Goal: Communication & Community: Participate in discussion

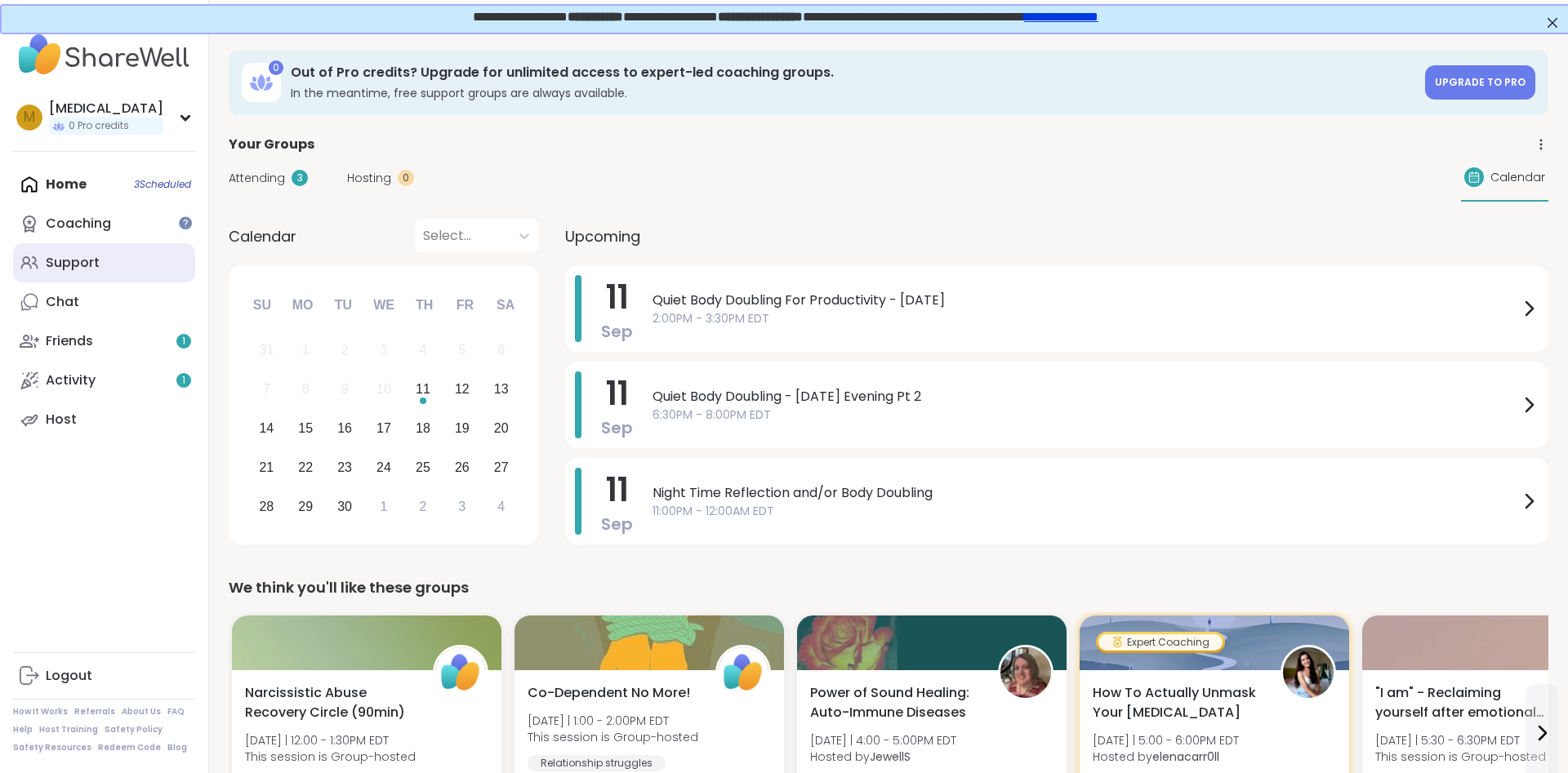
click at [65, 261] on div "Support" at bounding box center [73, 263] width 54 height 18
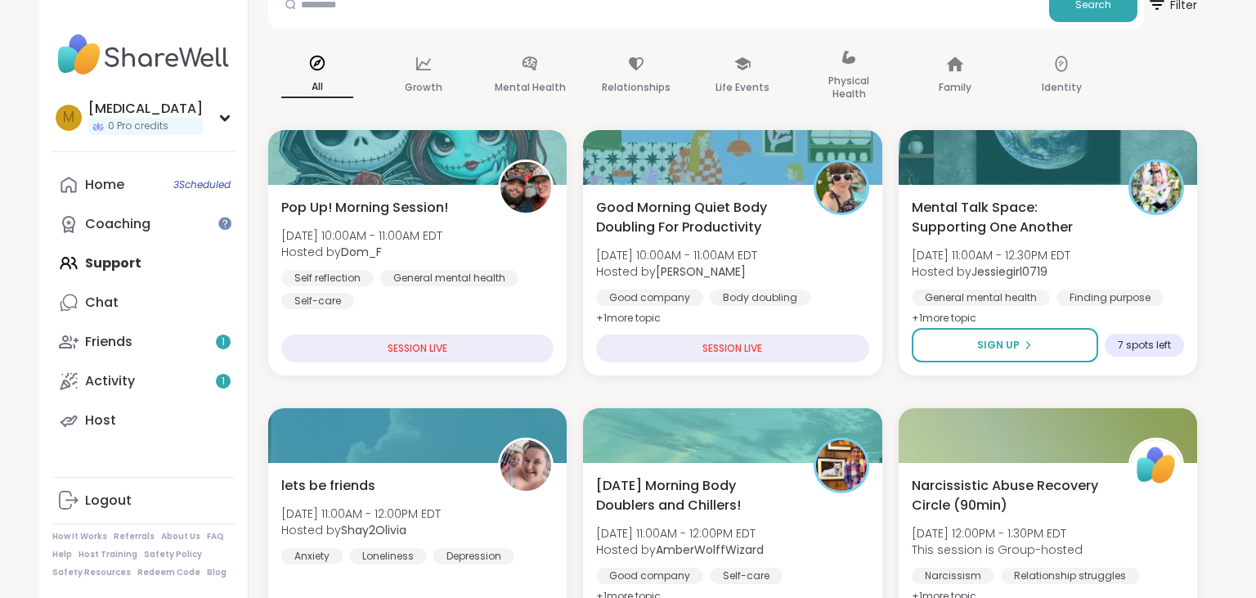
scroll to position [258, 0]
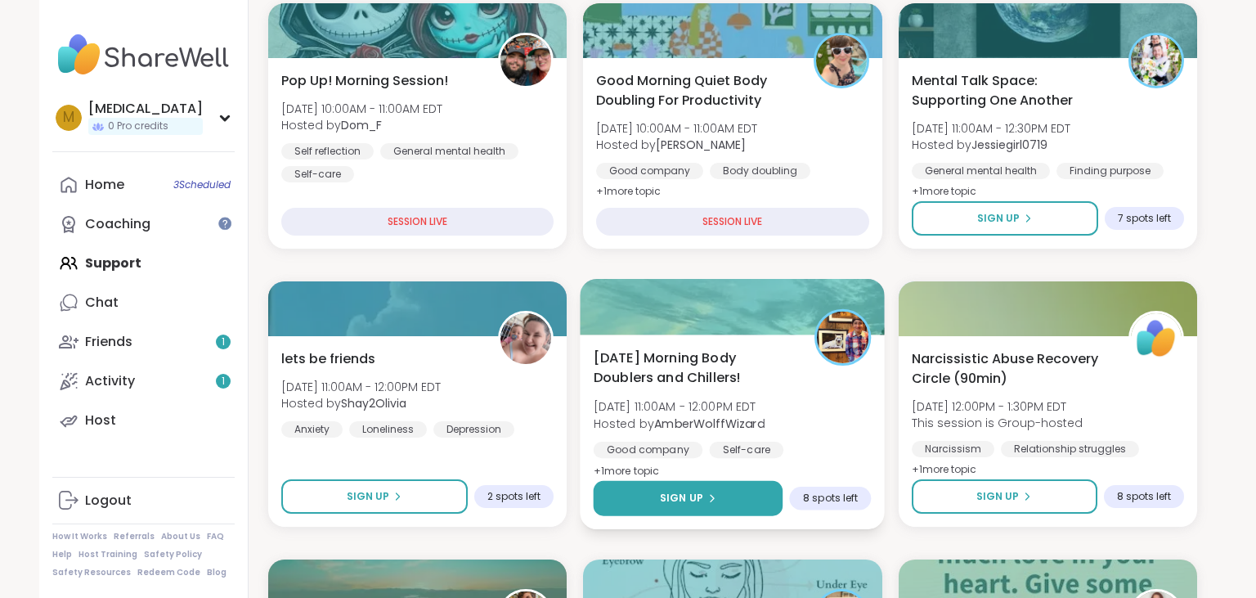
click at [698, 508] on button "Sign Up" at bounding box center [689, 498] width 190 height 35
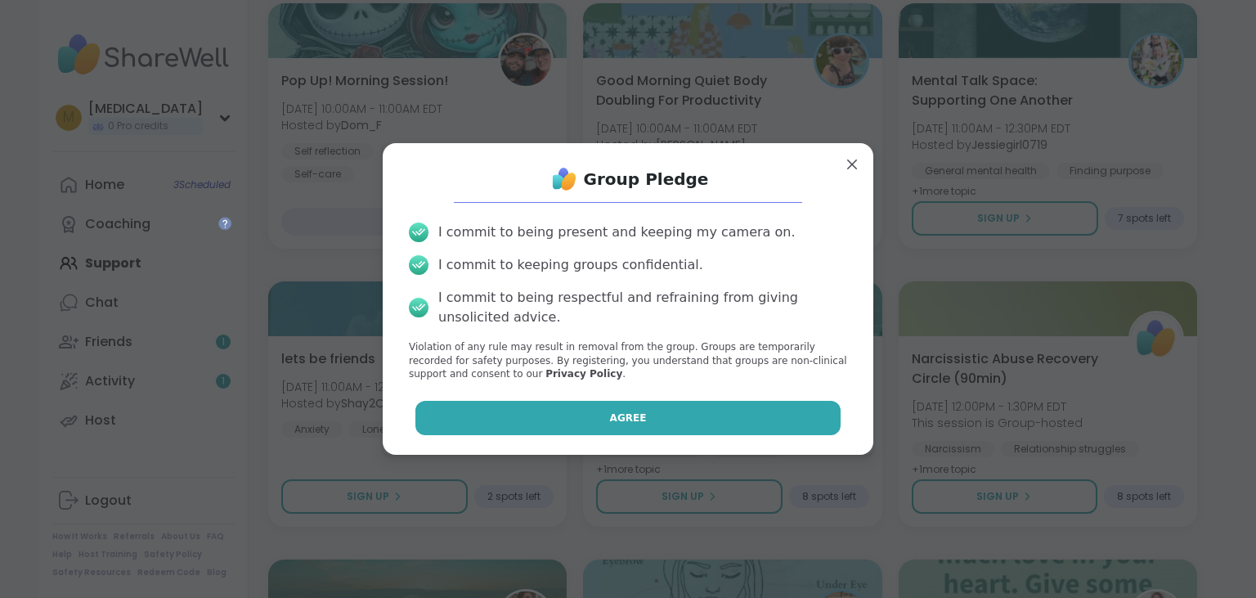
click at [736, 423] on button "Agree" at bounding box center [628, 418] width 426 height 34
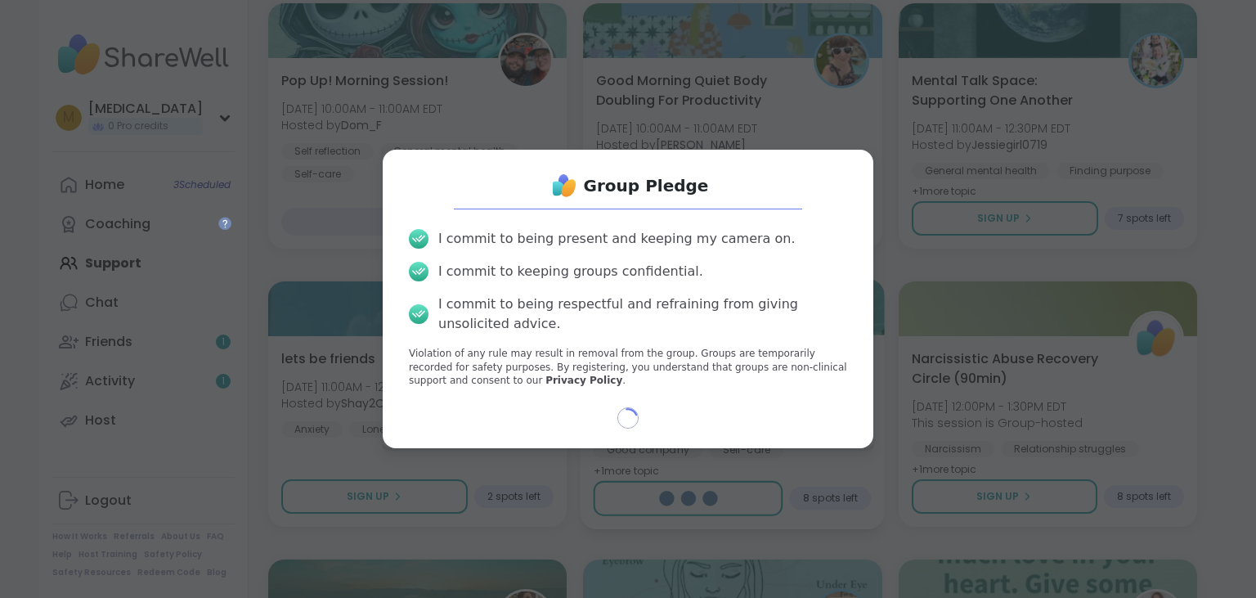
select select "**"
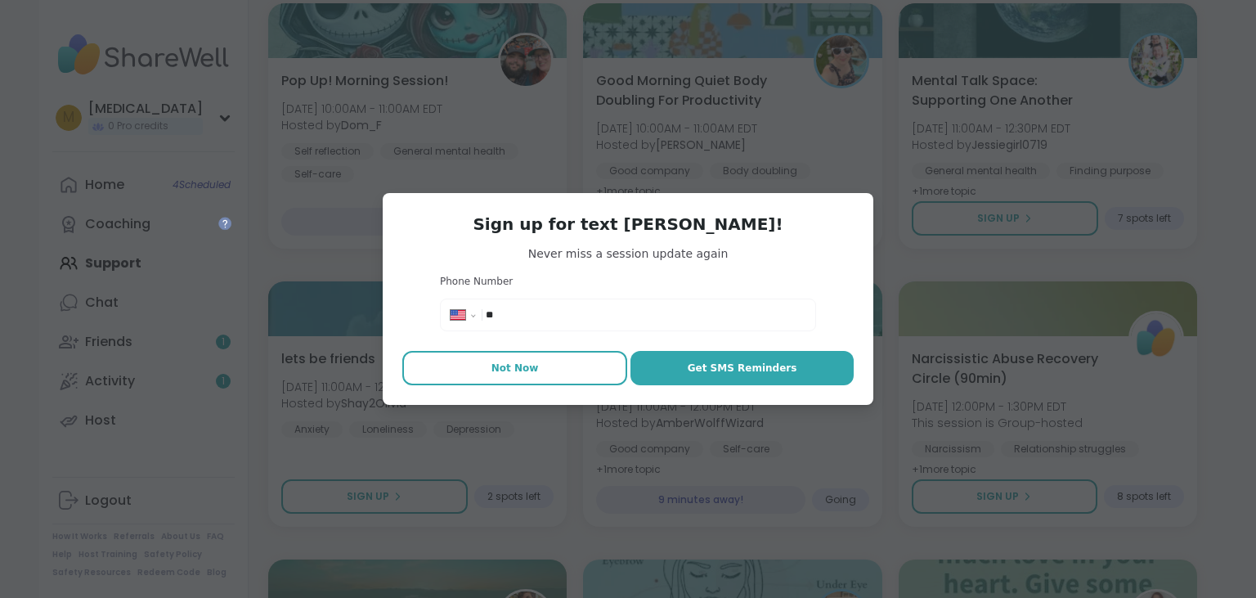
click at [497, 381] on button "Not Now" at bounding box center [514, 368] width 225 height 34
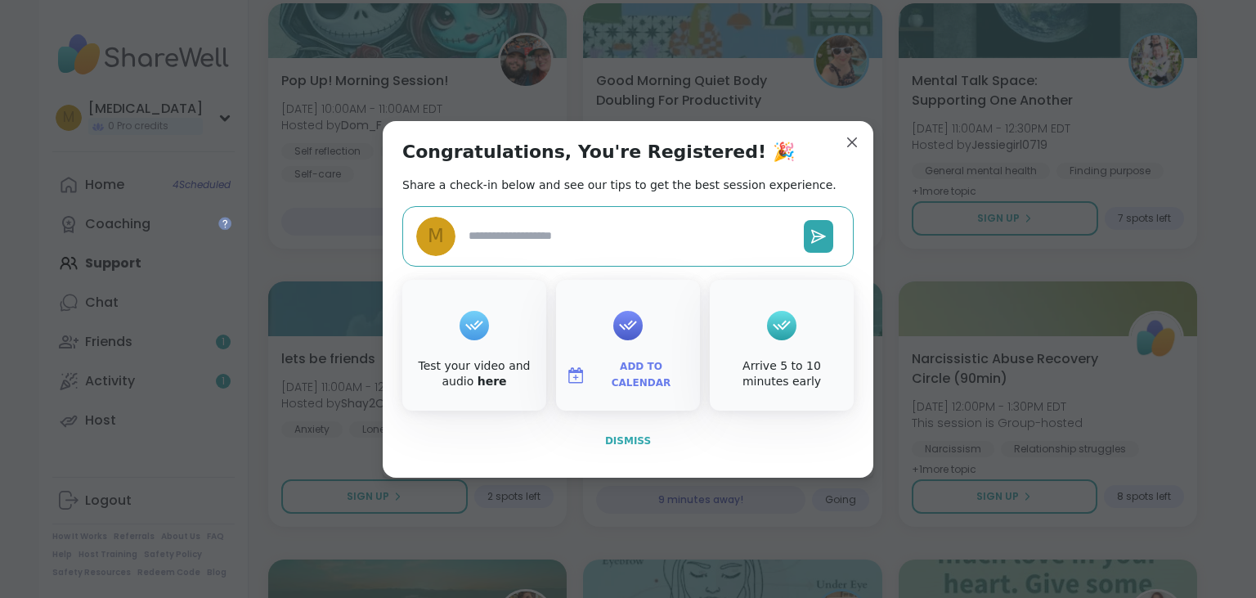
click at [611, 441] on span "Dismiss" at bounding box center [628, 440] width 46 height 11
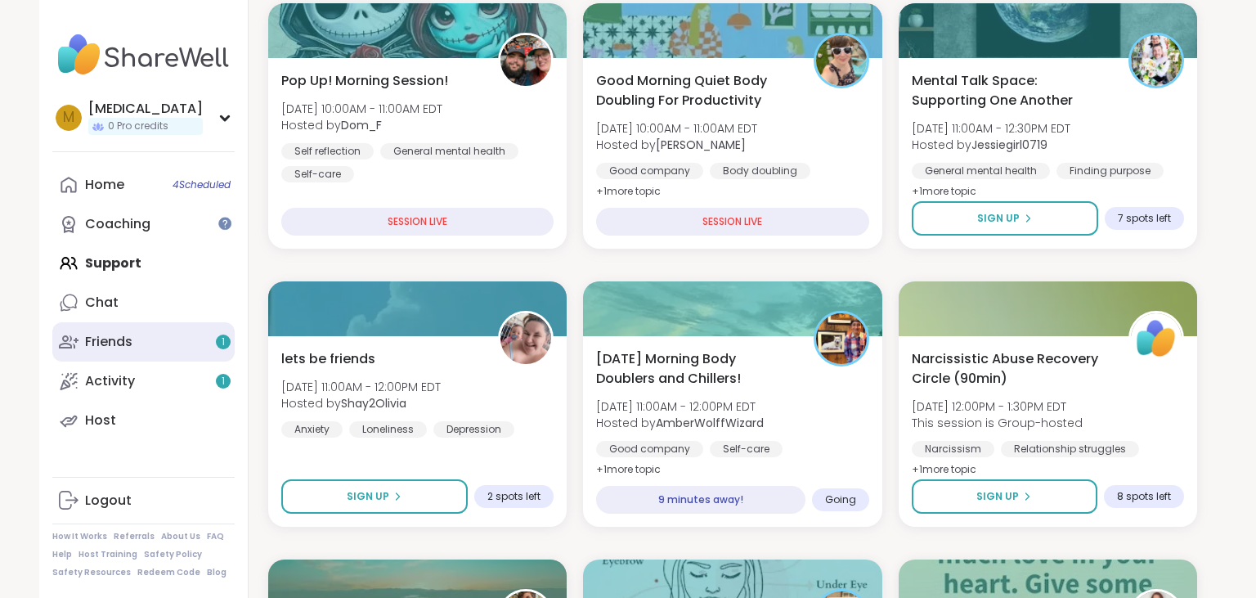
scroll to position [298, 0]
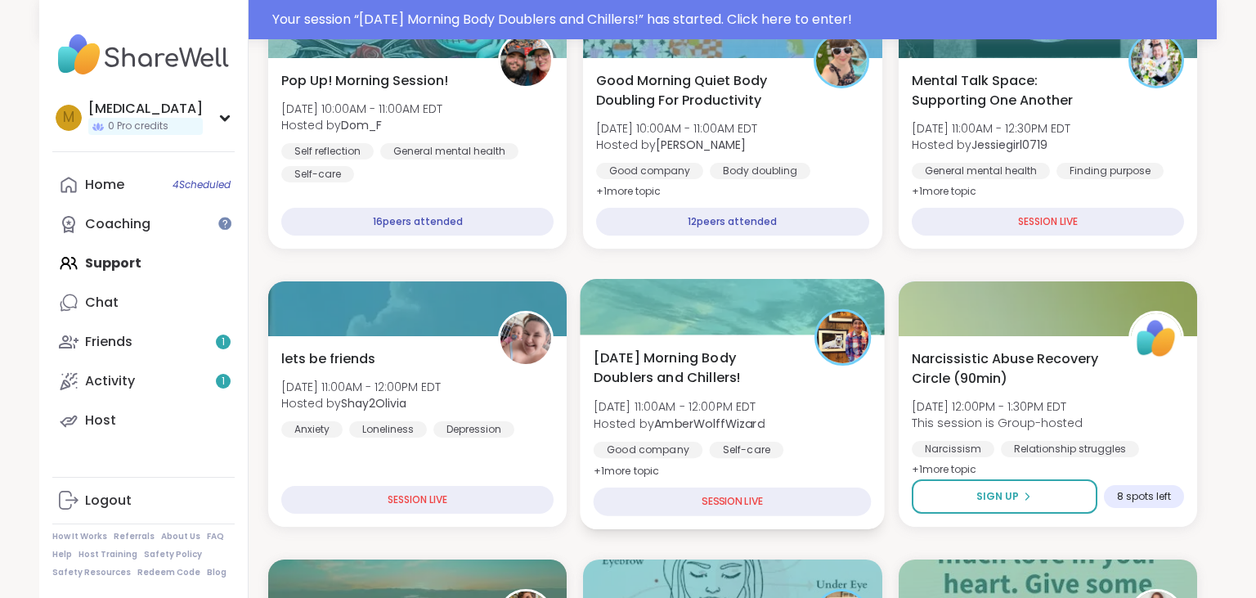
click at [664, 365] on span "[DATE] Morning Body Doublers and Chillers!" at bounding box center [695, 367] width 203 height 40
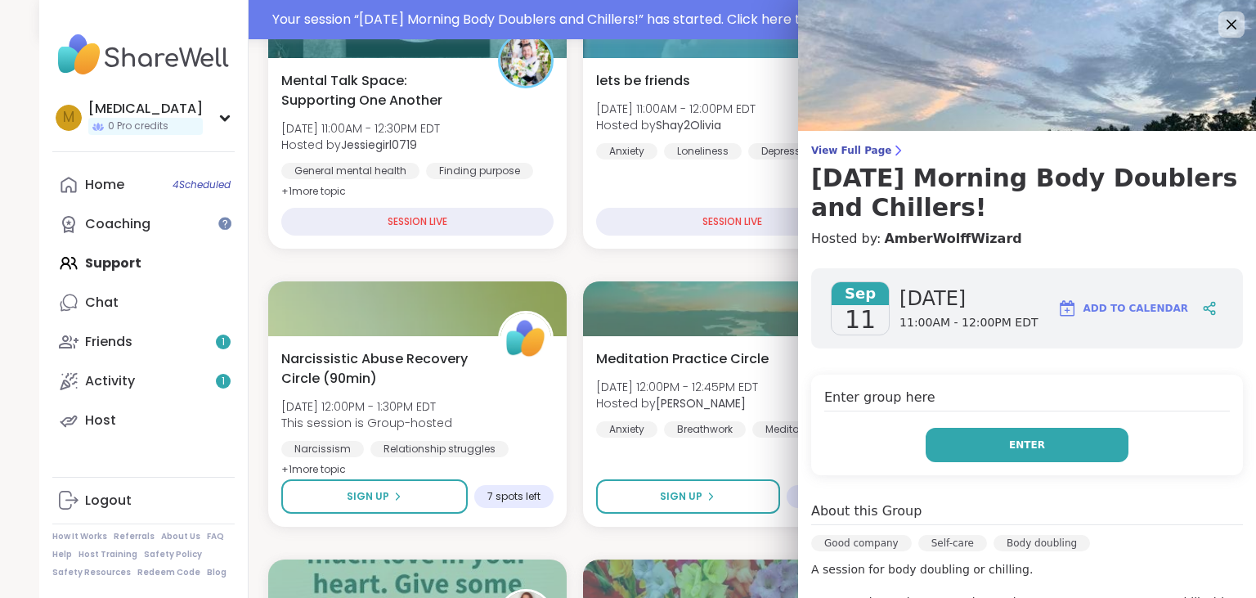
click at [1003, 429] on button "Enter" at bounding box center [1026, 445] width 203 height 34
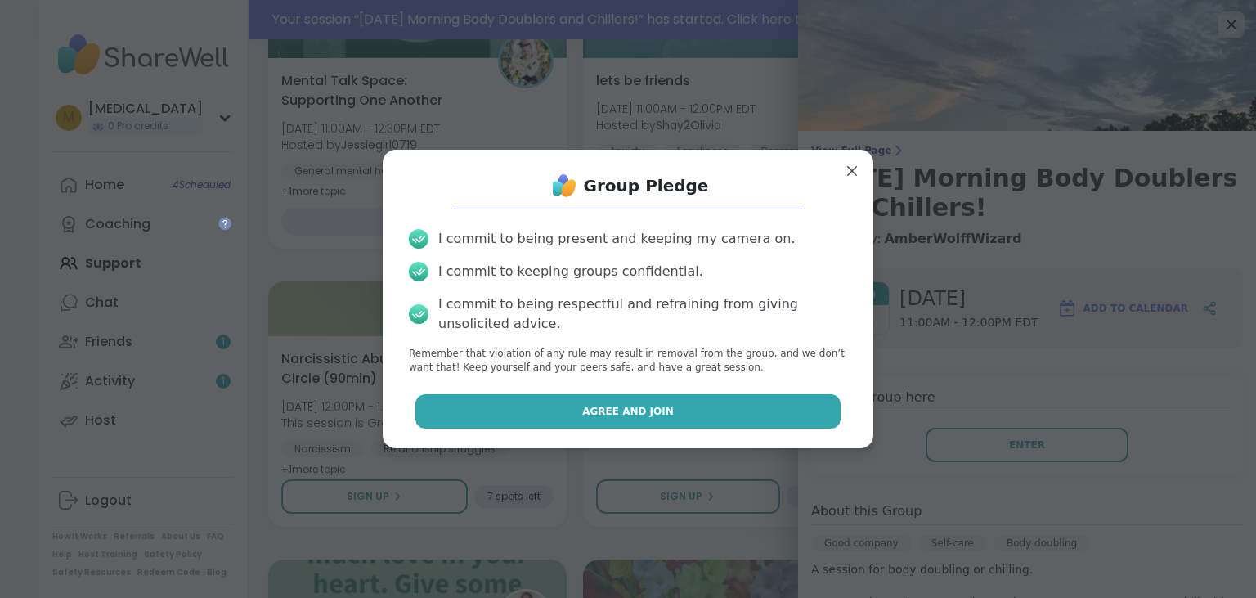
click at [819, 417] on button "Agree and Join" at bounding box center [628, 411] width 426 height 34
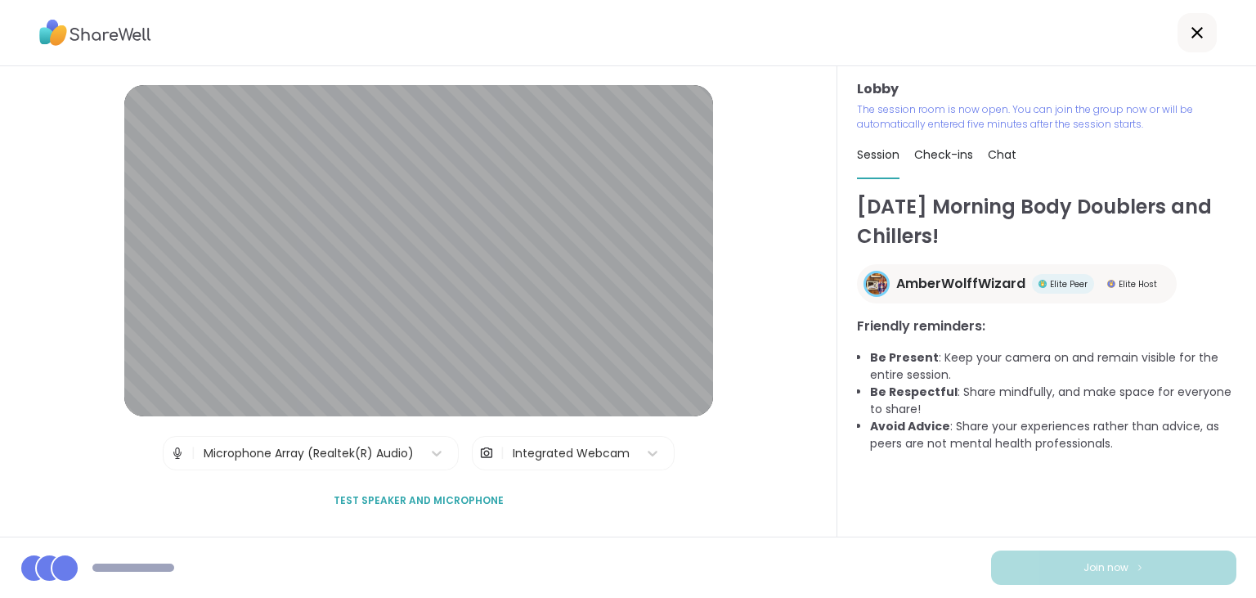
click at [600, 463] on div "Integrated Webcam" at bounding box center [570, 453] width 133 height 33
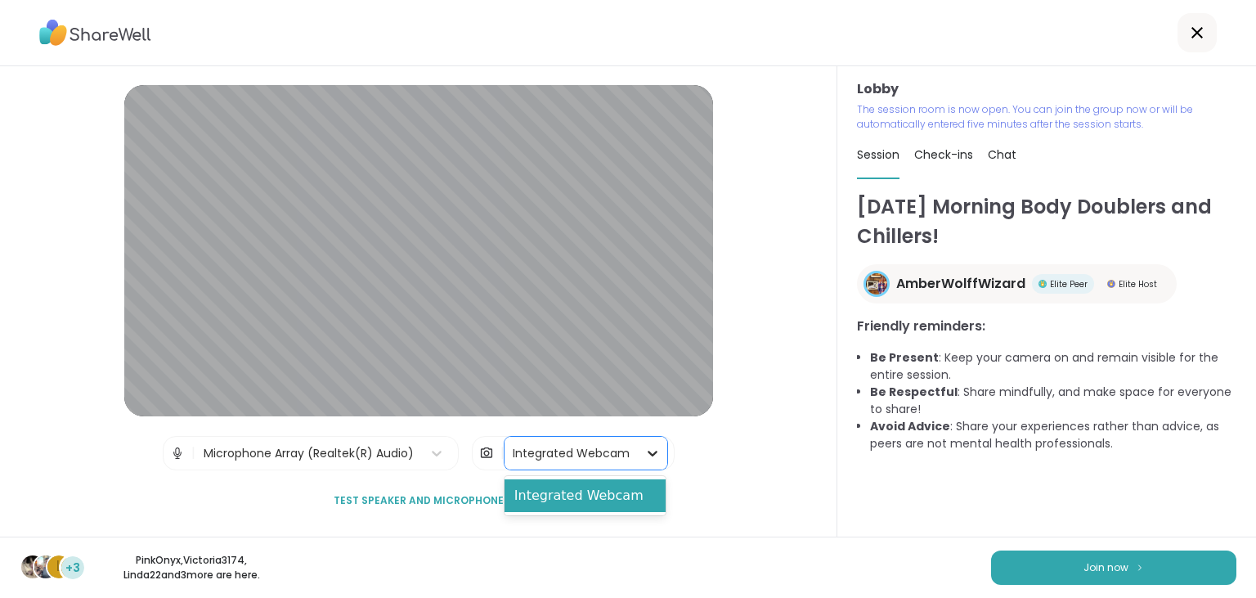
click at [646, 456] on icon at bounding box center [652, 453] width 16 height 16
click at [595, 504] on div "Integrated Webcam" at bounding box center [585, 495] width 162 height 33
click at [433, 454] on icon at bounding box center [436, 453] width 16 height 16
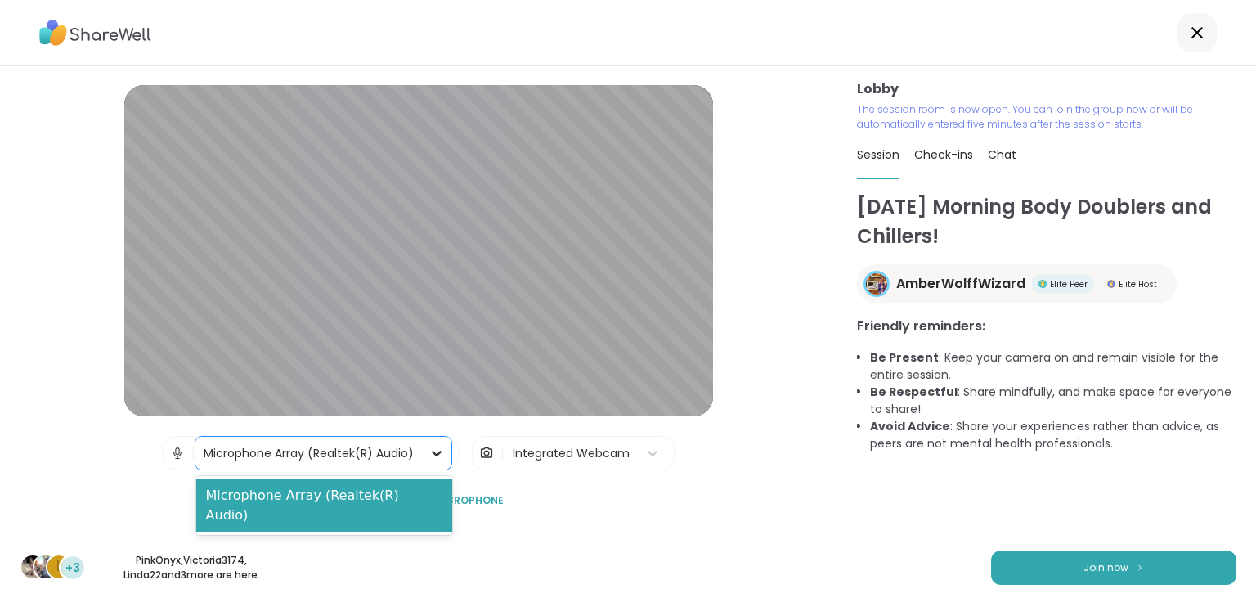
click at [433, 454] on icon at bounding box center [436, 453] width 16 height 16
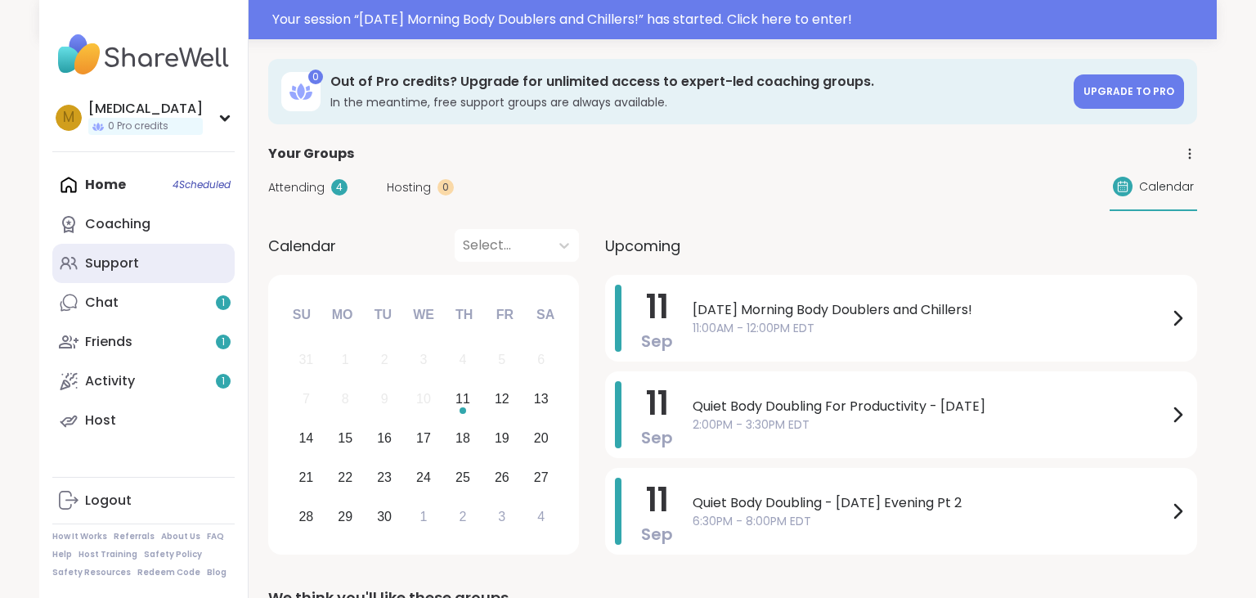
click at [186, 257] on link "Support" at bounding box center [143, 263] width 182 height 39
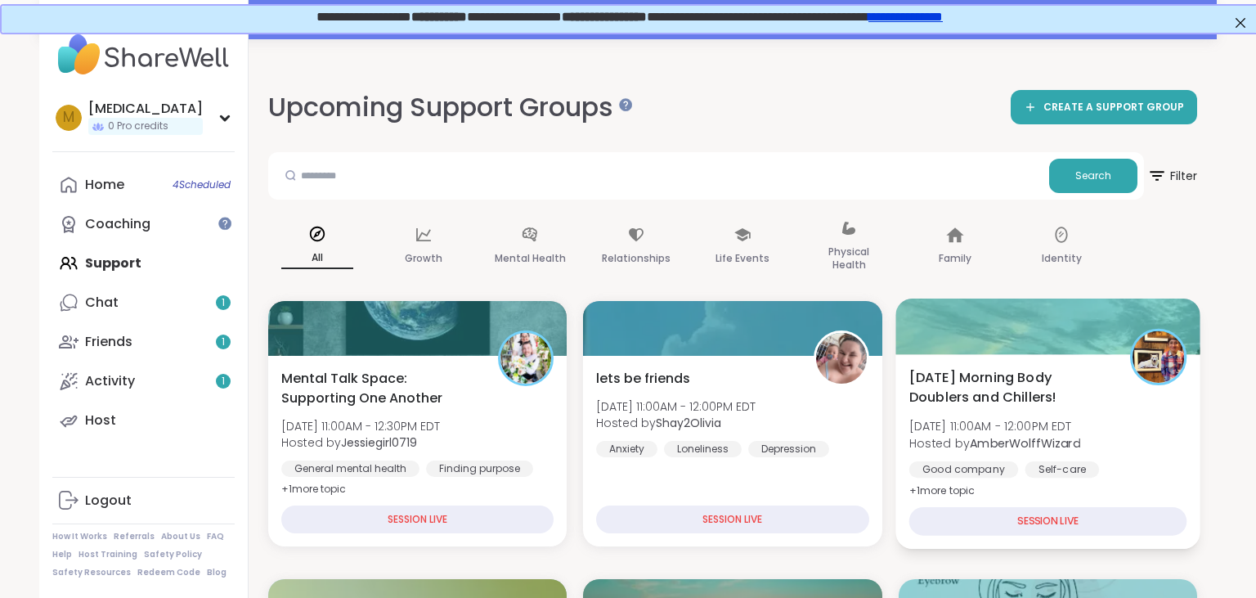
click at [1055, 395] on span "[DATE] Morning Body Doublers and Chillers!" at bounding box center [1009, 387] width 203 height 40
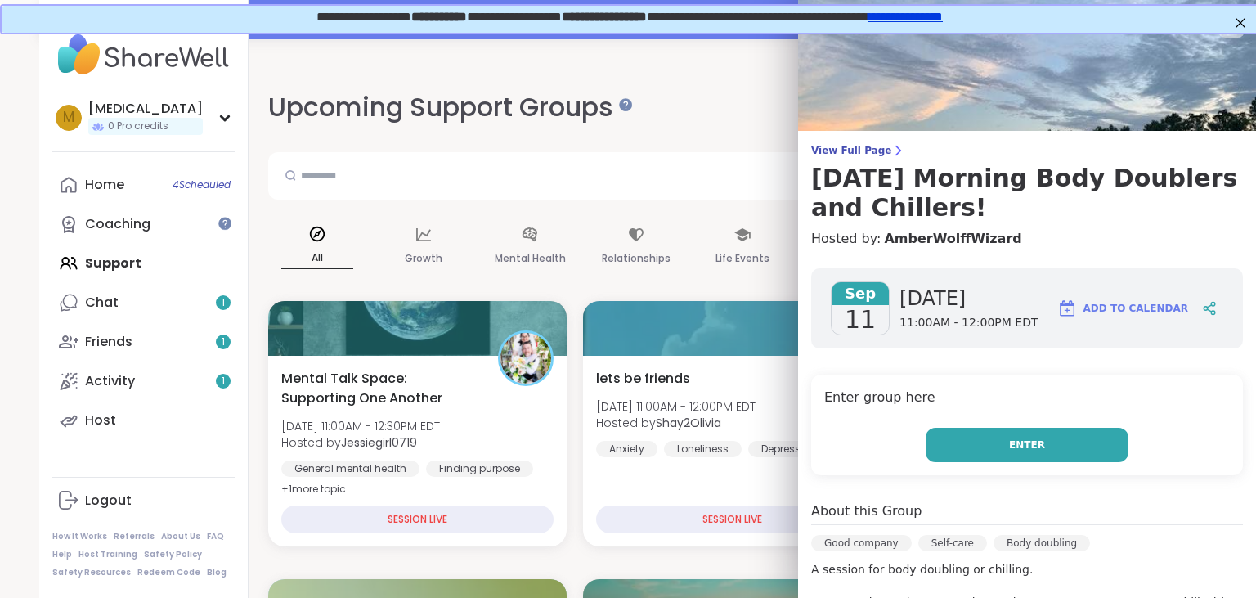
click at [1009, 450] on button "Enter" at bounding box center [1026, 445] width 203 height 34
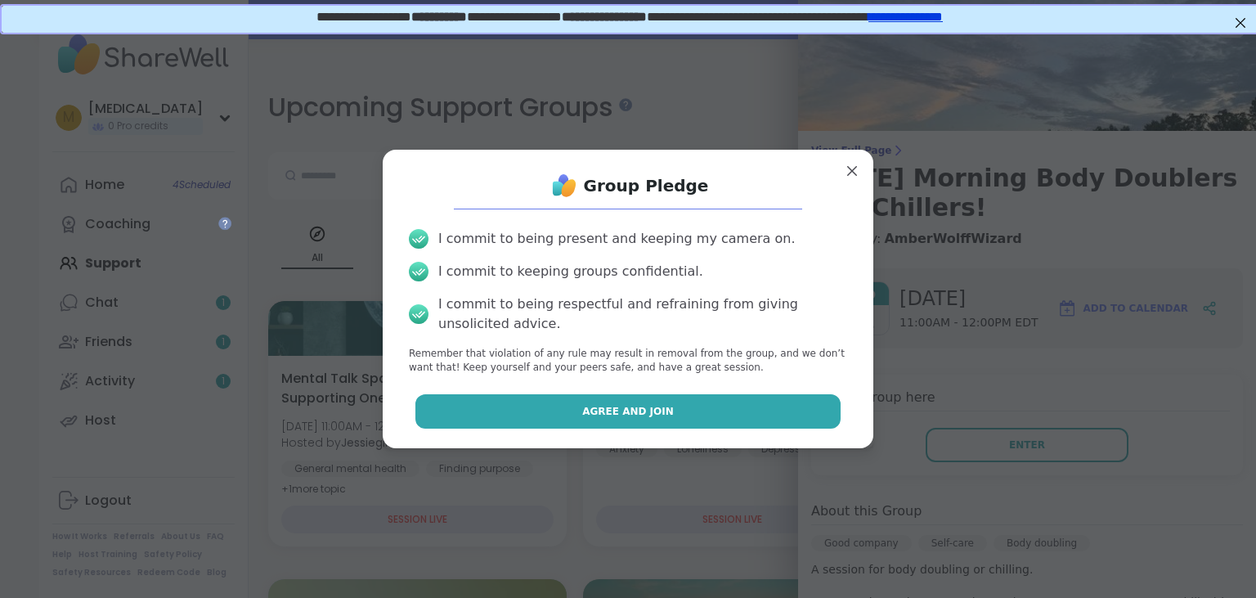
click at [760, 426] on button "Agree and Join" at bounding box center [628, 411] width 426 height 34
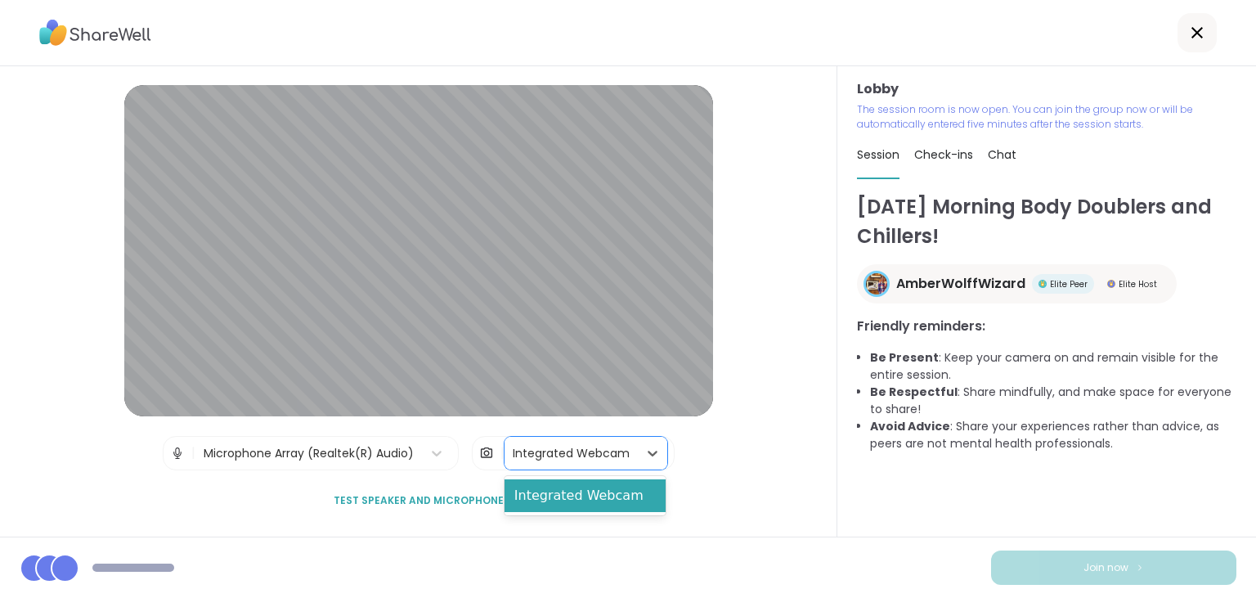
click at [539, 453] on div "Integrated Webcam" at bounding box center [571, 453] width 117 height 17
click at [725, 453] on div "Lobby | Microphone Array (Realtek(R) Audio) | 1 result available. Use Up and Do…" at bounding box center [418, 301] width 837 height 470
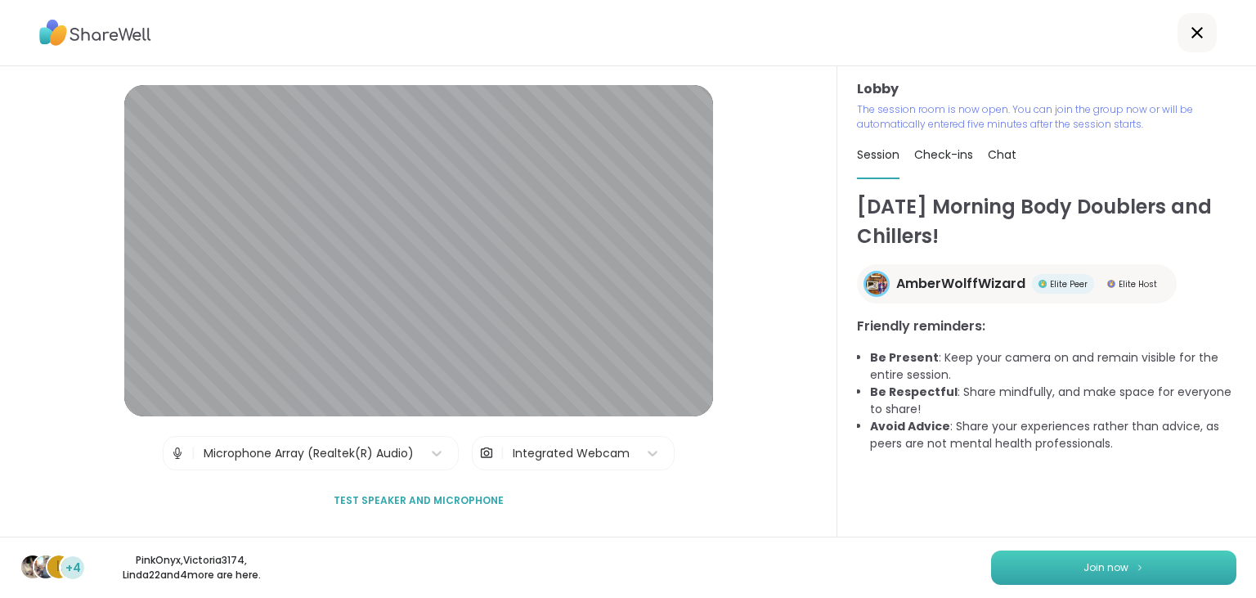
click at [1049, 558] on button "Join now" at bounding box center [1113, 567] width 245 height 34
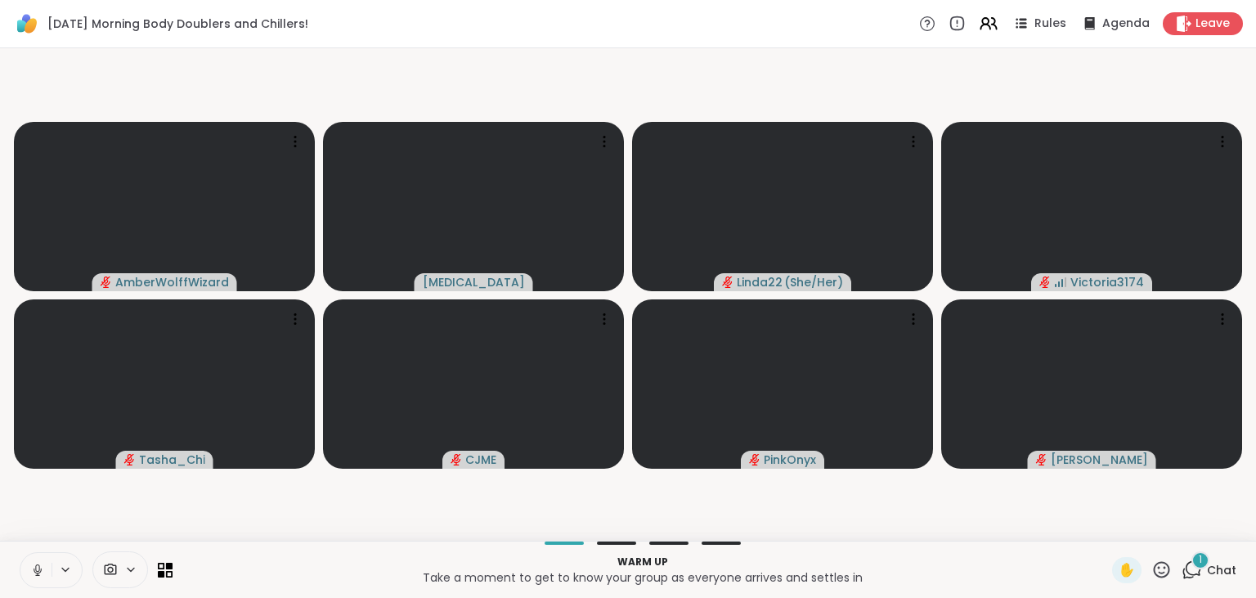
click at [28, 571] on button at bounding box center [35, 570] width 31 height 34
click at [1212, 562] on span "Chat" at bounding box center [1221, 570] width 29 height 16
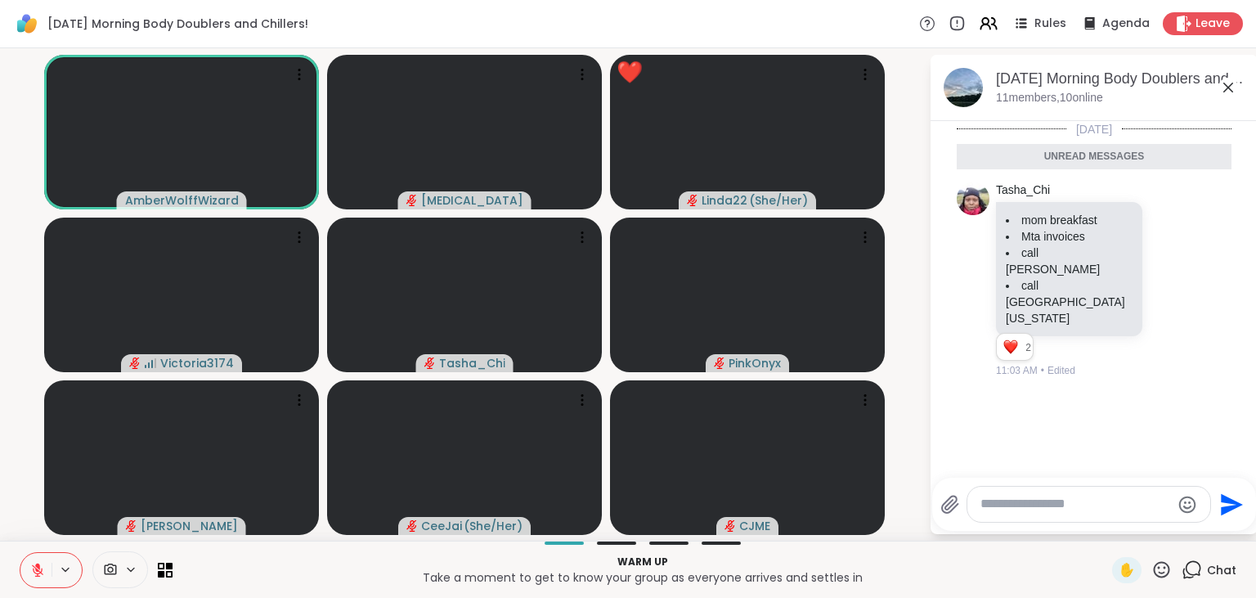
click at [1053, 508] on textarea "Type your message" at bounding box center [1075, 503] width 190 height 17
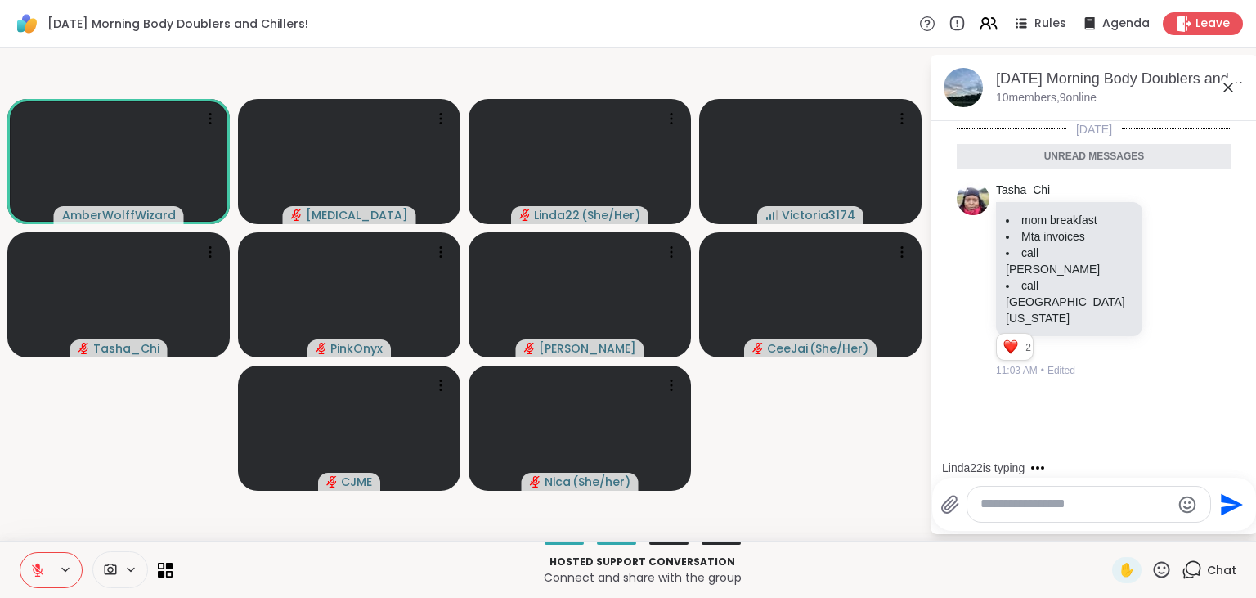
click at [1010, 502] on textarea "Type your message" at bounding box center [1075, 503] width 190 height 17
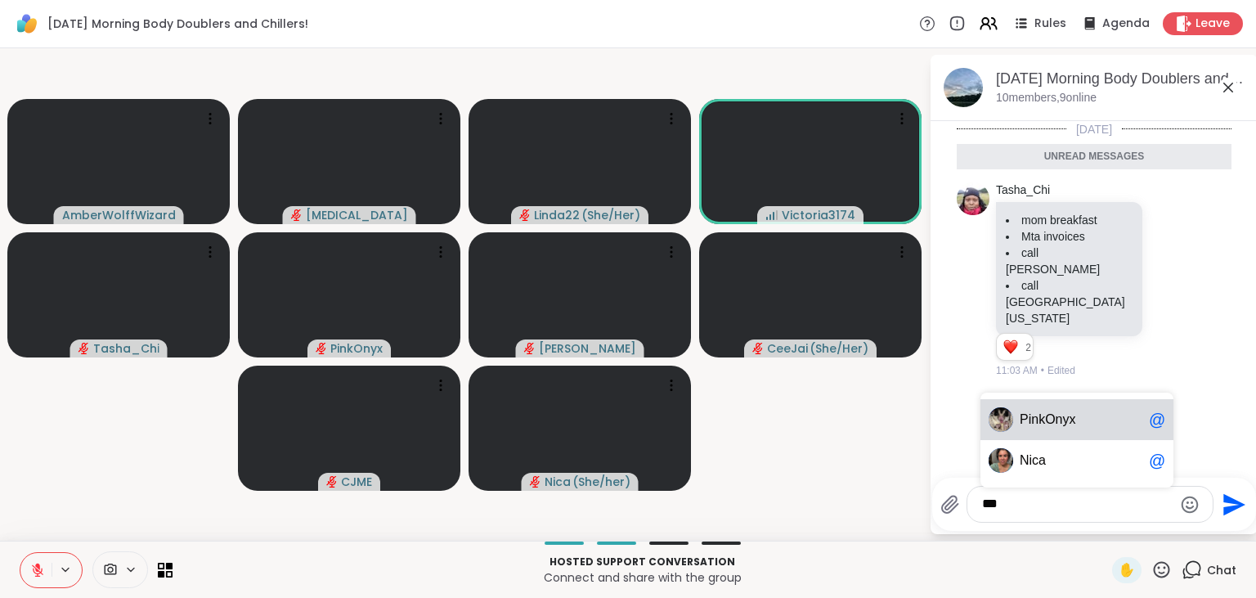
click at [1083, 437] on div "Pi nkOnyx @" at bounding box center [1076, 419] width 193 height 41
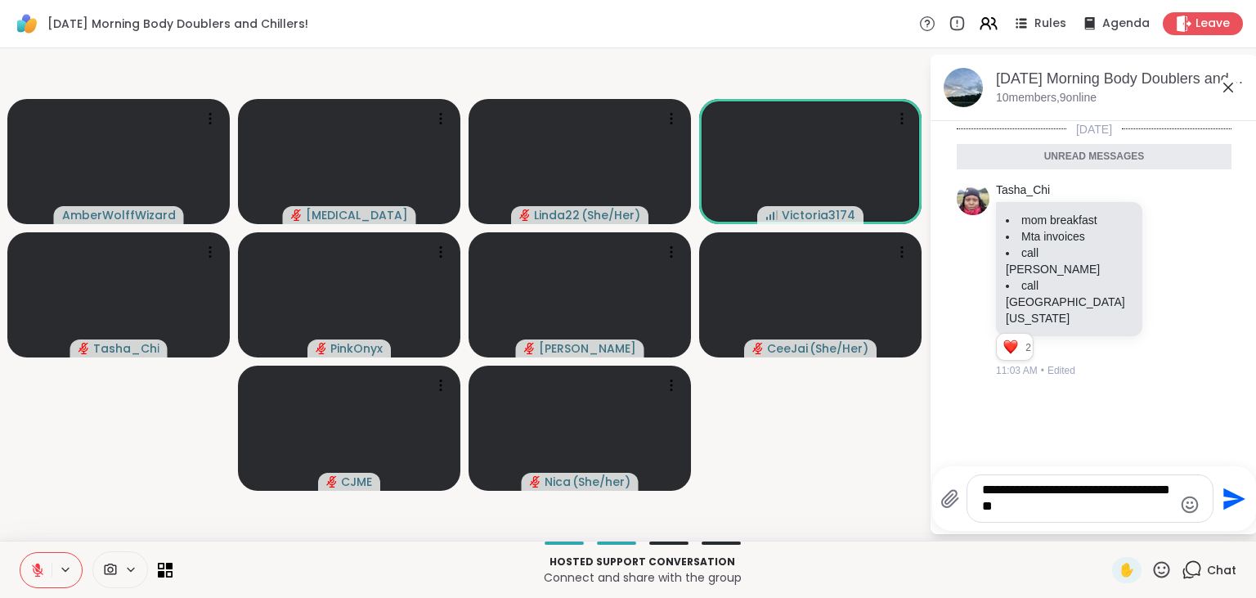
click at [1189, 506] on icon "Emoji picker" at bounding box center [1190, 505] width 20 height 20
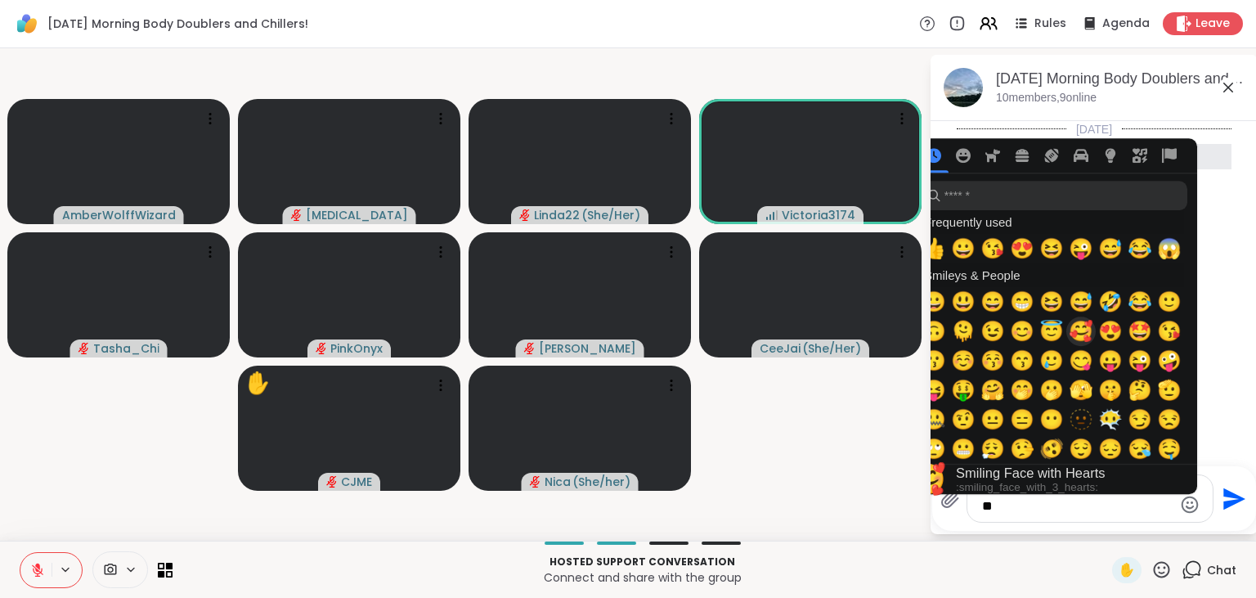
click at [1084, 332] on span "🥰" at bounding box center [1080, 331] width 25 height 23
type textarea "**********"
click at [1101, 509] on textarea "**********" at bounding box center [1077, 499] width 190 height 34
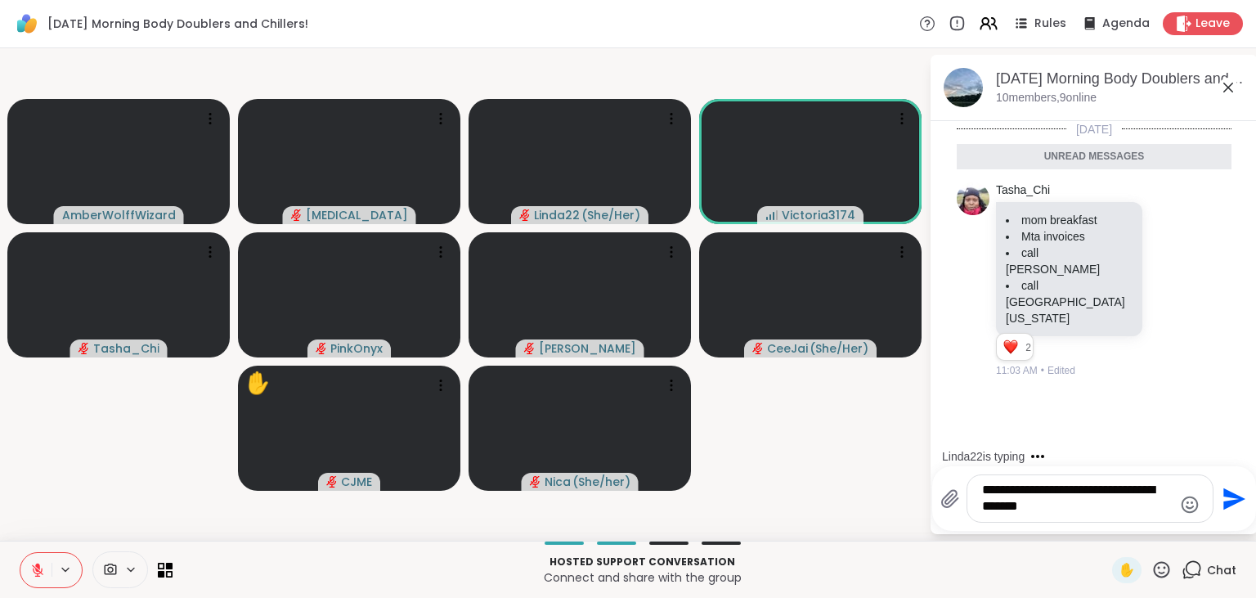
click at [1230, 505] on icon "Send" at bounding box center [1232, 499] width 26 height 26
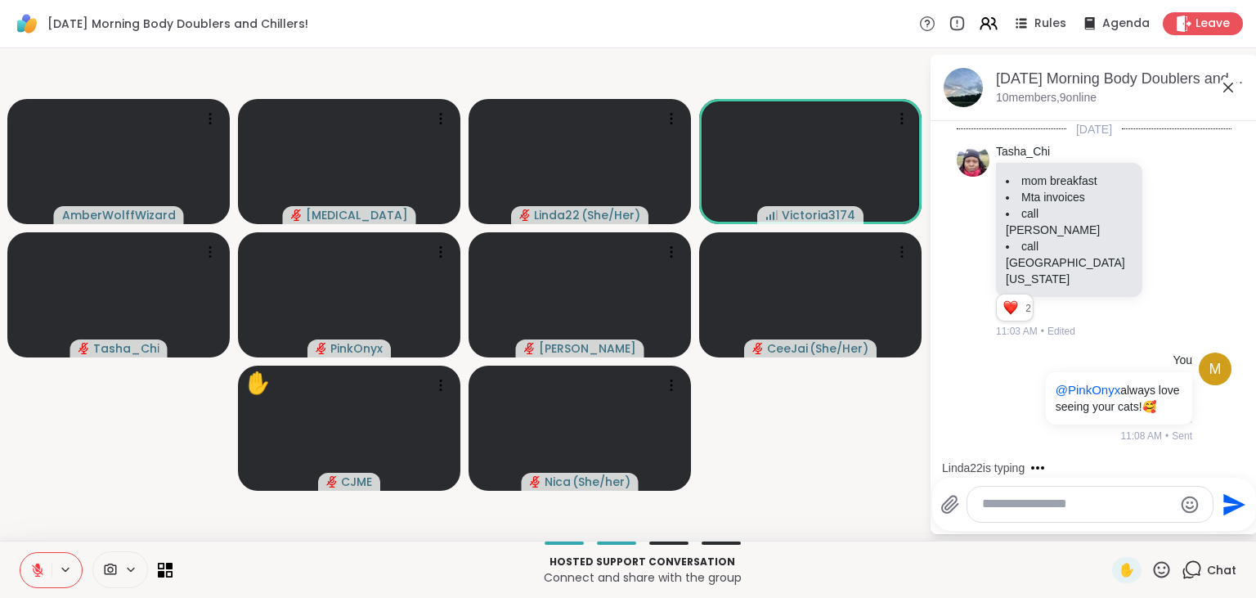
click at [1011, 517] on div at bounding box center [1089, 503] width 245 height 35
click at [1012, 513] on textarea "Type your message" at bounding box center [1077, 503] width 190 height 17
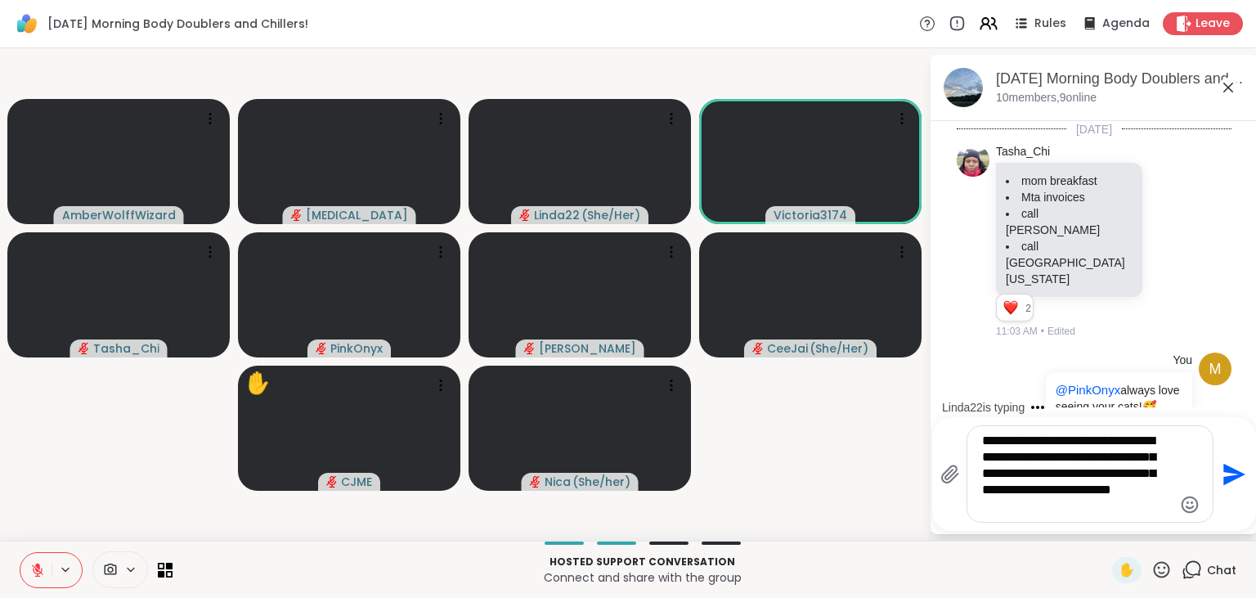
click at [1182, 507] on icon "Emoji picker" at bounding box center [1190, 505] width 20 height 20
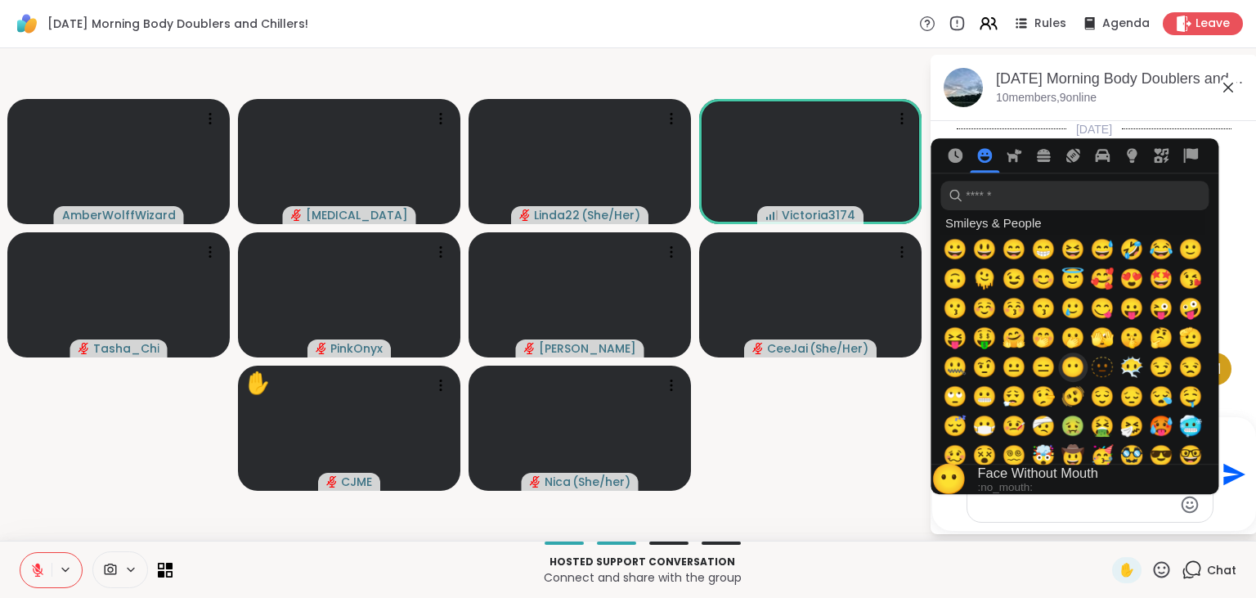
scroll to position [164, 0]
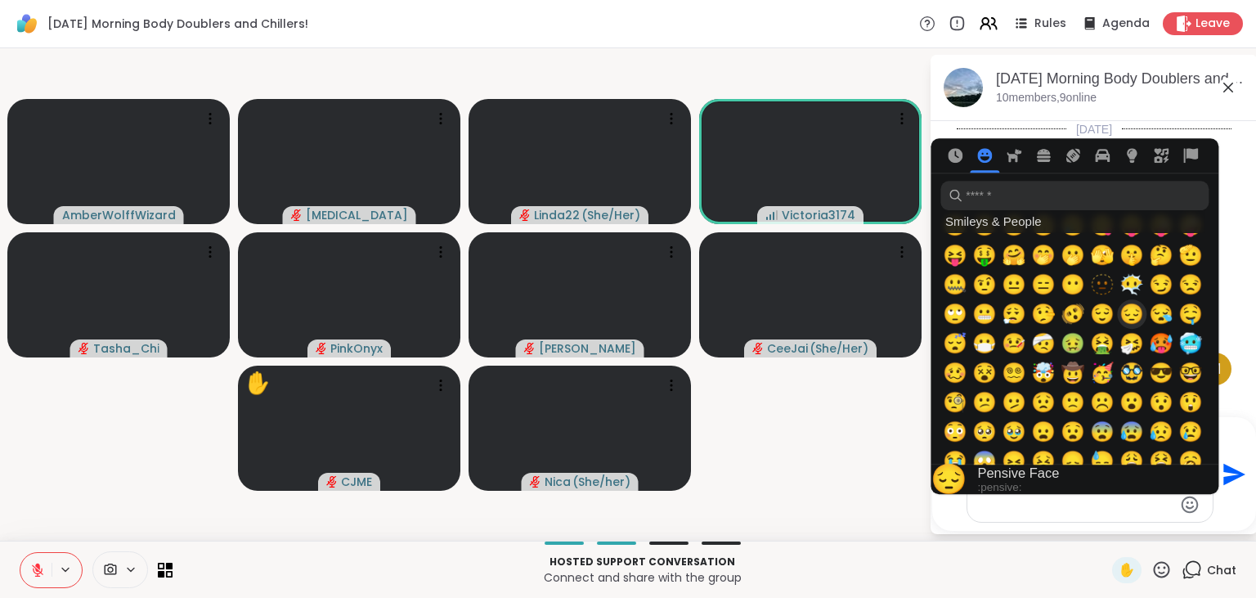
click at [1135, 314] on span "😔" at bounding box center [1131, 313] width 25 height 23
type textarea "**********"
click at [1223, 480] on icon "Send" at bounding box center [1234, 474] width 22 height 22
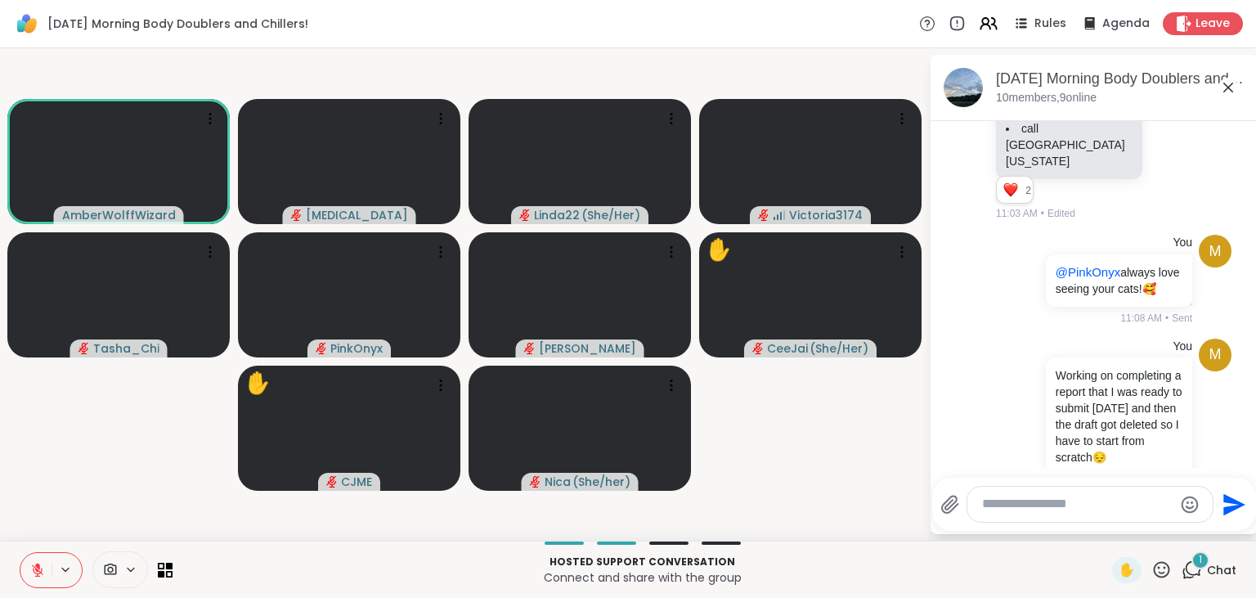
scroll to position [254, 0]
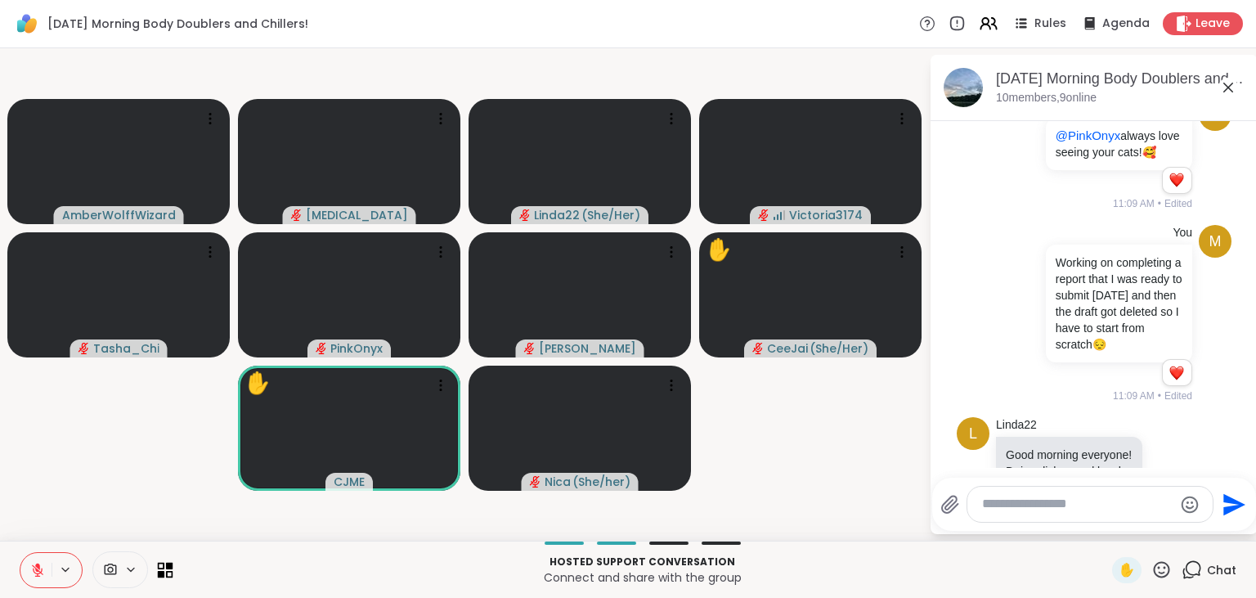
click at [167, 571] on icon at bounding box center [169, 573] width 7 height 7
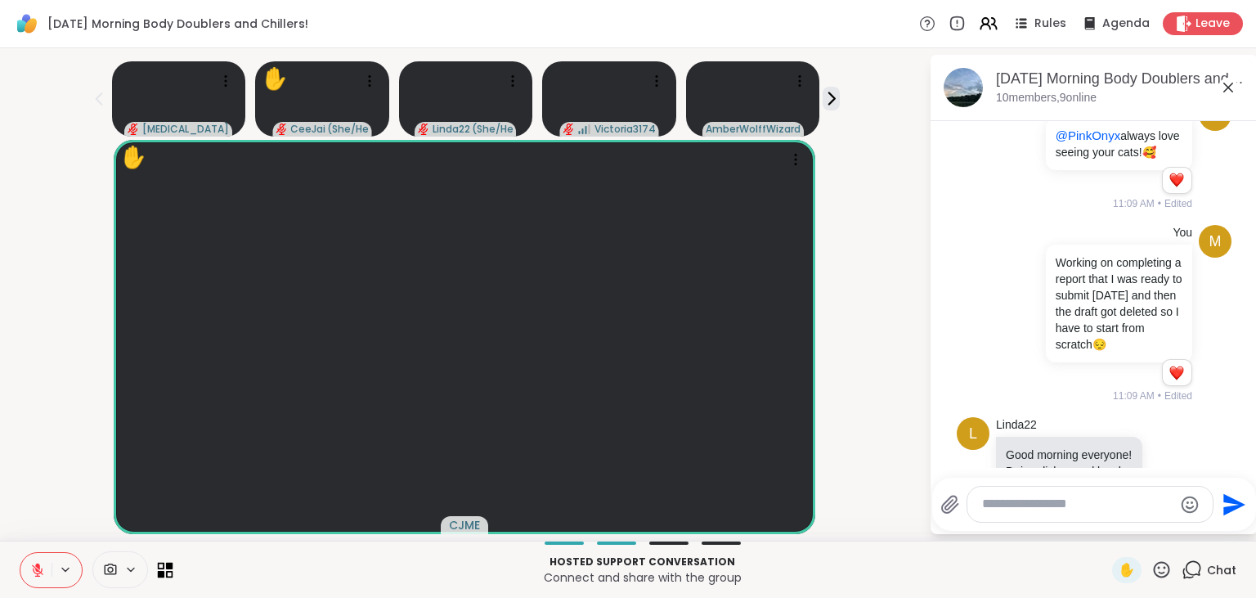
click at [167, 571] on icon at bounding box center [169, 573] width 7 height 7
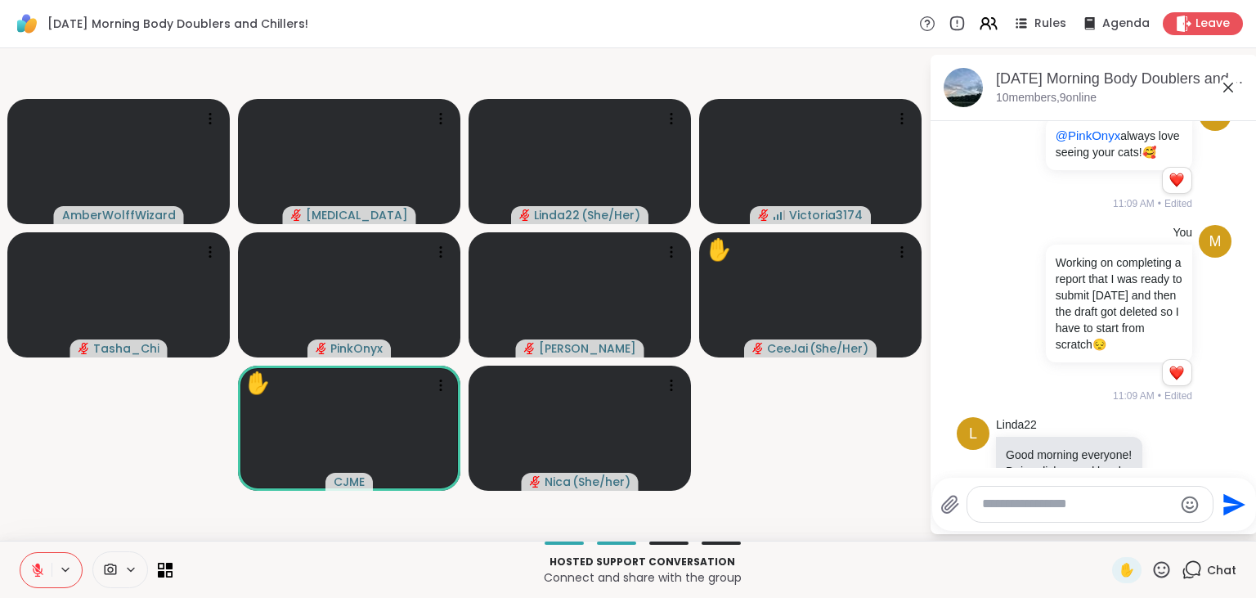
click at [133, 571] on icon at bounding box center [130, 569] width 13 height 14
click at [155, 518] on div at bounding box center [155, 511] width 28 height 28
click at [211, 392] on video-player-container "AmberWolffWizard Makena Linda22 ( She/Her ) Victoria3174 Tasha_Chi PinkOnyx Adr…" at bounding box center [464, 294] width 909 height 479
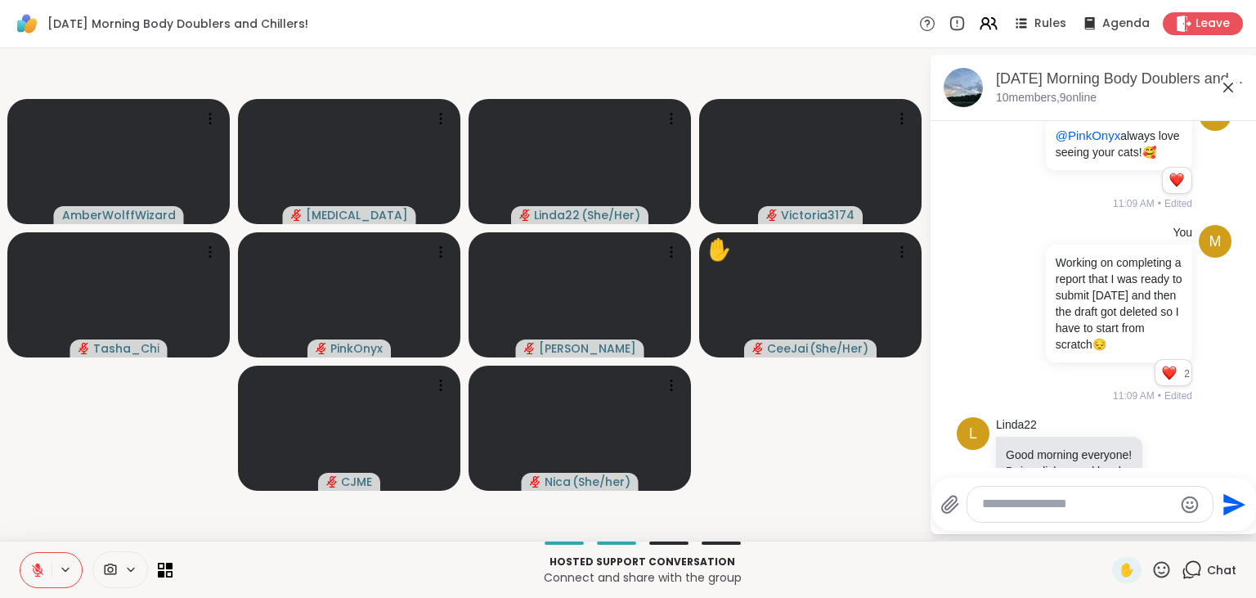
scroll to position [324, 0]
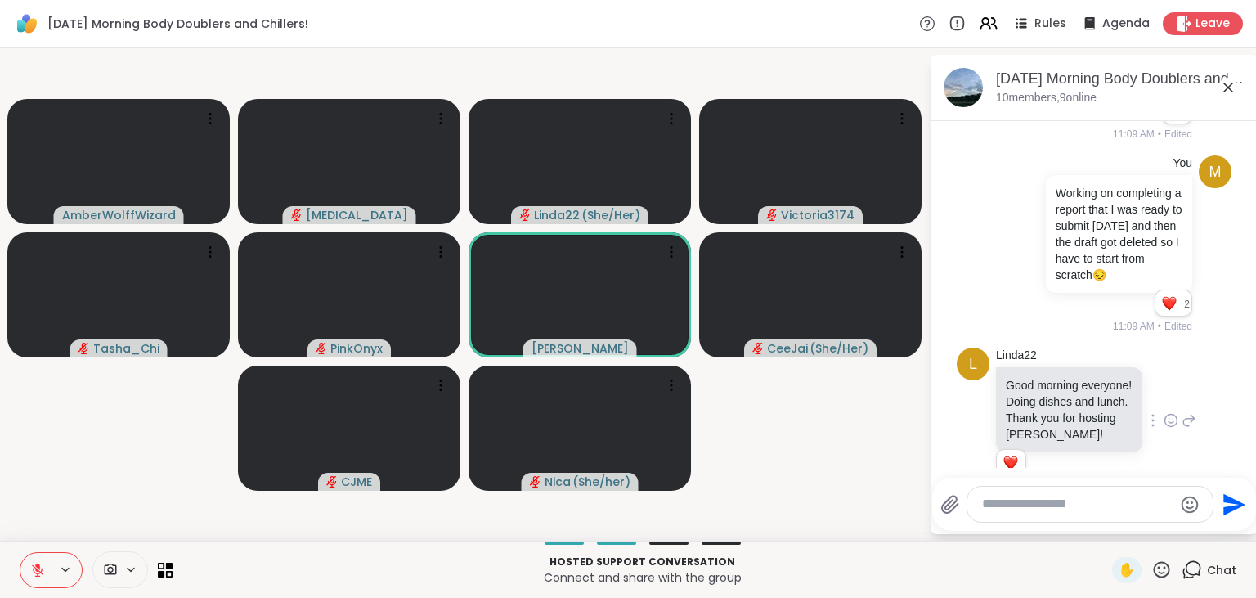
click at [1171, 422] on icon at bounding box center [1170, 423] width 5 height 2
click at [1035, 386] on span "Select Reaction: Heart" at bounding box center [1040, 394] width 15 height 16
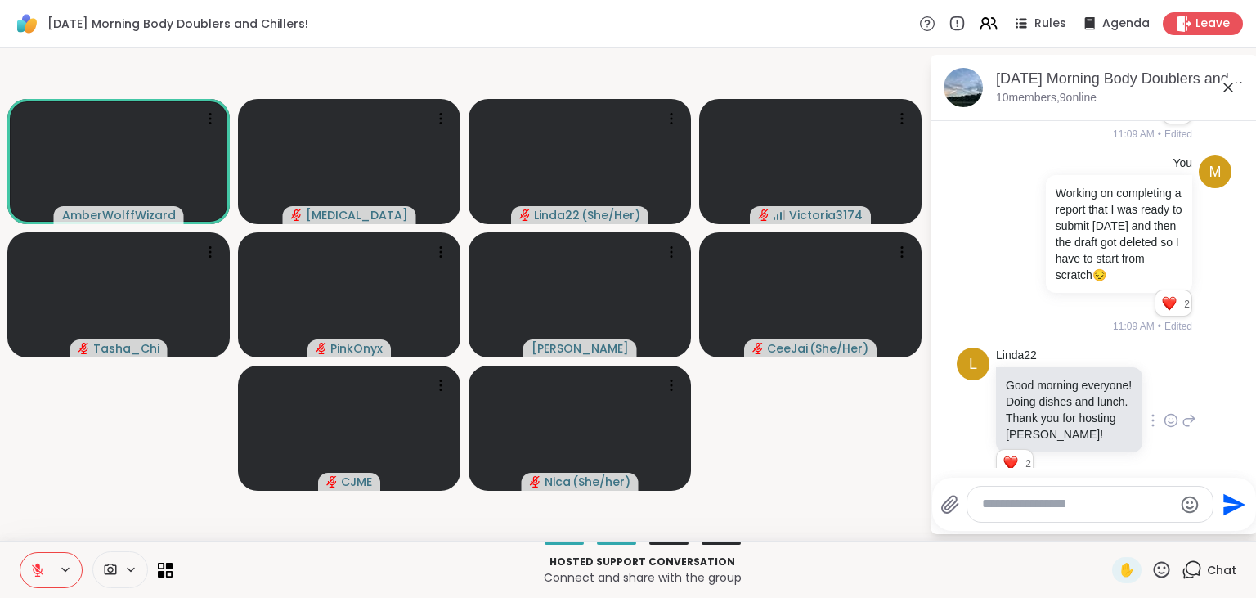
click at [1035, 500] on textarea "Type your message" at bounding box center [1077, 503] width 190 height 17
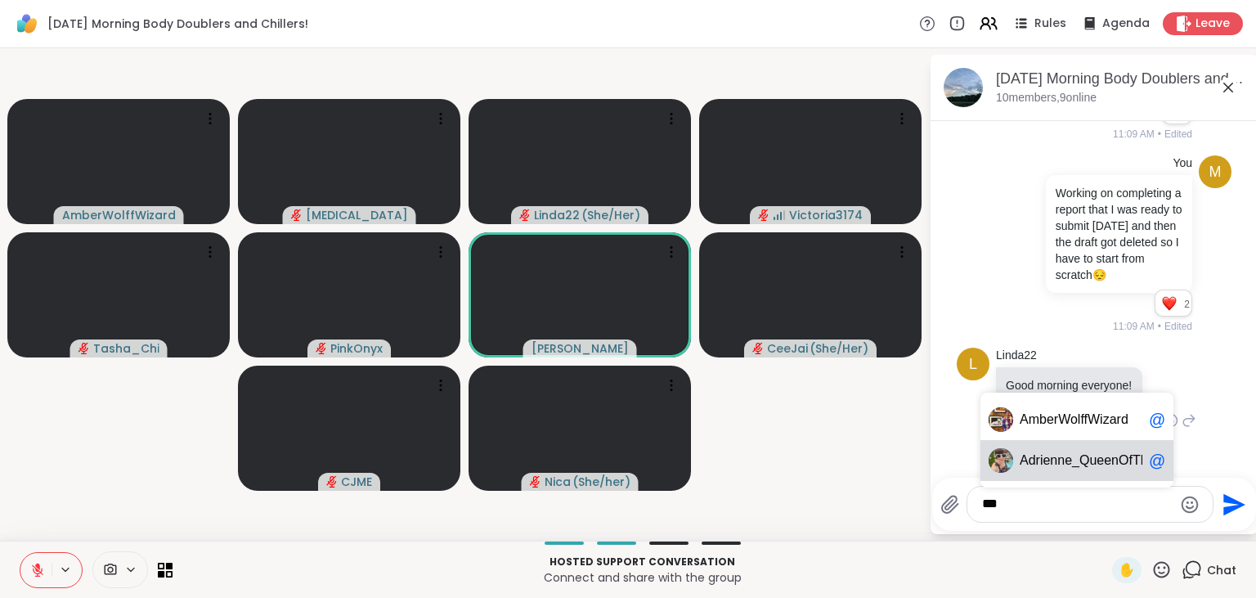
click at [1075, 466] on span "rienne_QueenOfTheDawn" at bounding box center [1112, 460] width 153 height 16
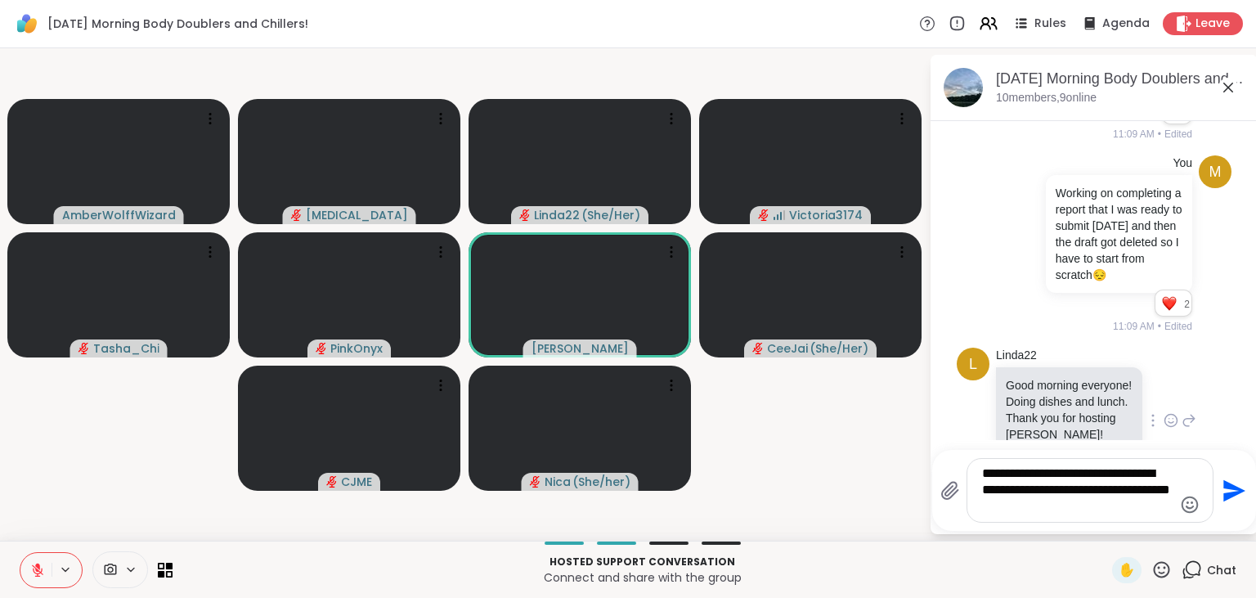
click at [1180, 508] on icon "Emoji picker" at bounding box center [1190, 505] width 20 height 20
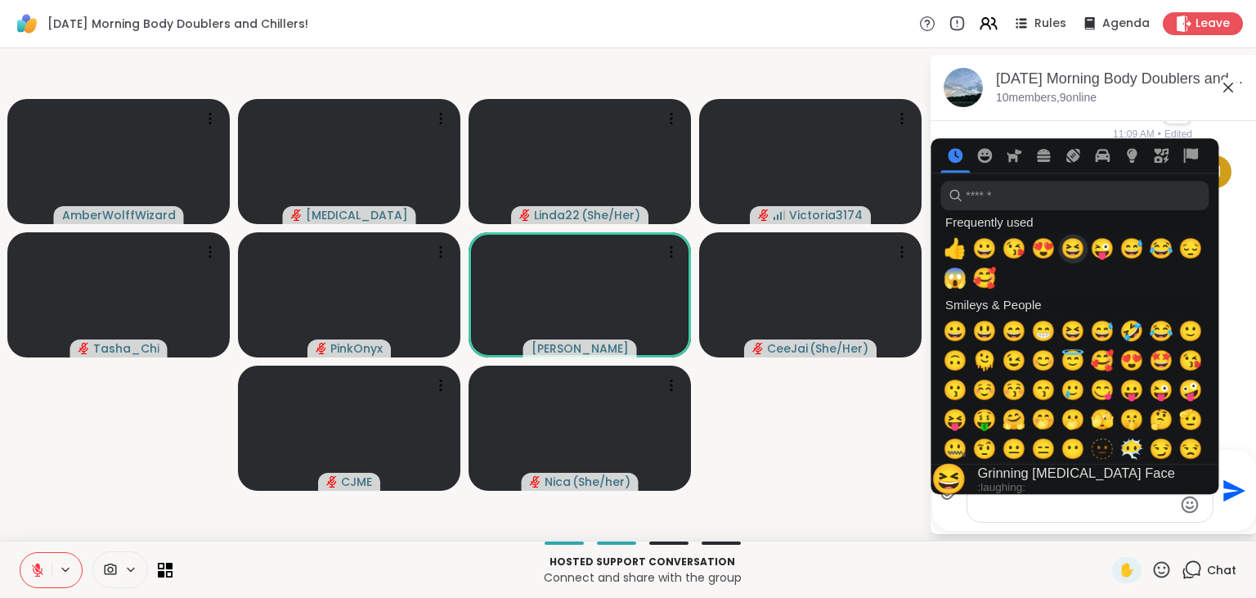
click at [1078, 252] on span "😆" at bounding box center [1072, 248] width 25 height 23
type textarea "**********"
click at [1123, 486] on div "☝️ Pick an emoji…" at bounding box center [1074, 478] width 288 height 29
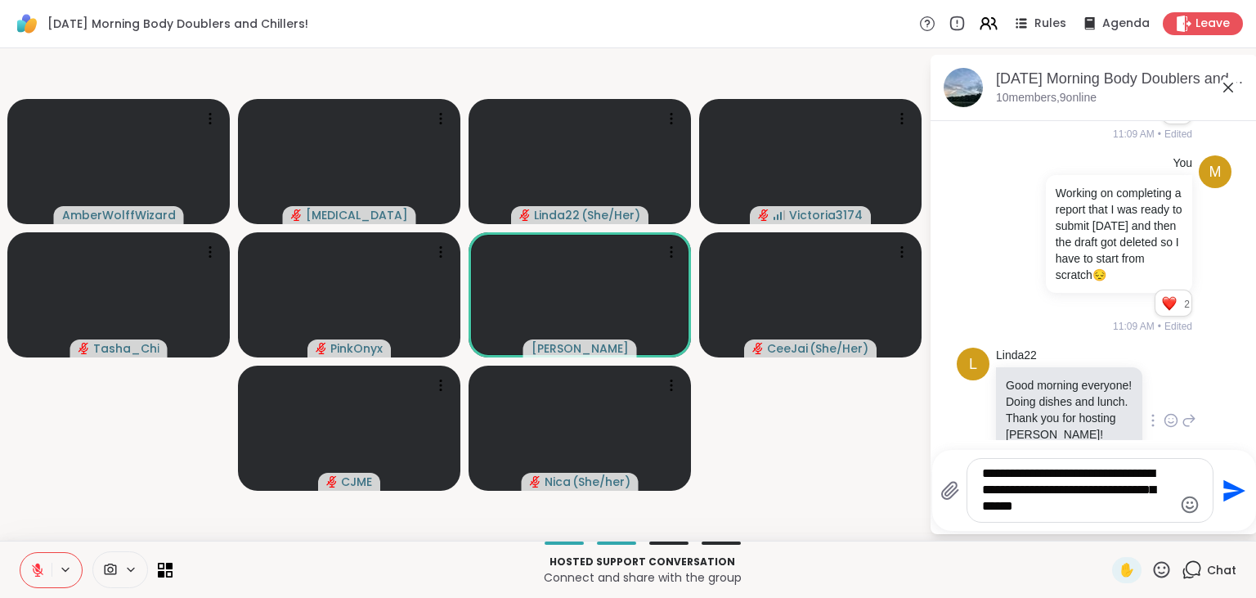
click at [1117, 512] on textarea "**********" at bounding box center [1077, 490] width 190 height 50
click at [1235, 491] on icon "Send" at bounding box center [1234, 490] width 22 height 22
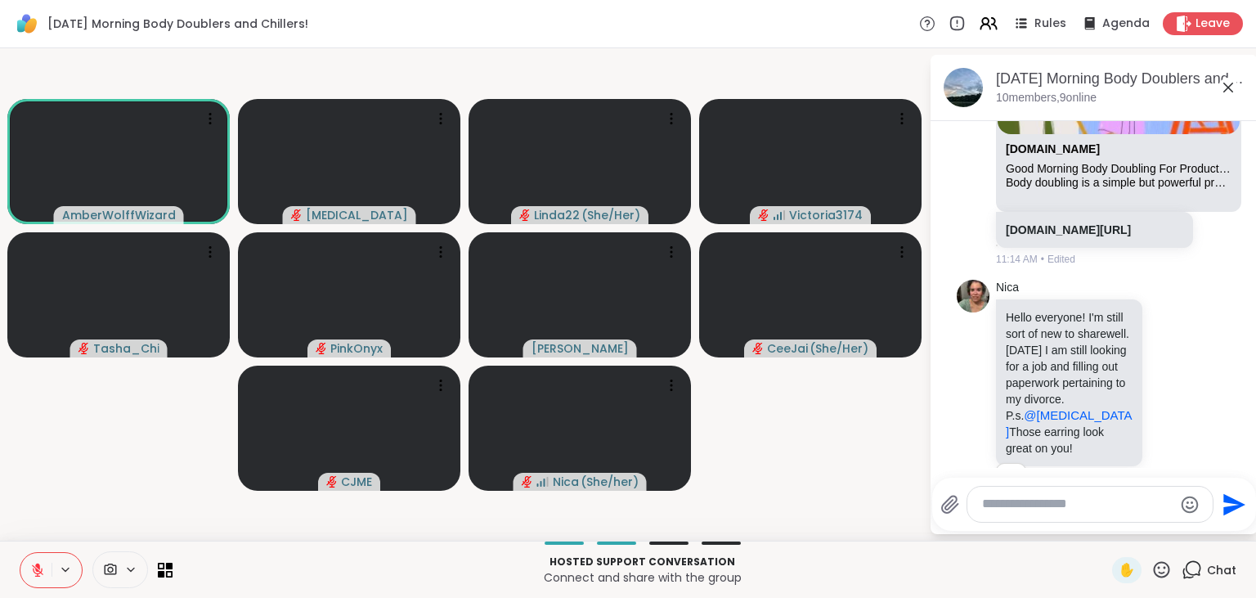
scroll to position [1111, 0]
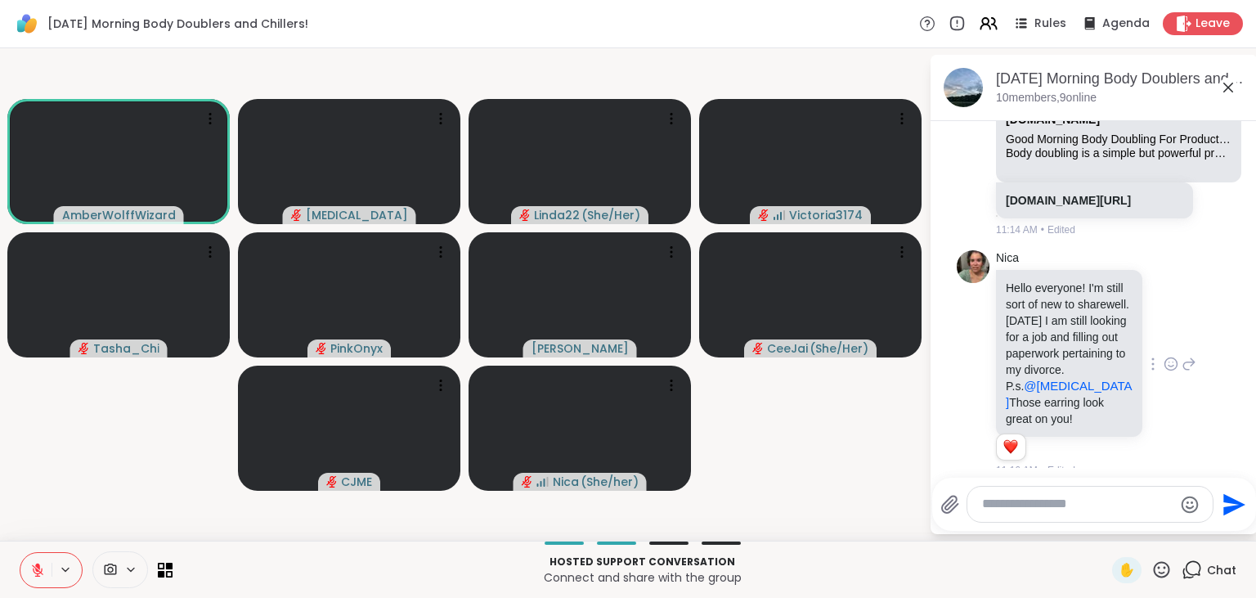
click at [1171, 356] on icon at bounding box center [1170, 364] width 15 height 16
click at [1041, 332] on div "Select Reaction: Heart" at bounding box center [1040, 337] width 15 height 15
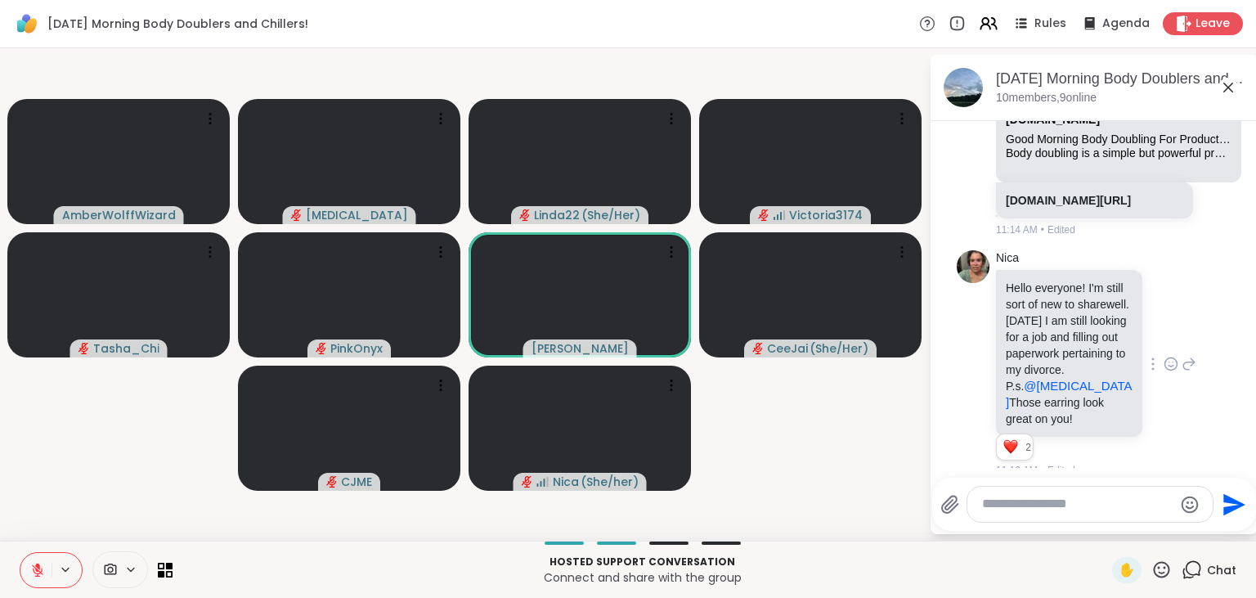
click at [1194, 358] on icon at bounding box center [1189, 363] width 11 height 11
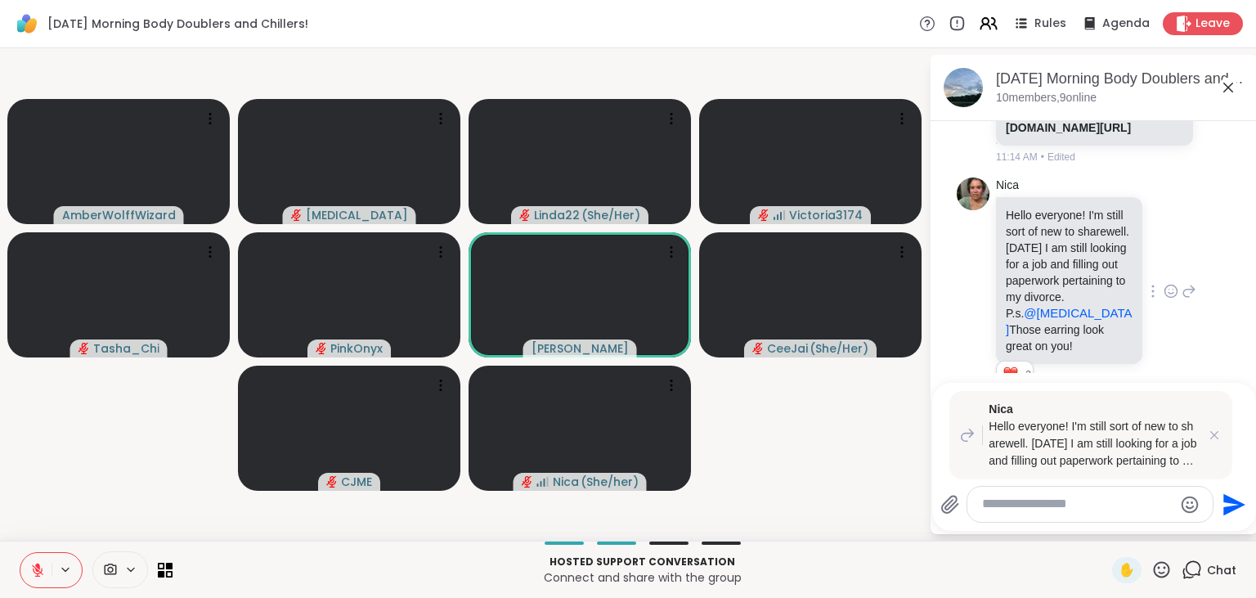
scroll to position [1206, 0]
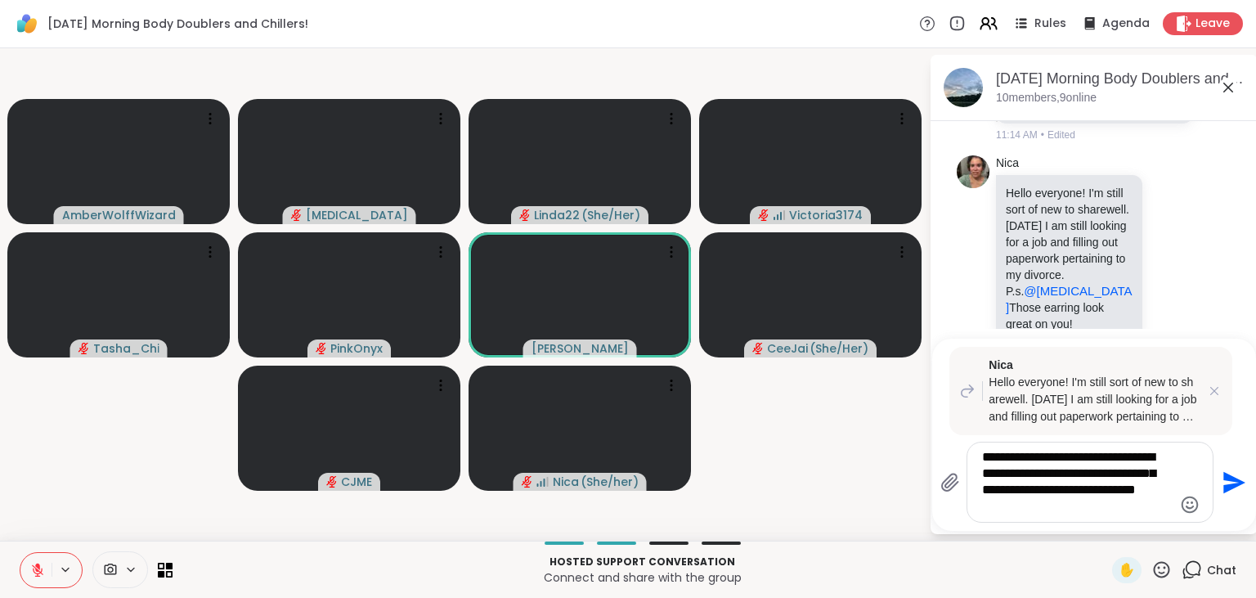
click at [1194, 506] on icon "Emoji picker" at bounding box center [1190, 505] width 20 height 20
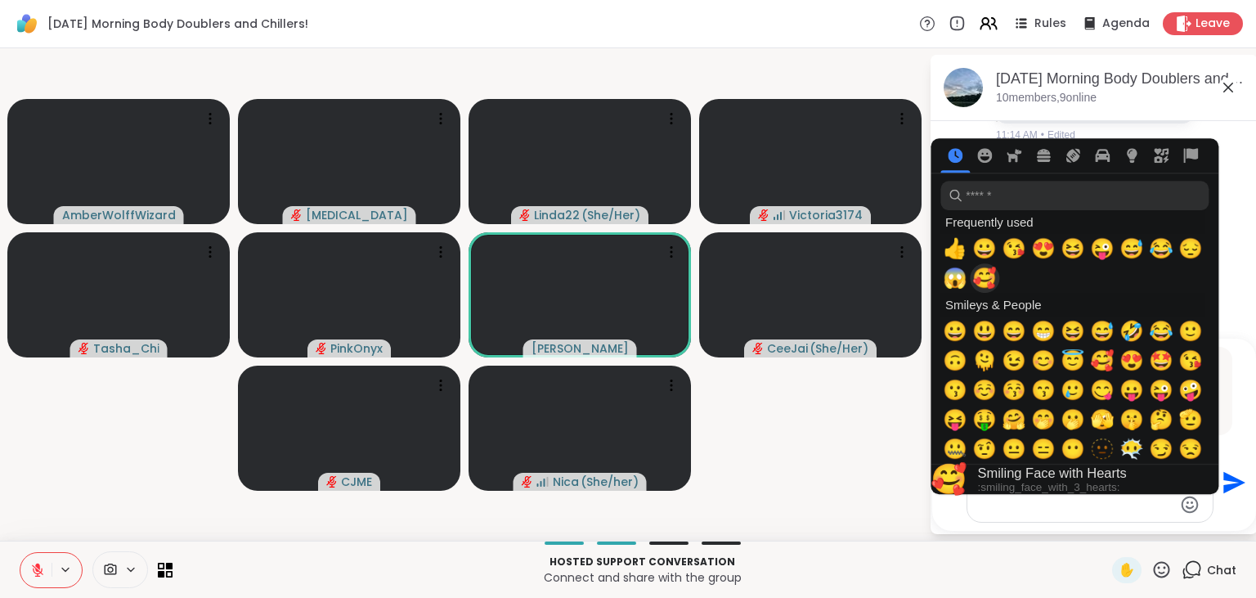
click at [982, 279] on span "🥰" at bounding box center [984, 278] width 25 height 23
type textarea "**********"
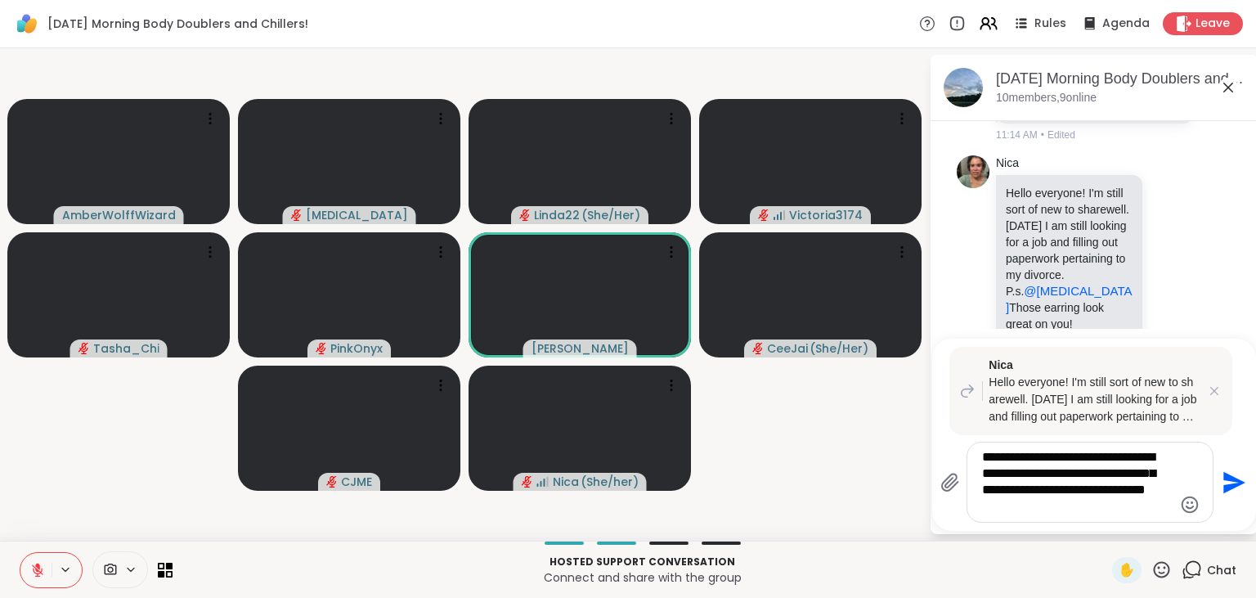
click at [1234, 480] on icon "Send" at bounding box center [1234, 482] width 22 height 22
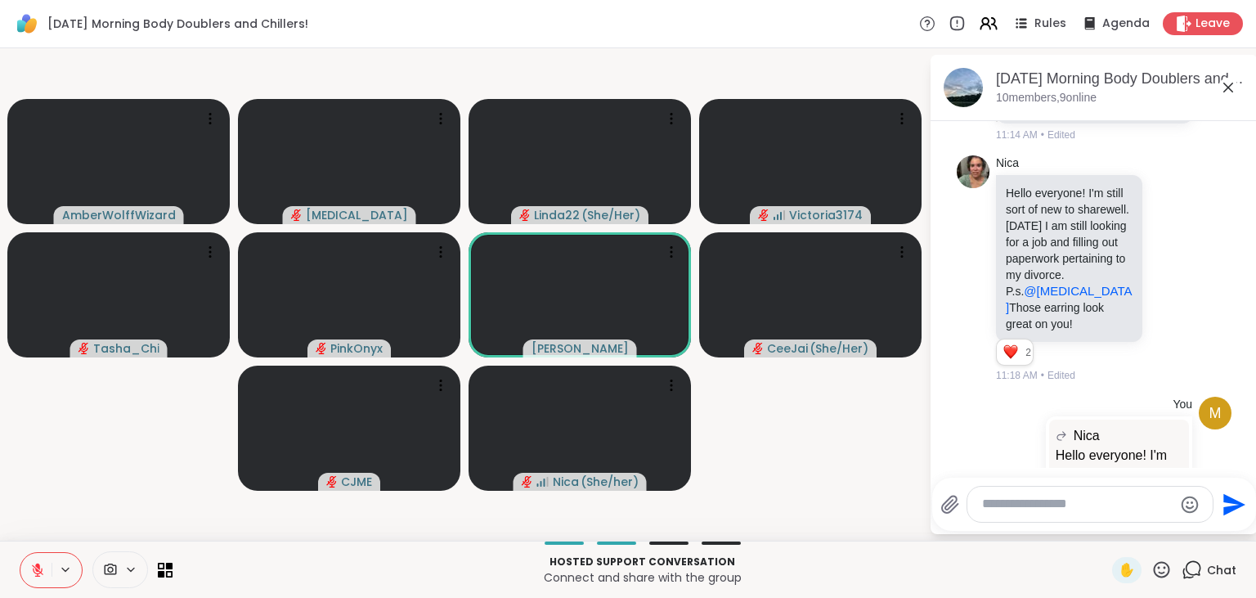
scroll to position [1358, 0]
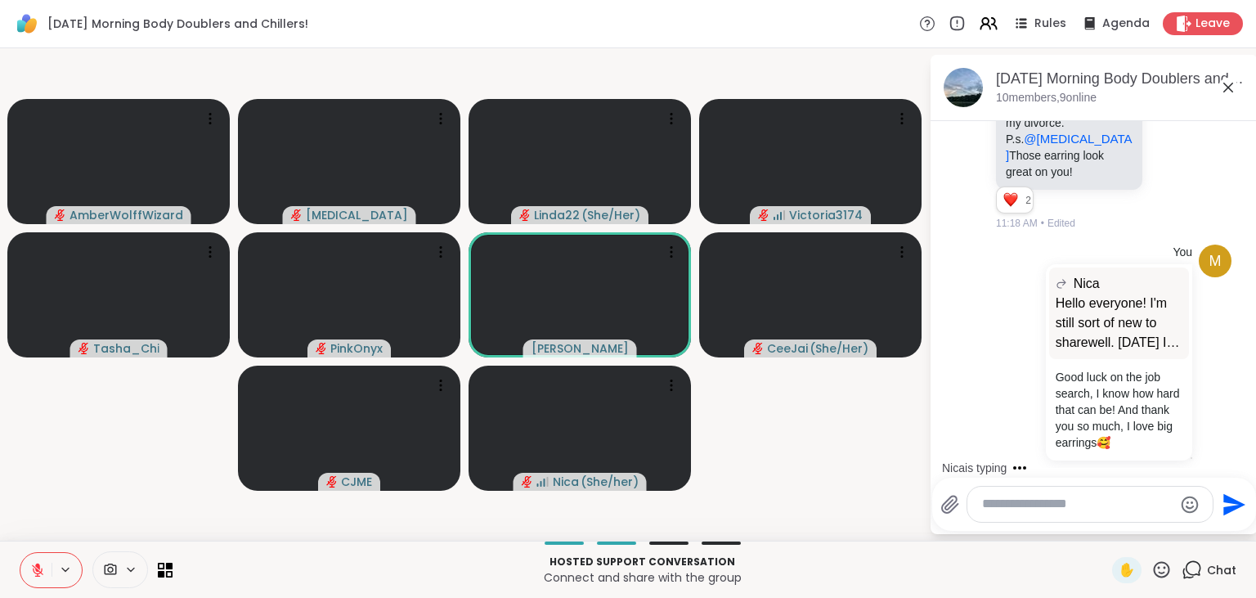
click at [1160, 564] on icon at bounding box center [1162, 569] width 16 height 16
click at [943, 560] on p "Hosted support conversation" at bounding box center [642, 561] width 920 height 15
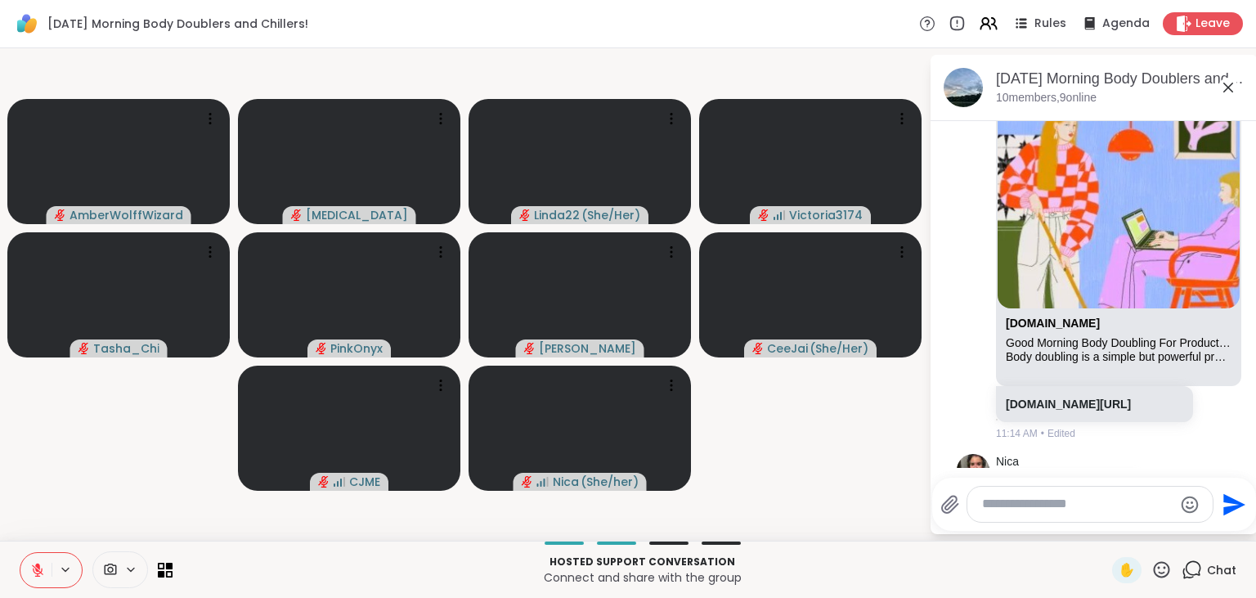
scroll to position [938, 0]
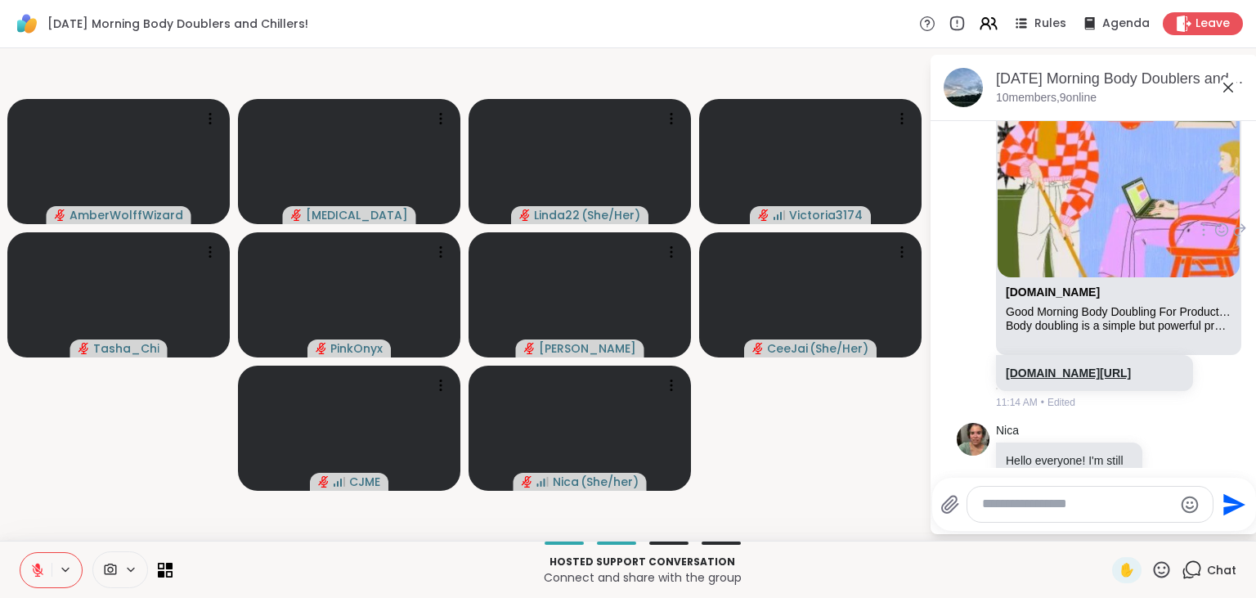
click at [1064, 374] on link "sharewellnow.com/session/522ec356-0dd1-40a6-aad1-d997e1099ffc" at bounding box center [1068, 372] width 125 height 13
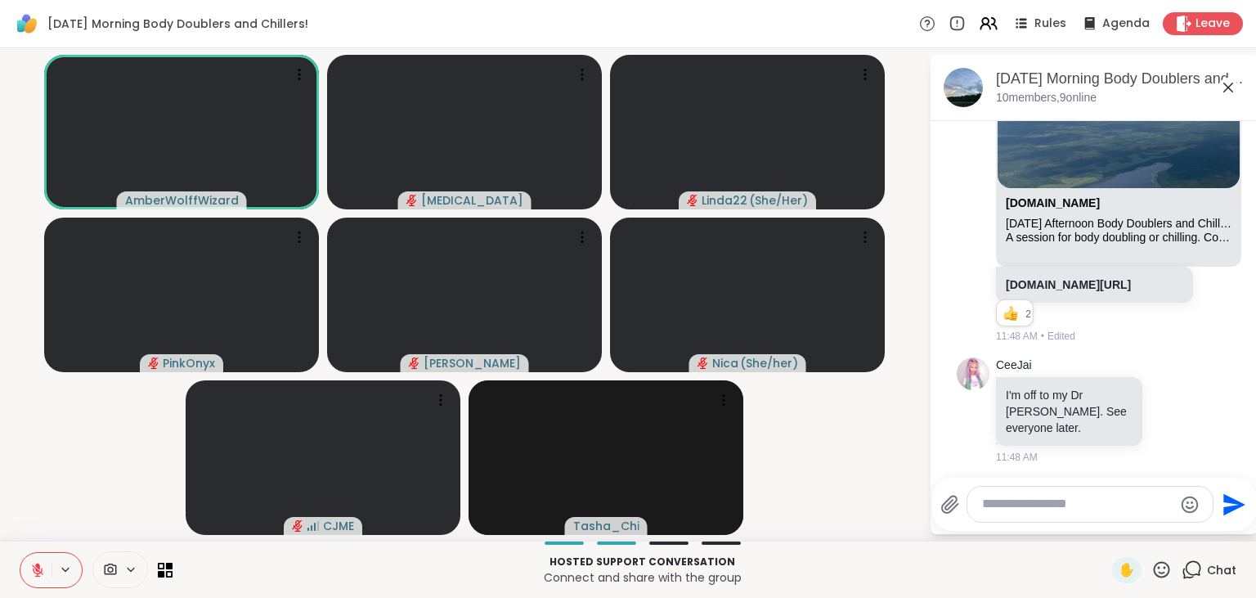
scroll to position [2021, 0]
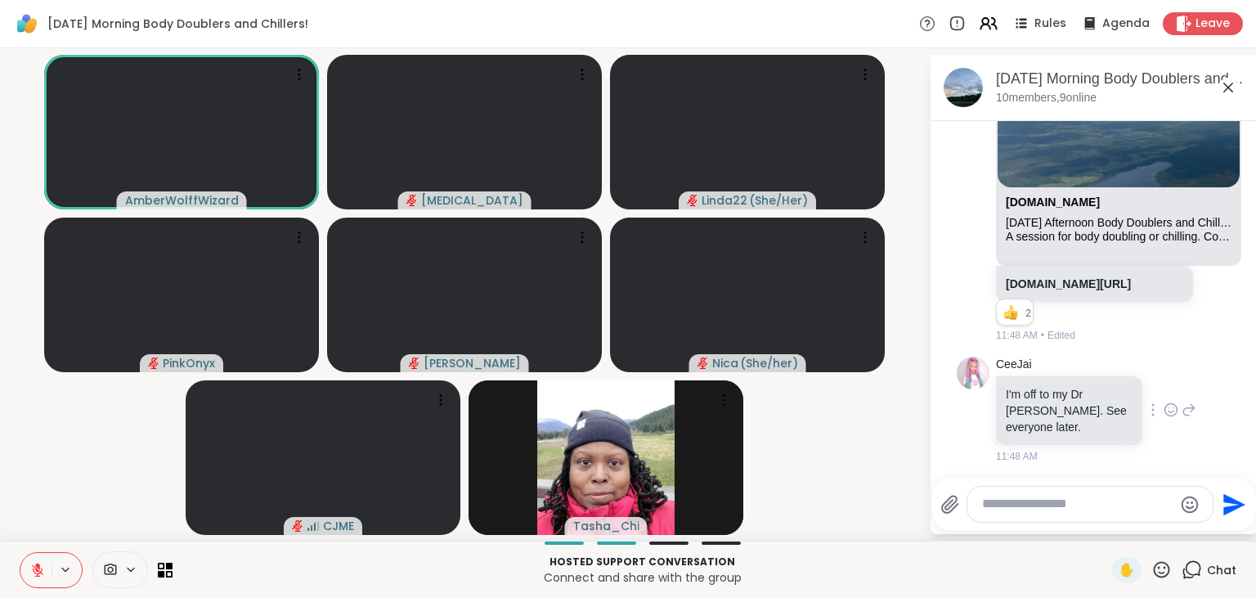
click at [1169, 415] on icon at bounding box center [1171, 409] width 12 height 12
click at [1043, 389] on div "Select Reaction: Heart" at bounding box center [1040, 383] width 15 height 15
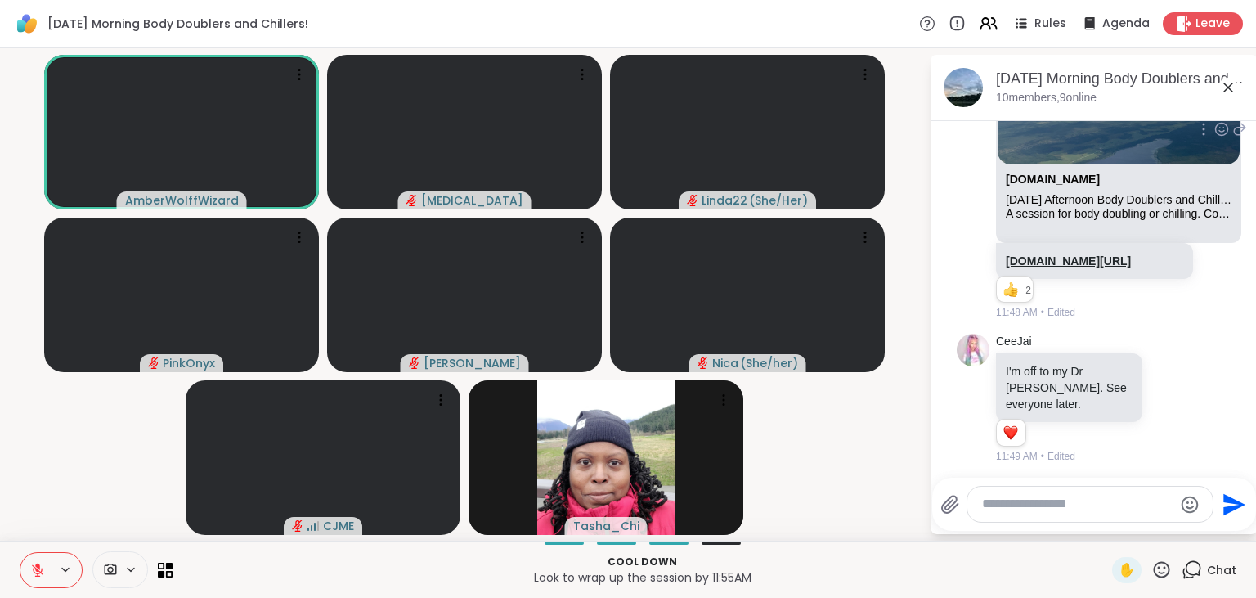
click at [1047, 266] on link "sharewellnow.com/session/e23854f7-f8f0-4fcb-81bc-be21d885e1d5" at bounding box center [1068, 260] width 125 height 13
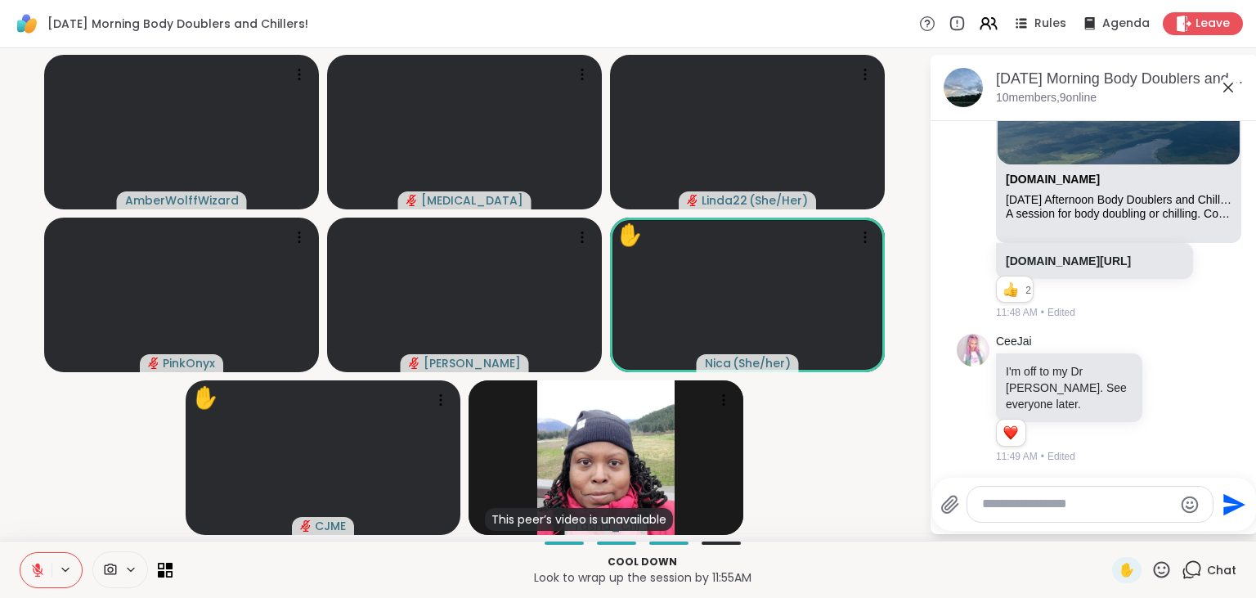
click at [1166, 569] on icon at bounding box center [1162, 569] width 16 height 16
click at [1178, 527] on span "🌟" at bounding box center [1185, 527] width 16 height 20
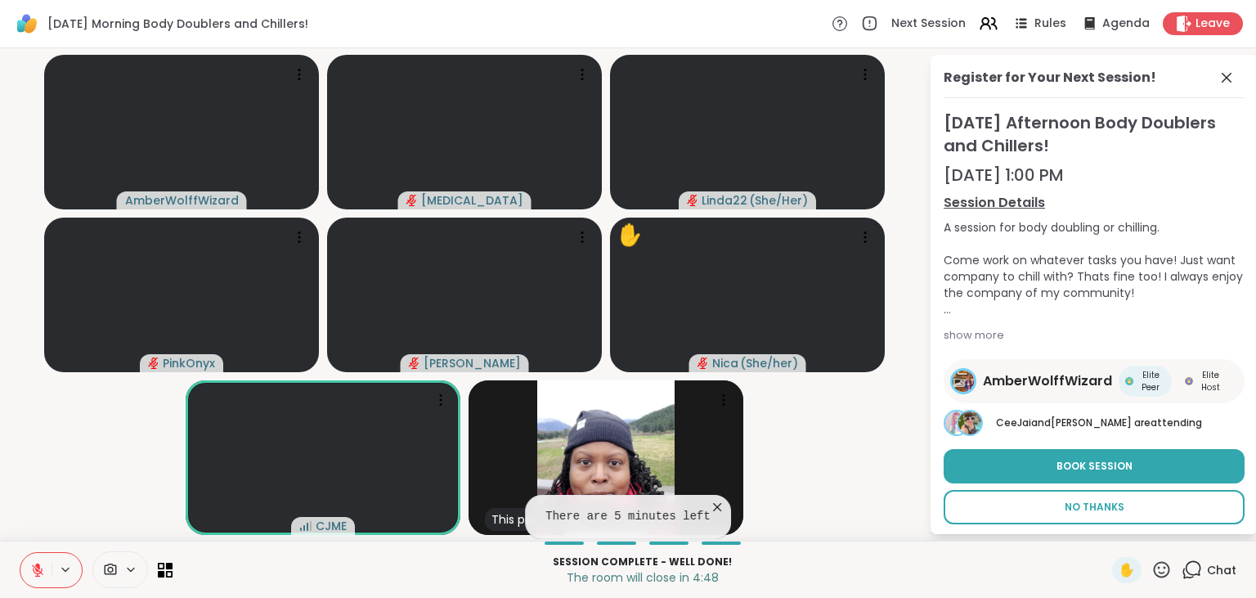
click at [1051, 508] on button "No Thanks" at bounding box center [1093, 507] width 301 height 34
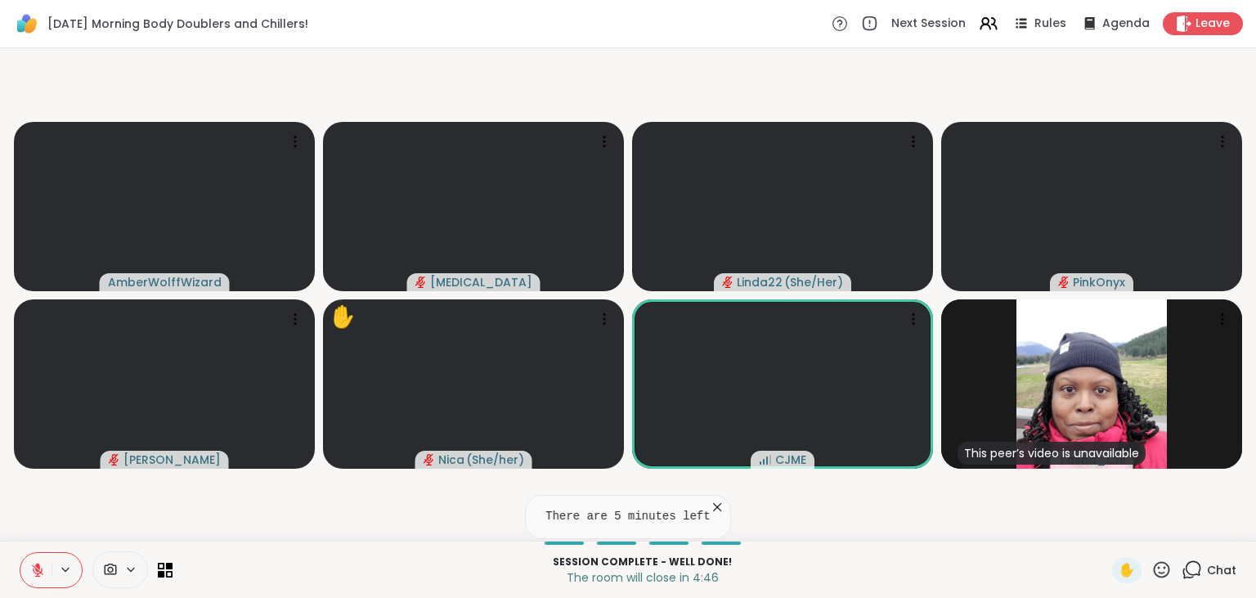
click at [1169, 579] on icon at bounding box center [1161, 569] width 20 height 20
click at [1213, 531] on span "🎉" at bounding box center [1221, 527] width 16 height 20
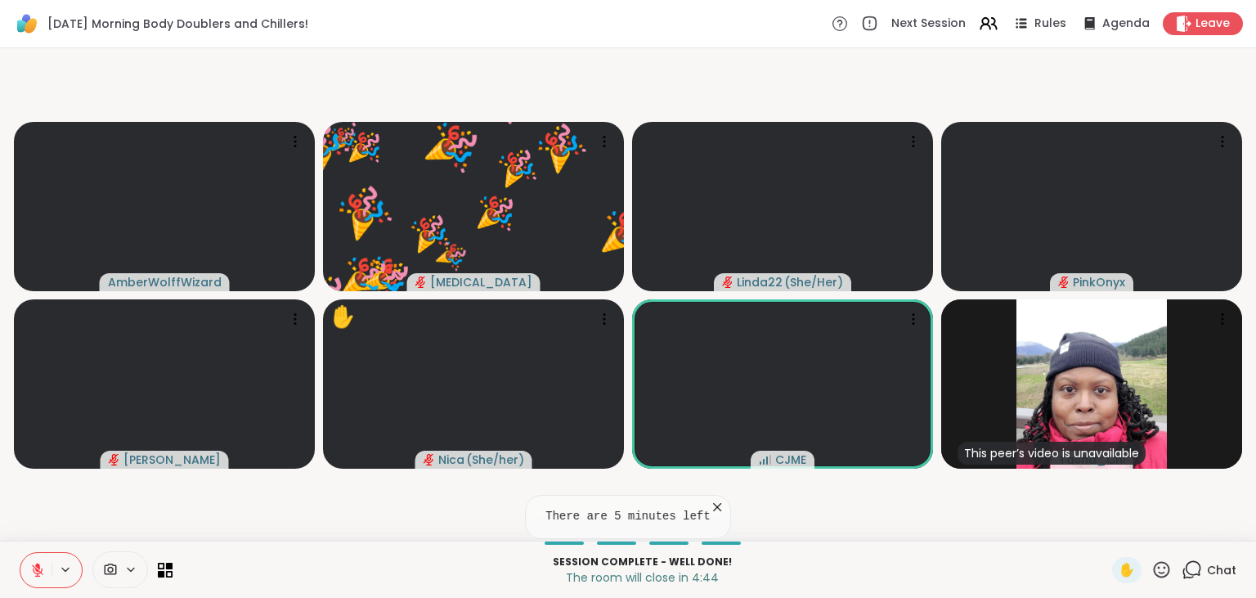
click at [1211, 567] on span "Chat" at bounding box center [1221, 570] width 29 height 16
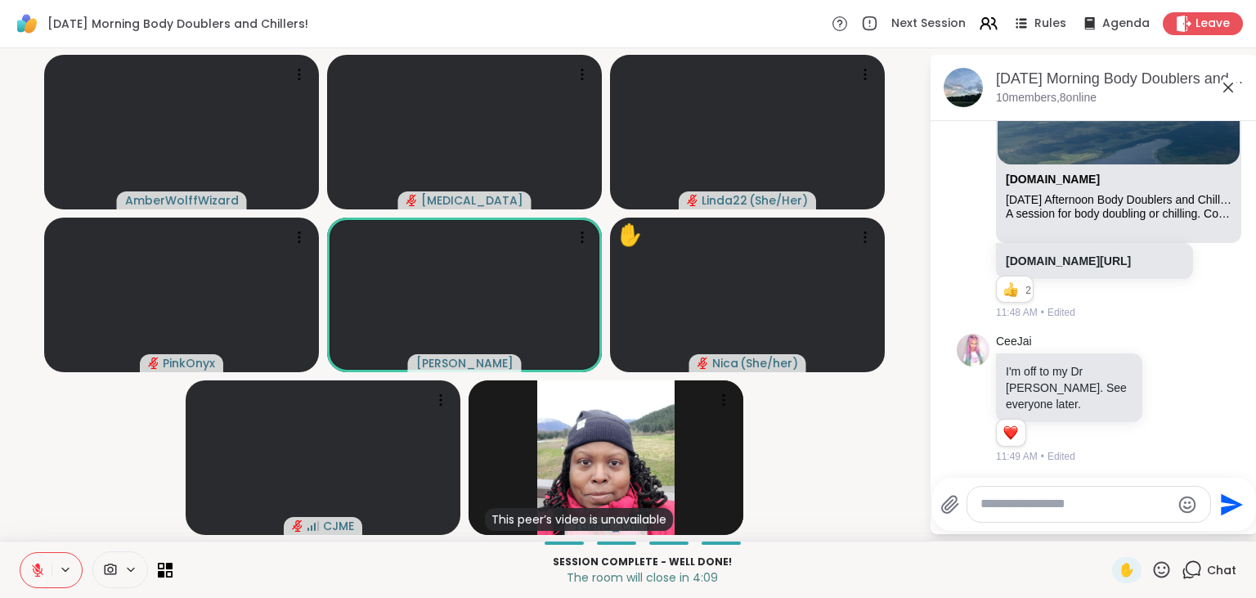
click at [29, 572] on button at bounding box center [35, 570] width 31 height 34
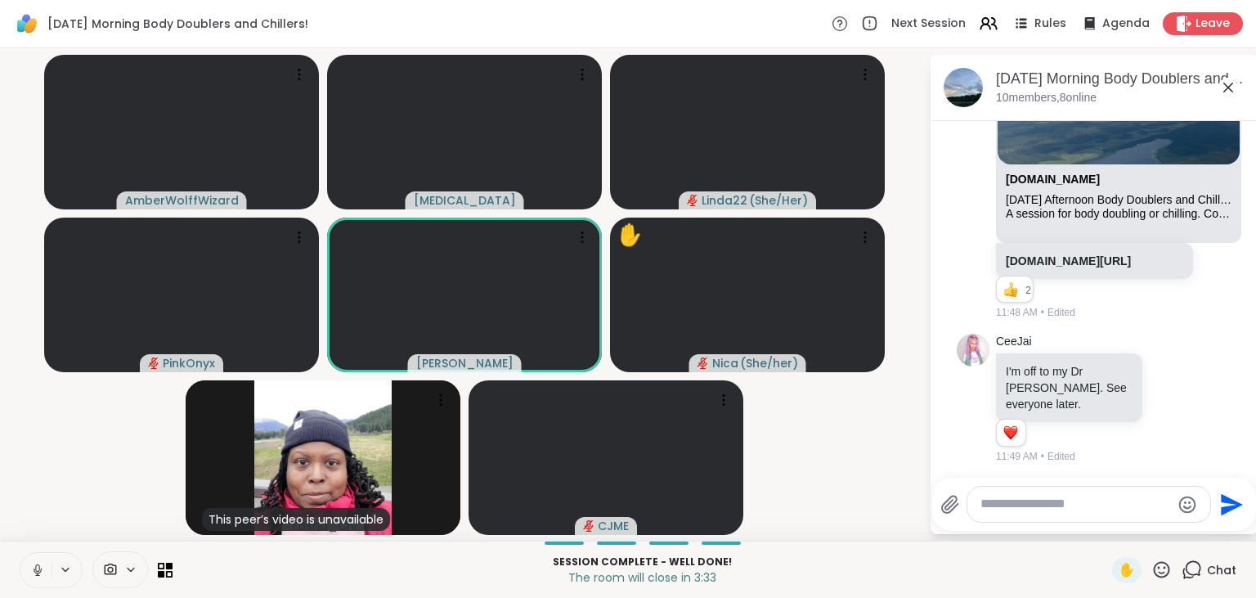
click at [34, 574] on icon at bounding box center [37, 569] width 15 height 15
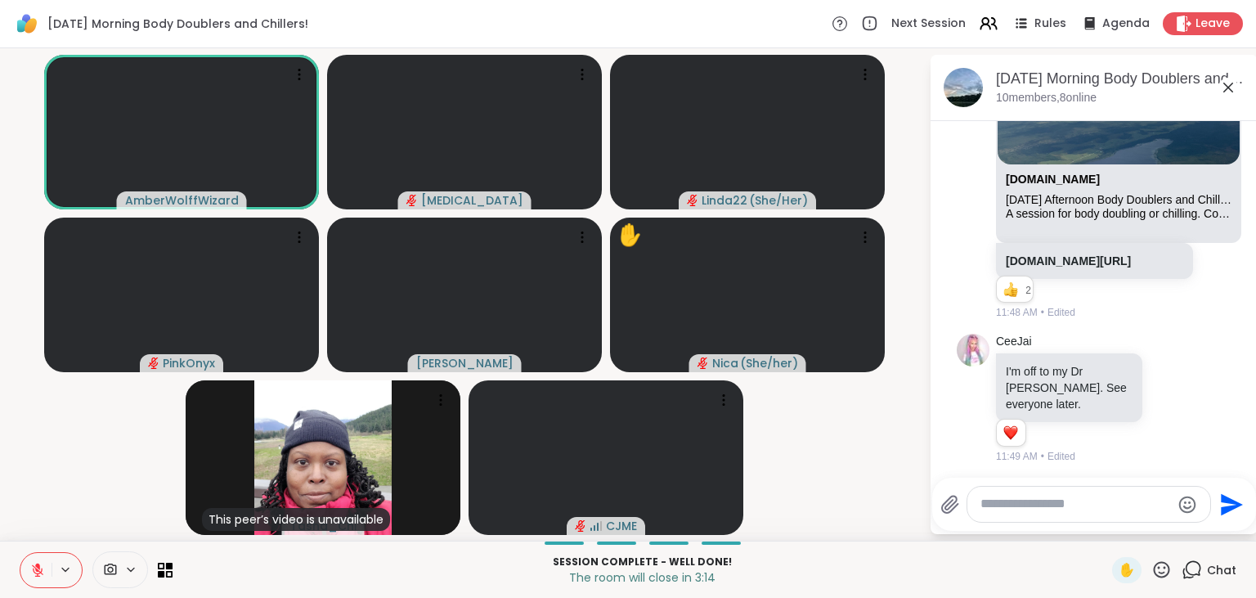
click at [1010, 507] on textarea "Type your message" at bounding box center [1075, 503] width 190 height 17
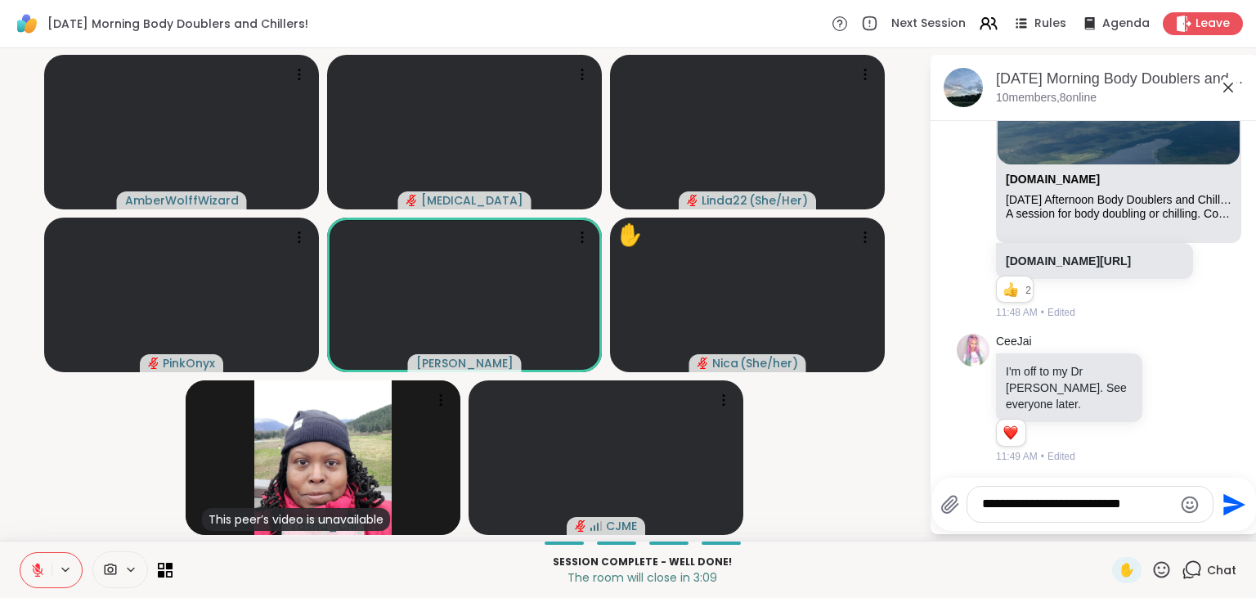
type textarea "**********"
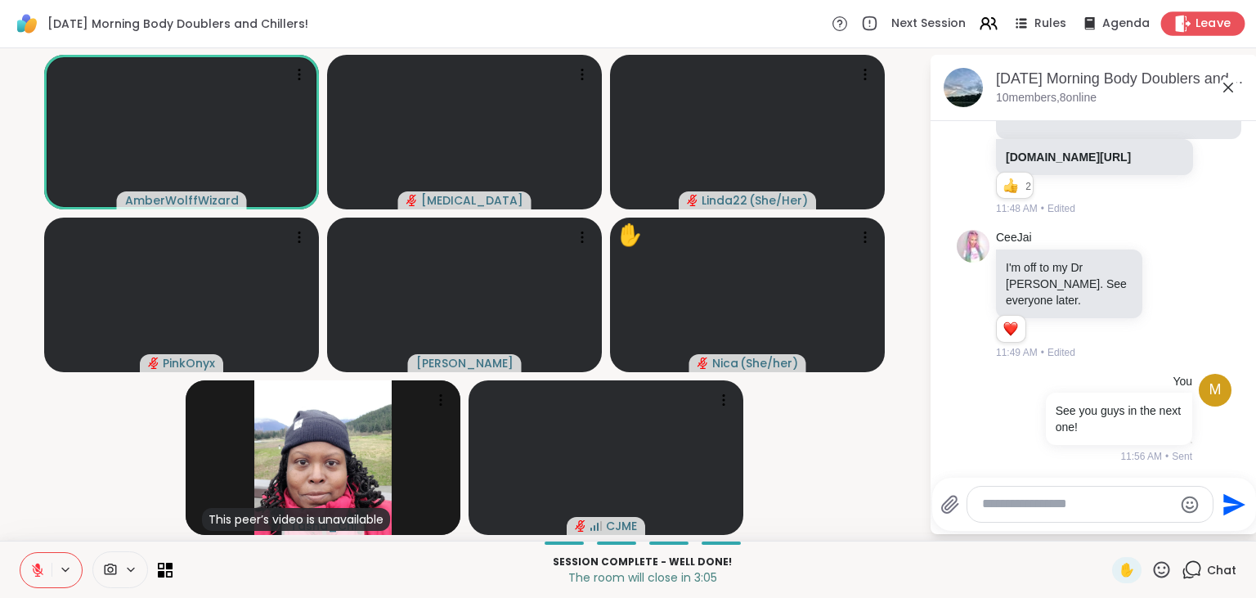
click at [1199, 17] on span "Leave" at bounding box center [1213, 24] width 36 height 17
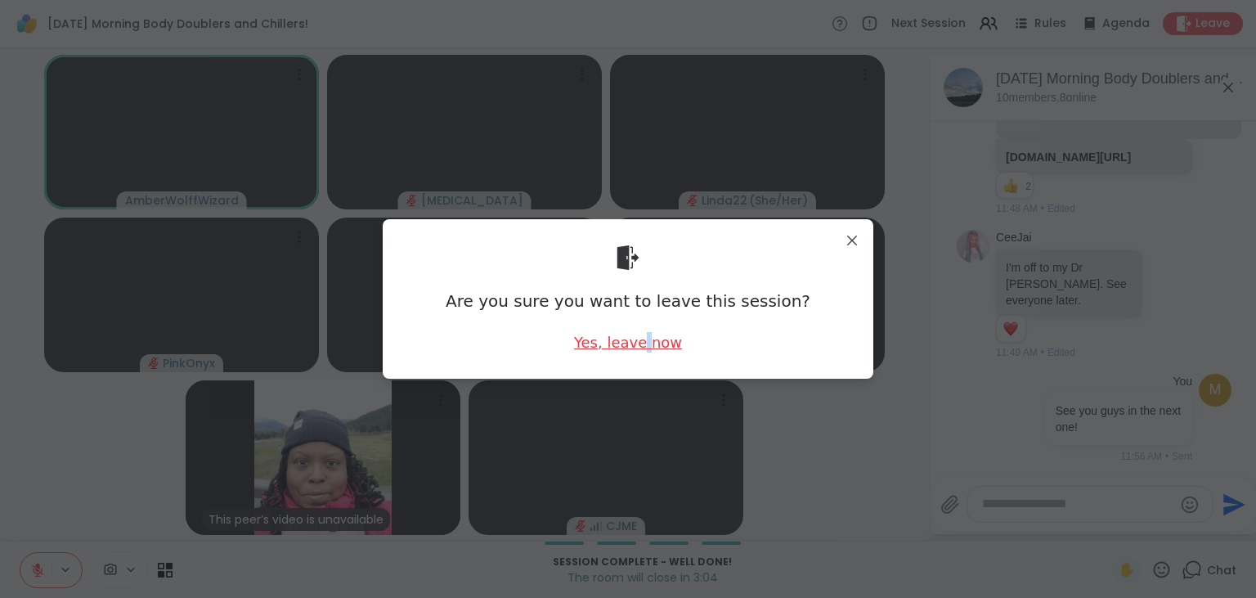
click at [645, 345] on div "Yes, leave now" at bounding box center [628, 342] width 108 height 20
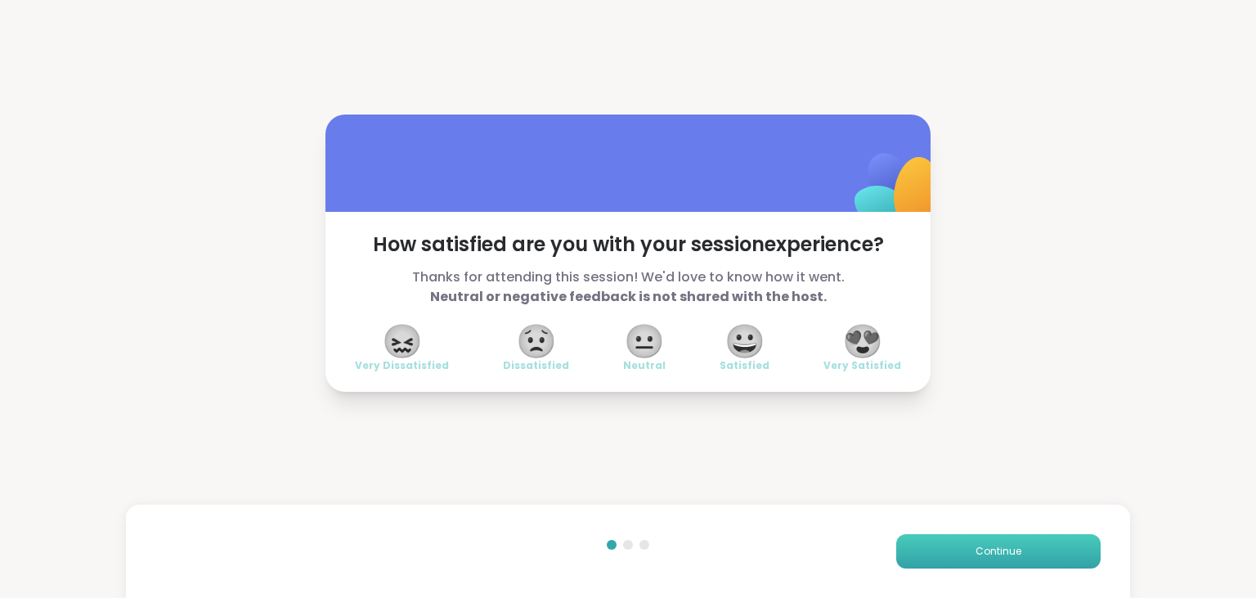
click at [1000, 566] on button "Continue" at bounding box center [998, 551] width 204 height 34
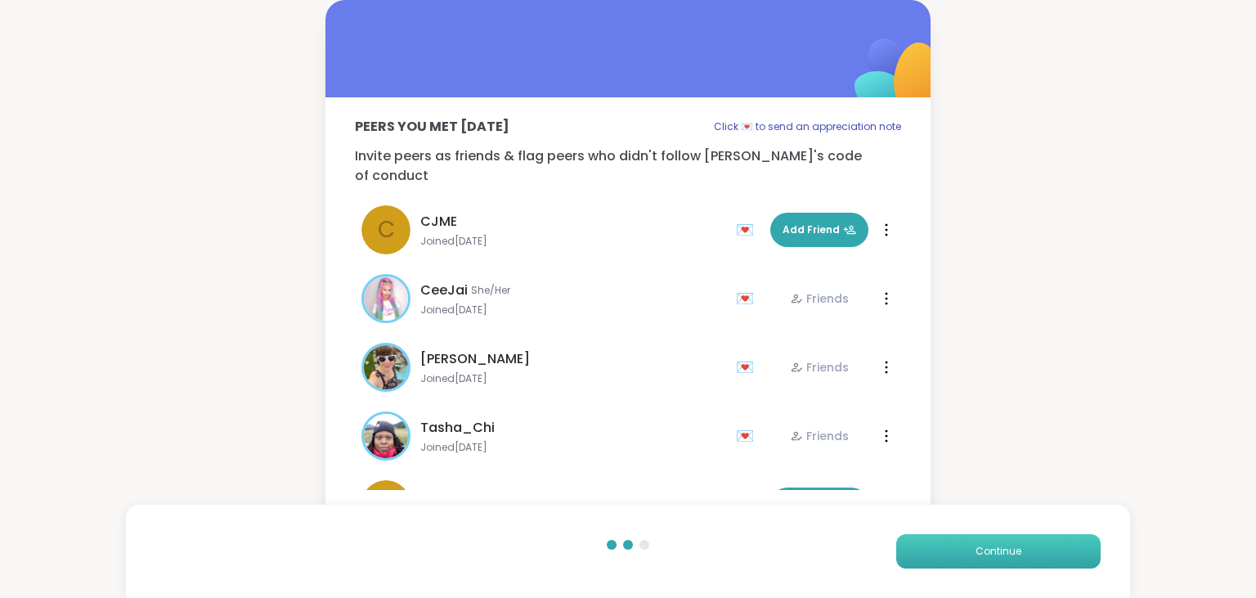
click at [1000, 566] on button "Continue" at bounding box center [998, 551] width 204 height 34
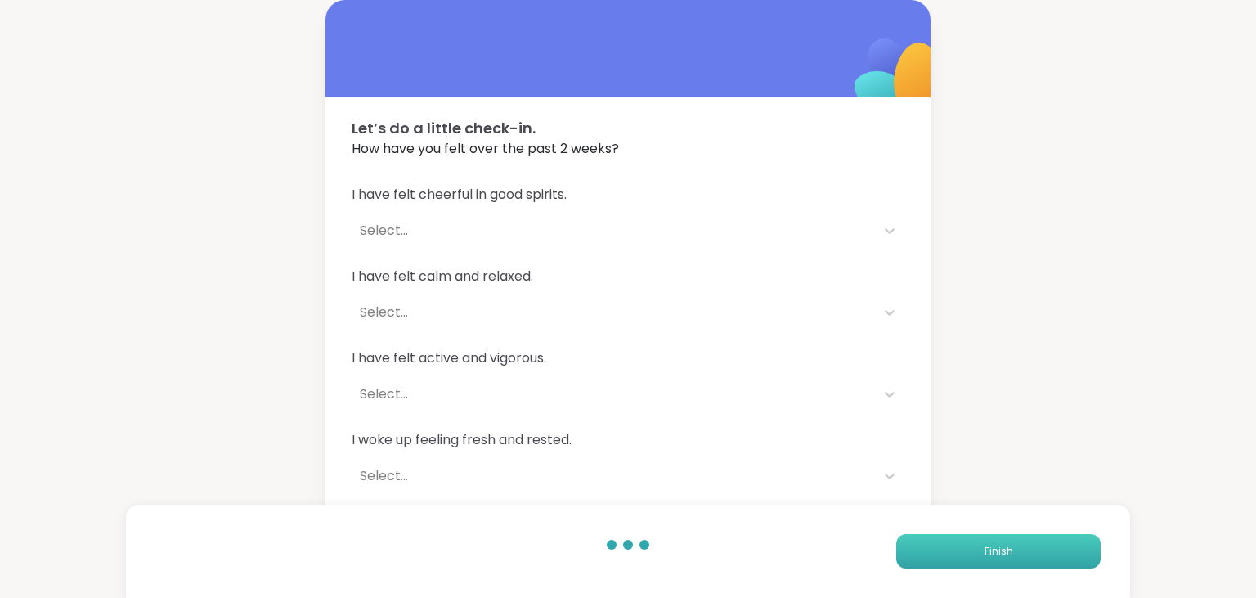
click at [1000, 566] on button "Finish" at bounding box center [998, 551] width 204 height 34
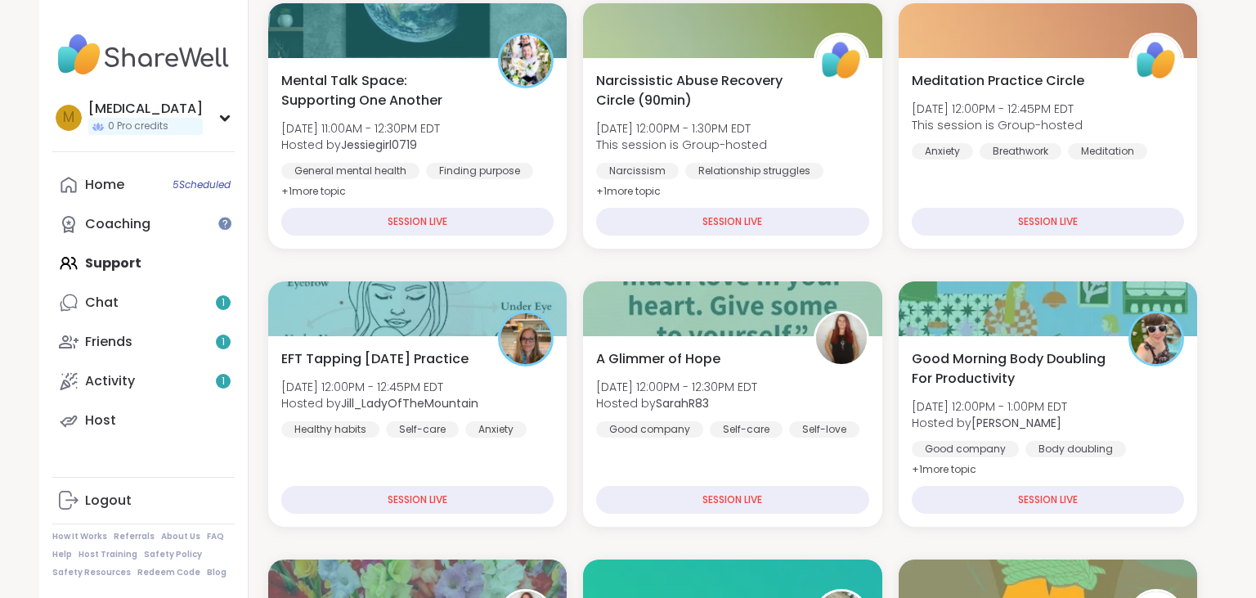
scroll to position [345, 0]
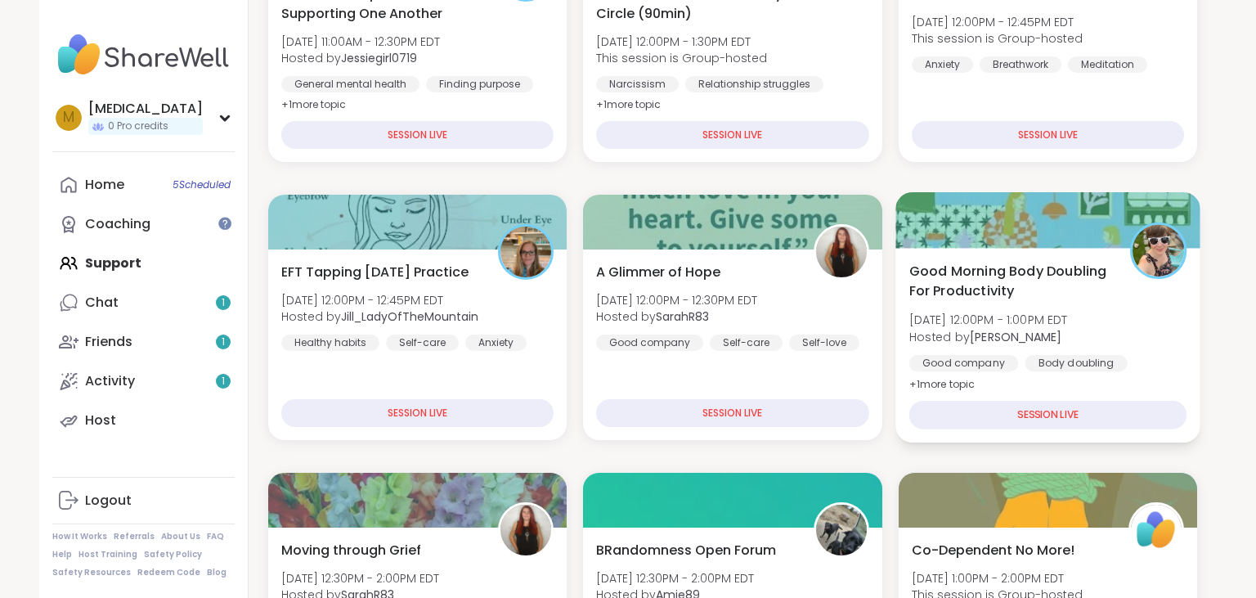
click at [1072, 290] on span "Good Morning Body Doubling For Productivity" at bounding box center [1009, 281] width 203 height 40
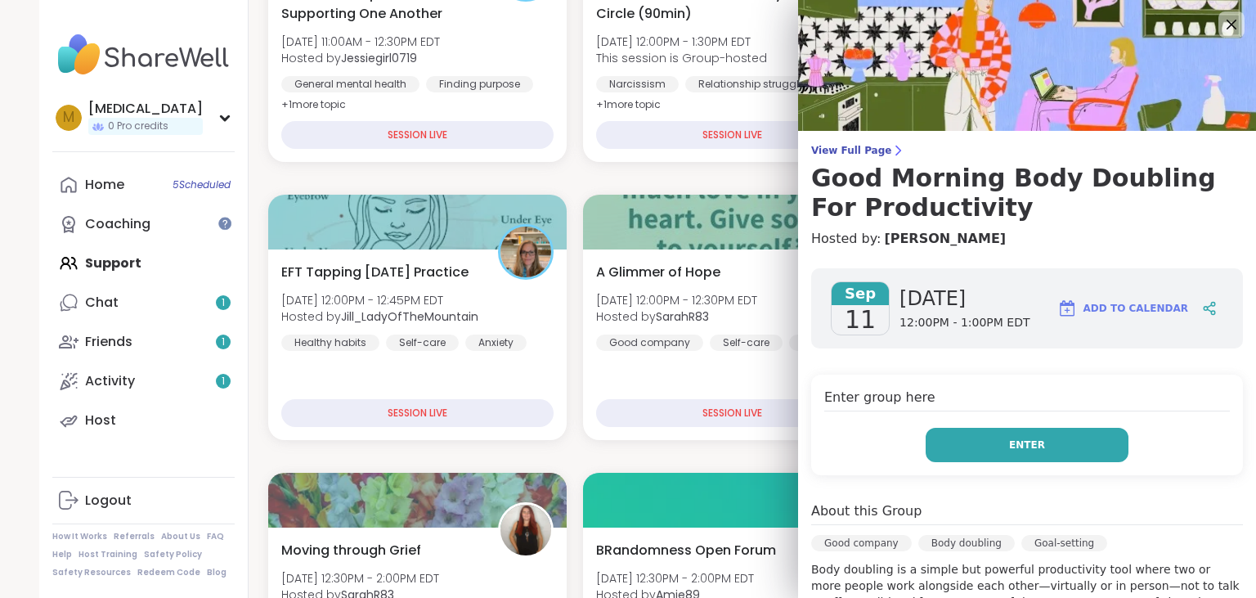
click at [1033, 448] on span "Enter" at bounding box center [1027, 444] width 36 height 15
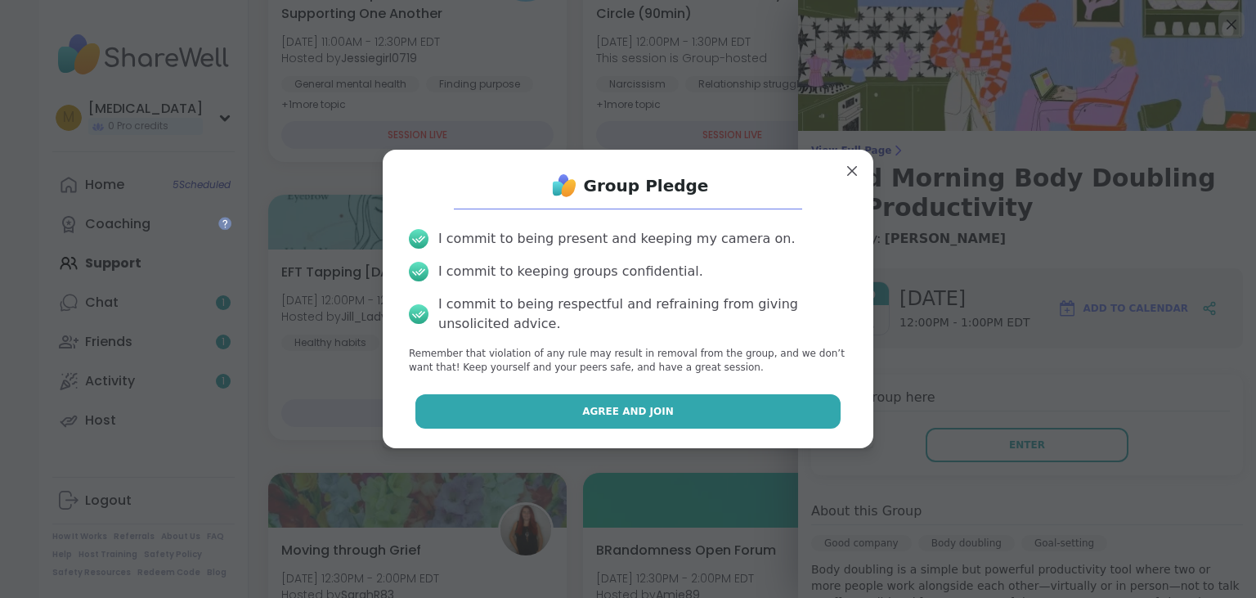
click at [636, 418] on span "Agree and Join" at bounding box center [628, 411] width 92 height 15
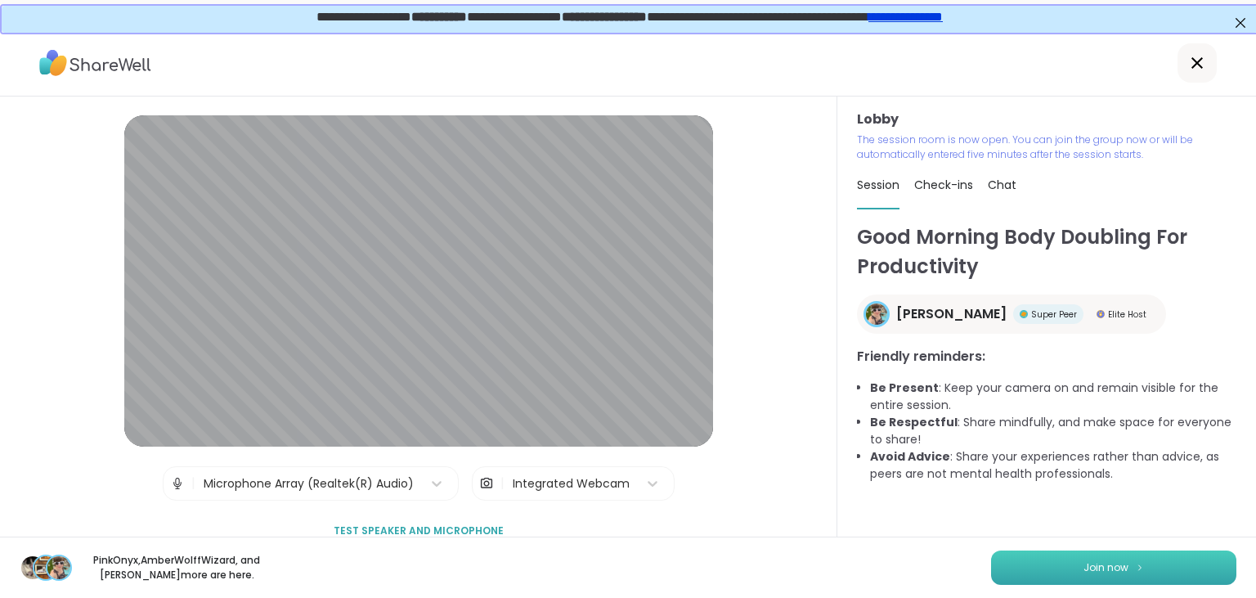
click at [1162, 572] on button "Join now" at bounding box center [1113, 567] width 245 height 34
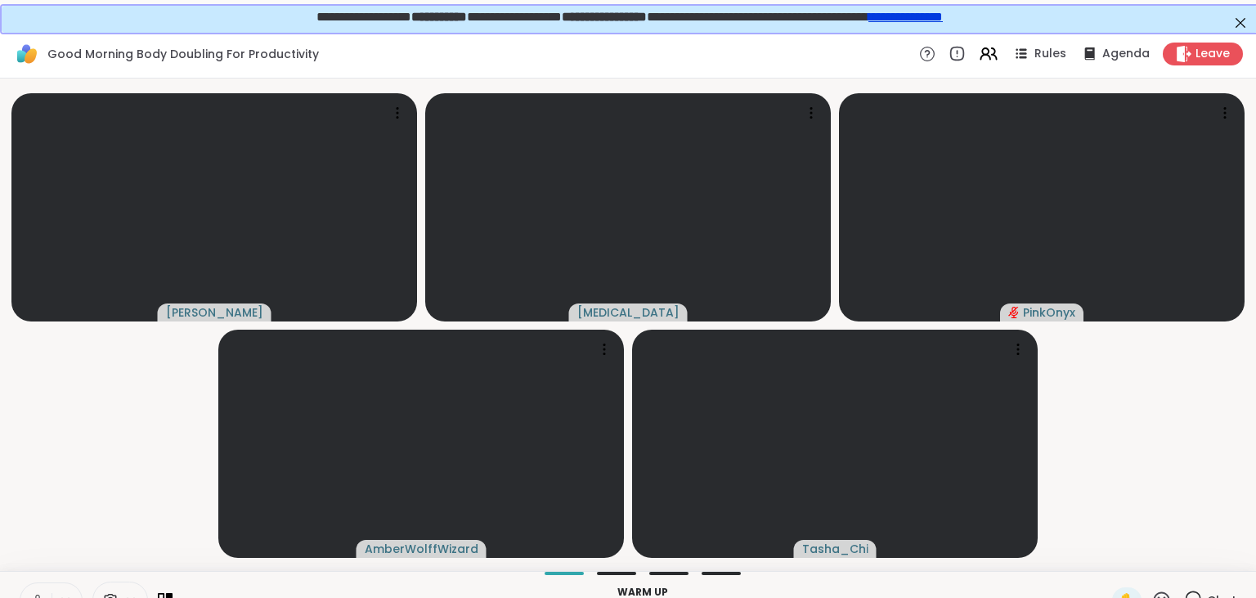
scroll to position [29, 0]
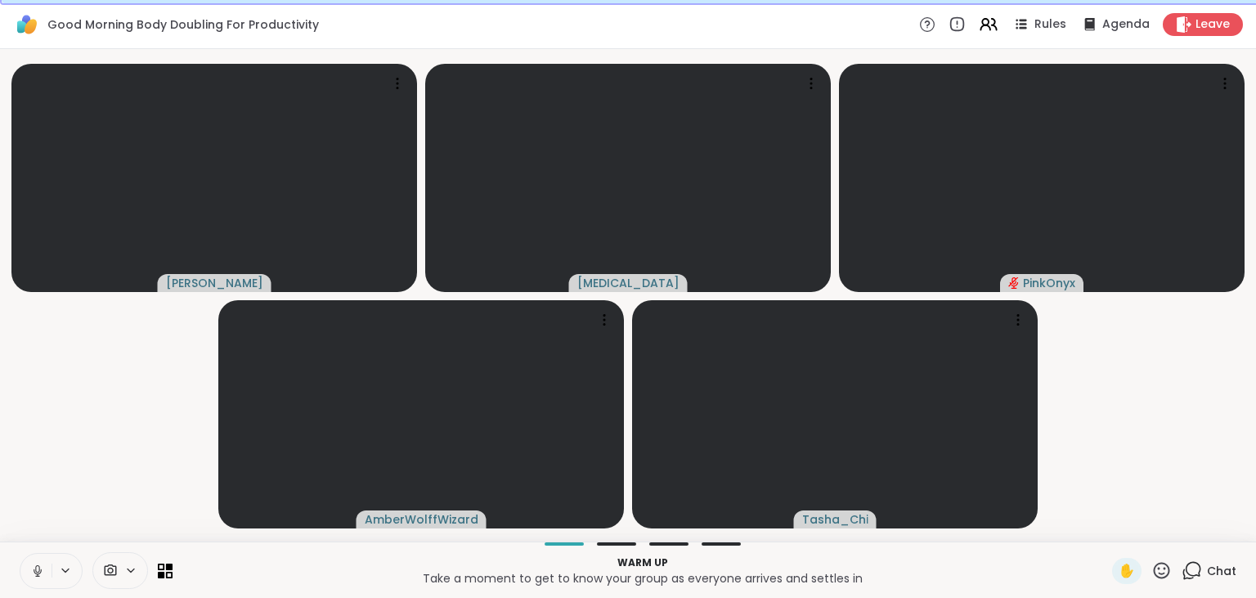
click at [1212, 571] on span "Chat" at bounding box center [1221, 570] width 29 height 16
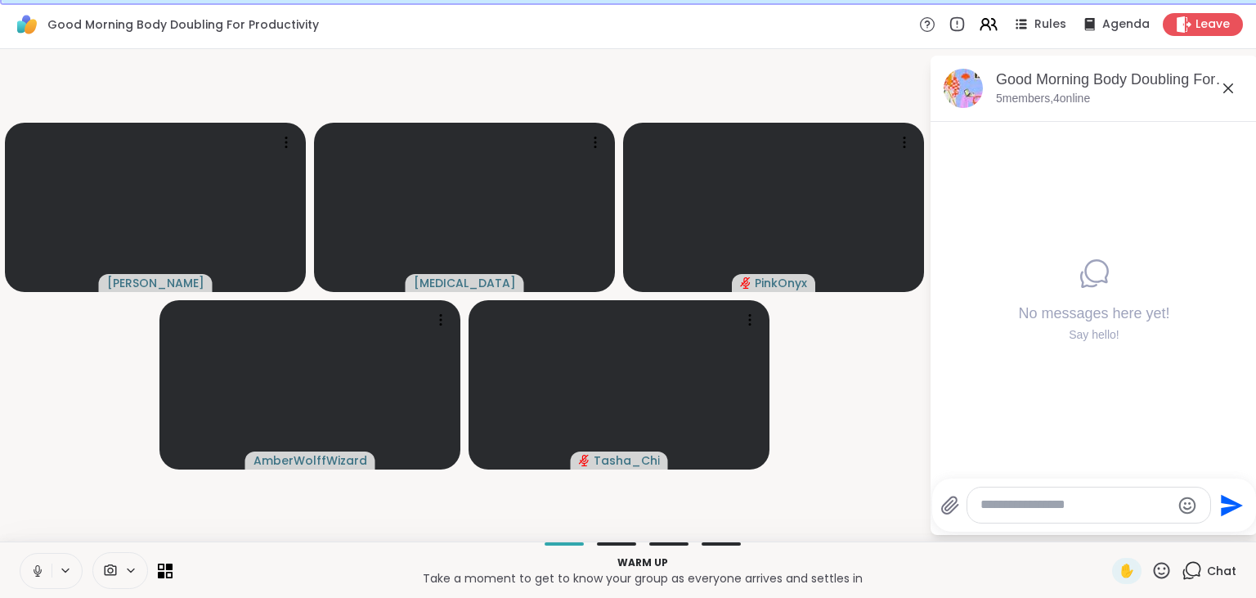
click at [1035, 504] on textarea "Type your message" at bounding box center [1075, 504] width 190 height 17
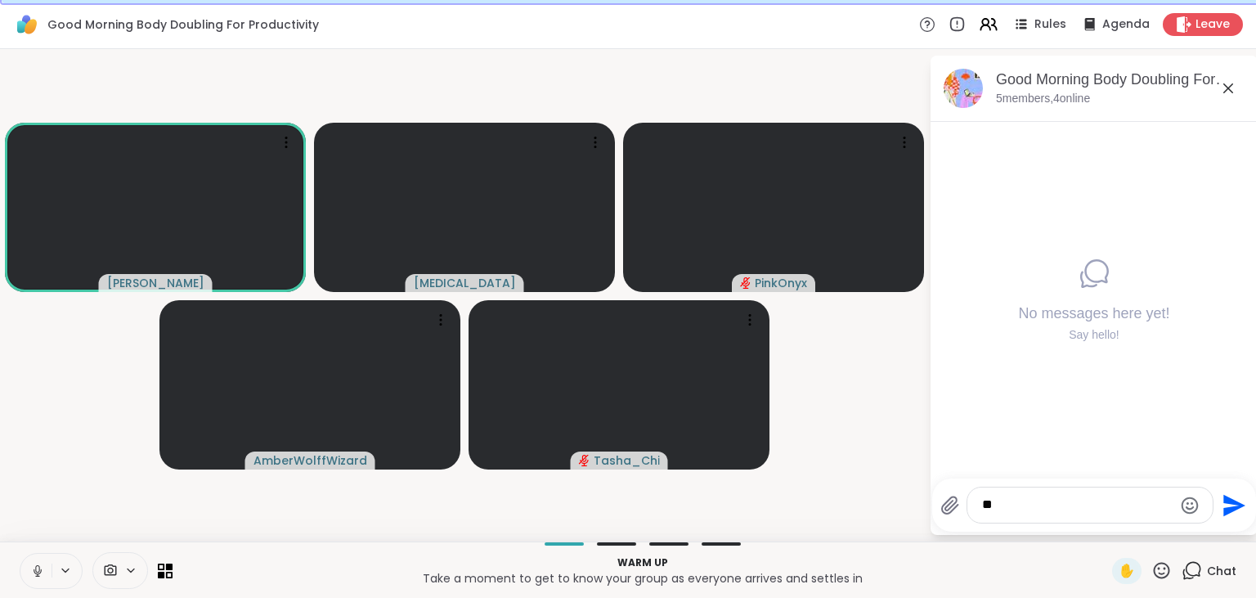
type textarea "***"
click at [1018, 513] on textarea "***" at bounding box center [1077, 504] width 190 height 17
click at [1231, 87] on icon at bounding box center [1228, 88] width 20 height 20
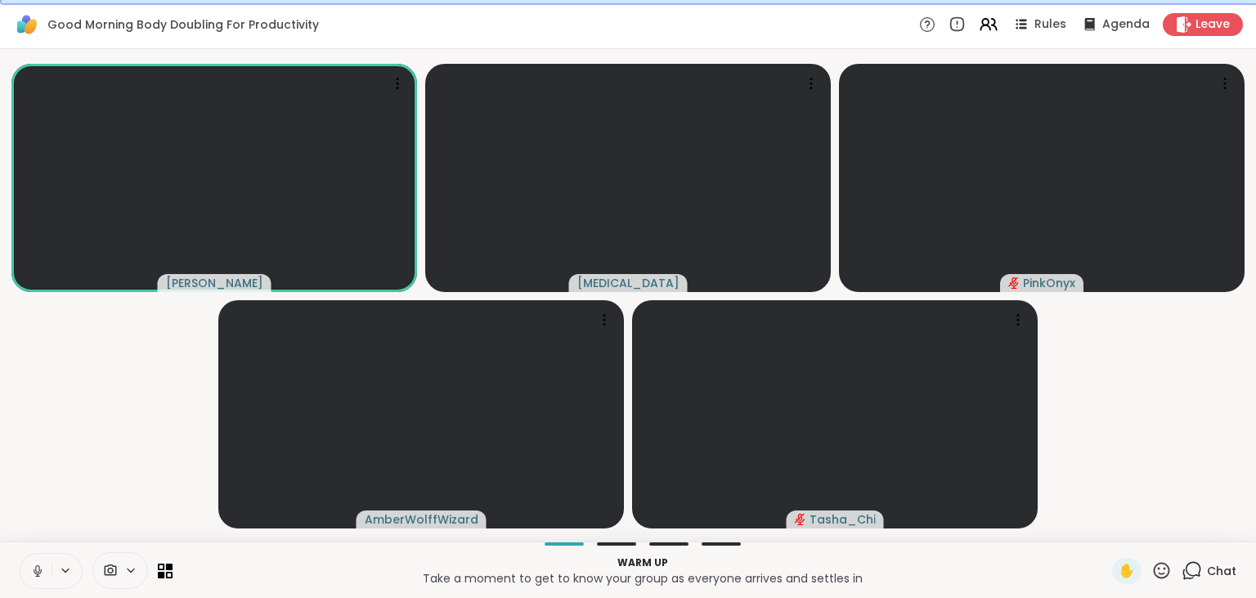
click at [37, 576] on icon at bounding box center [37, 570] width 15 height 15
click at [1227, 574] on span "Chat" at bounding box center [1221, 570] width 29 height 16
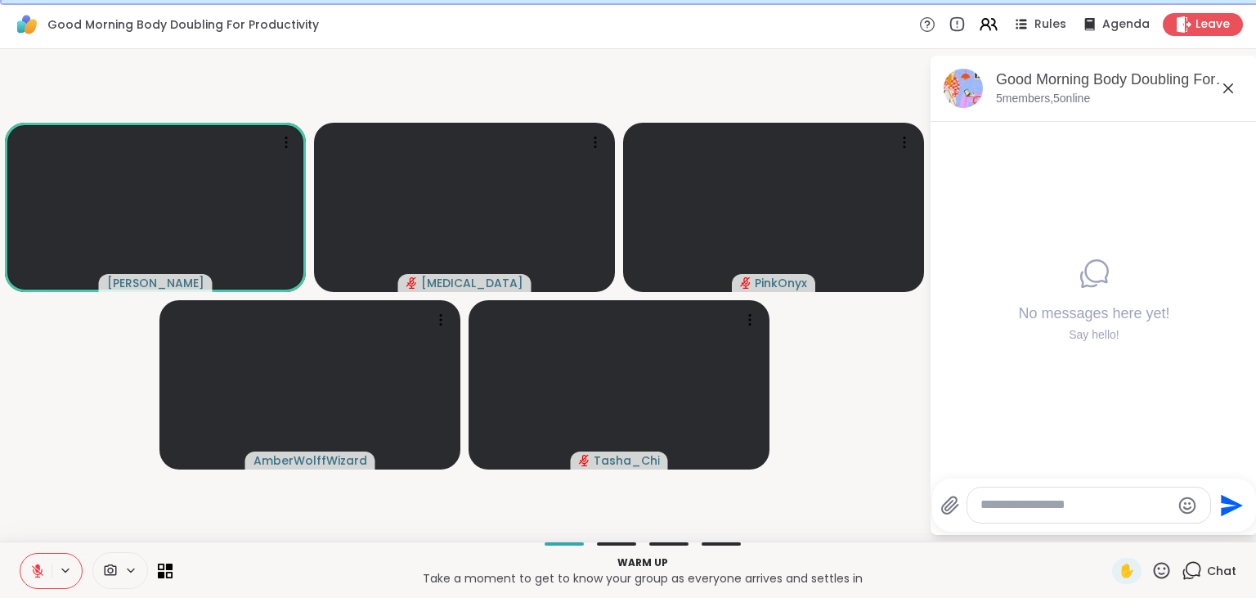
click at [1130, 515] on div at bounding box center [1088, 504] width 243 height 35
click at [1115, 505] on textarea "Type your message" at bounding box center [1075, 504] width 190 height 17
type textarea "***"
click at [1228, 501] on icon "Send" at bounding box center [1234, 505] width 22 height 22
click at [1219, 28] on span "Leave" at bounding box center [1213, 24] width 36 height 17
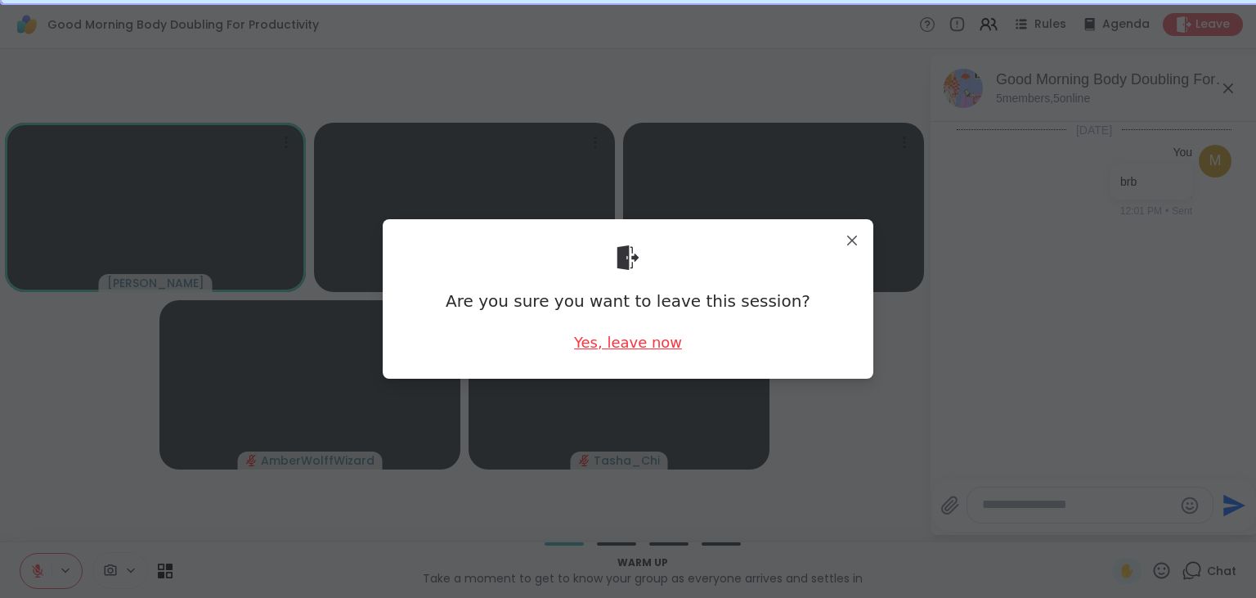
click at [646, 338] on div "Yes, leave now" at bounding box center [628, 342] width 108 height 20
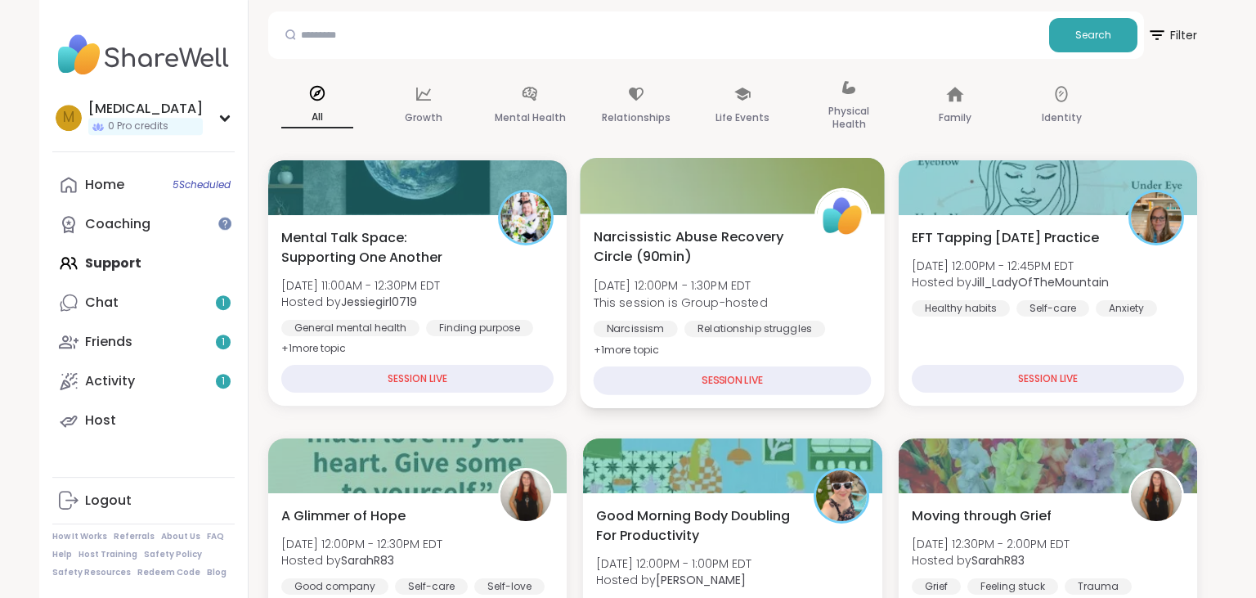
scroll to position [172, 0]
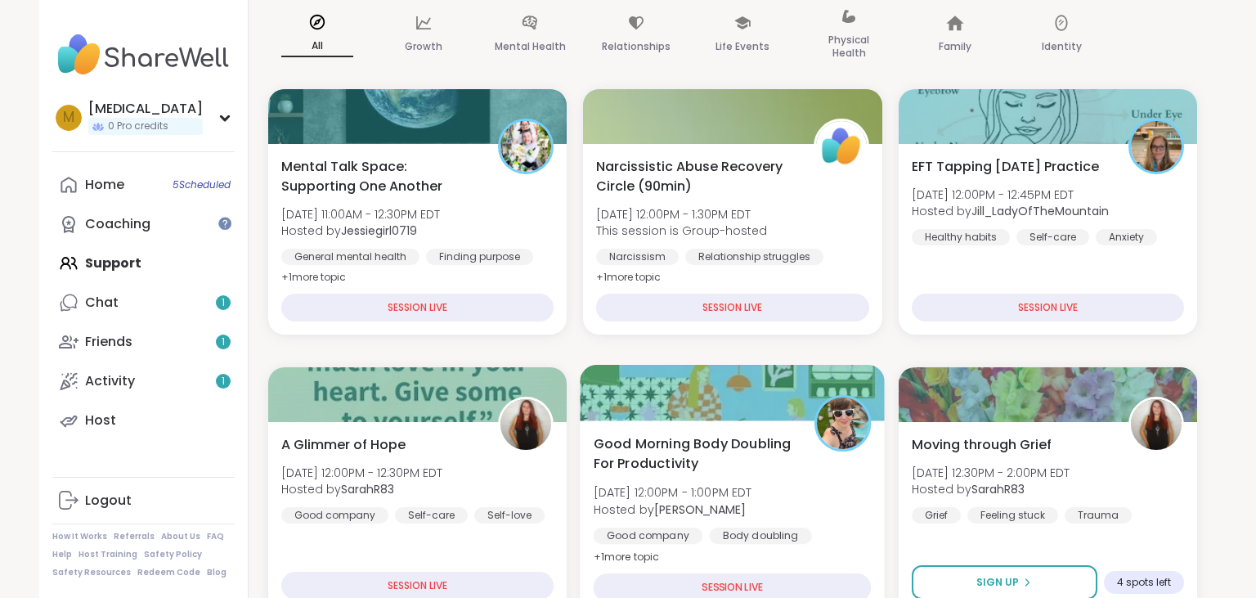
click at [752, 486] on span "Thu, Sep 11 | 12:00PM - 1:00PM EDT" at bounding box center [673, 492] width 159 height 16
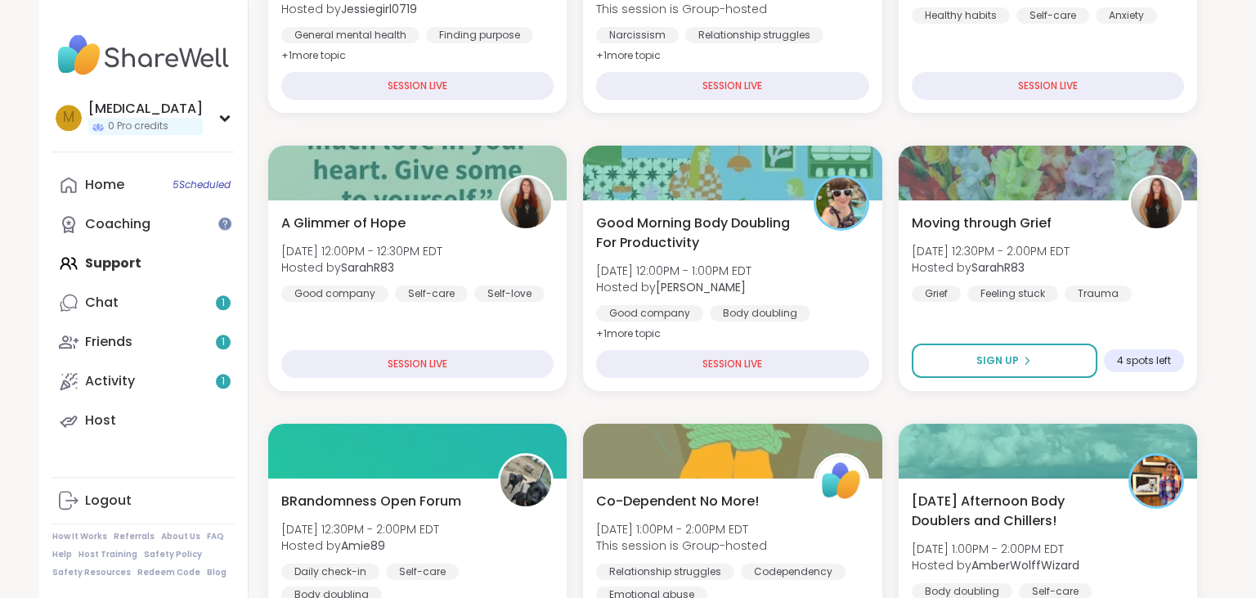
scroll to position [517, 0]
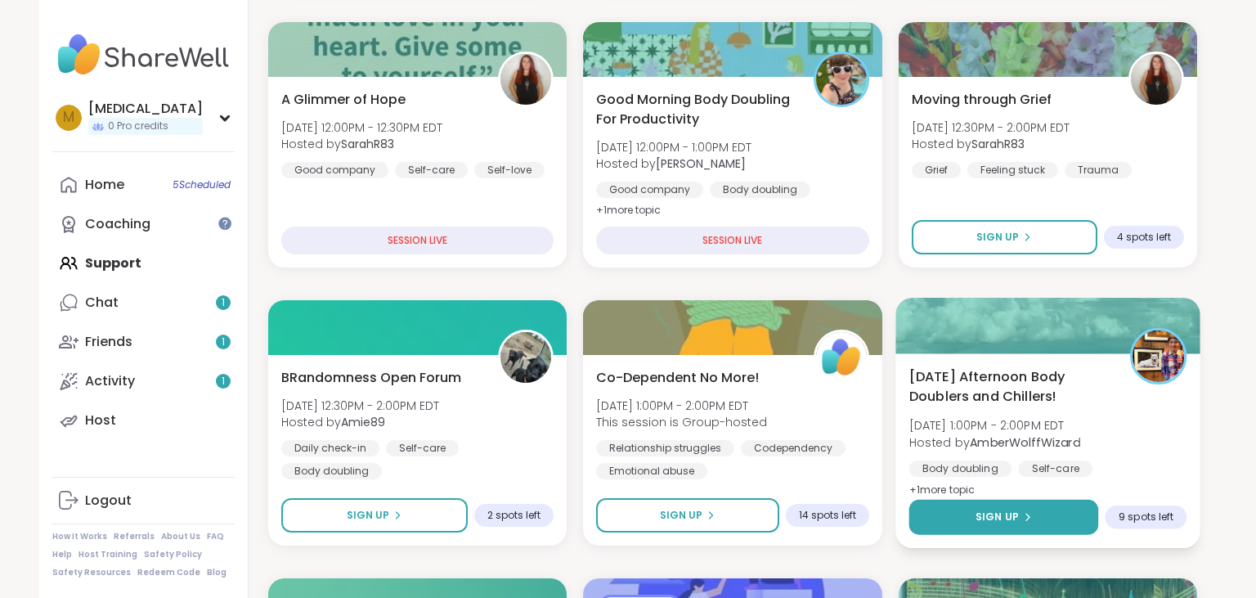
click at [997, 515] on span "Sign Up" at bounding box center [996, 516] width 43 height 15
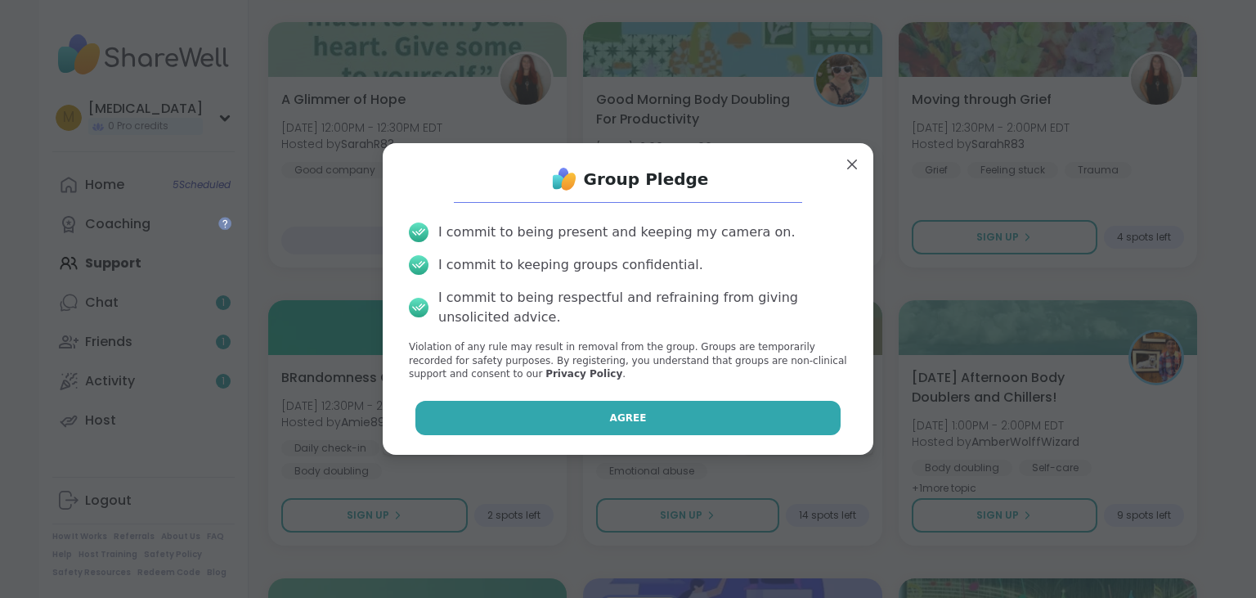
click at [691, 413] on button "Agree" at bounding box center [628, 418] width 426 height 34
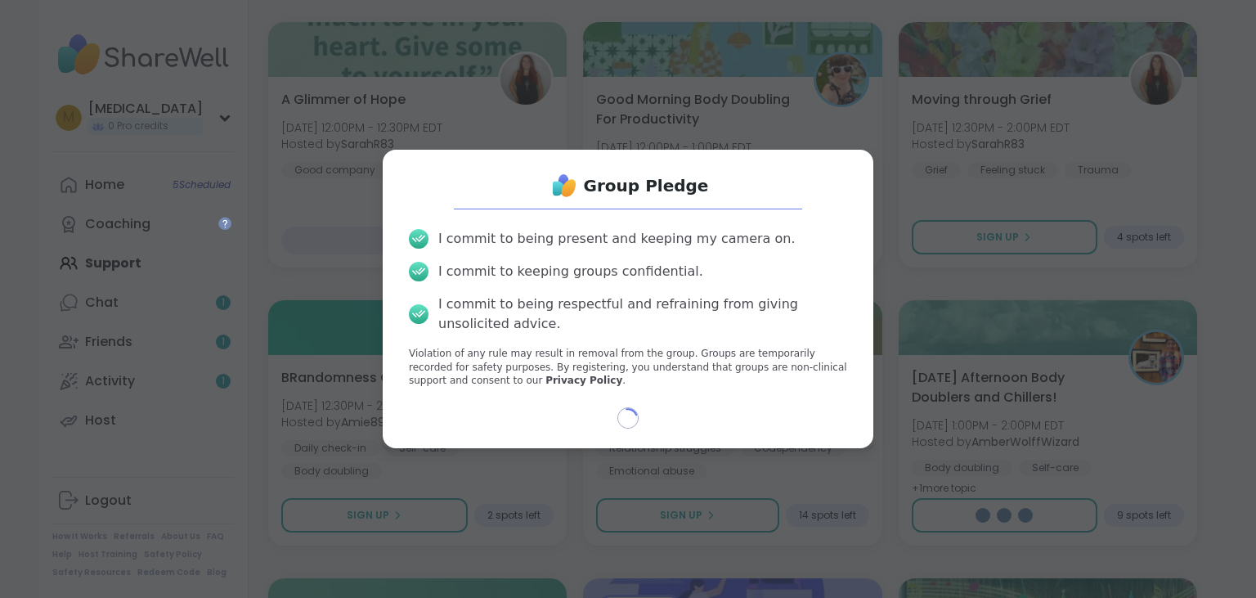
select select "**"
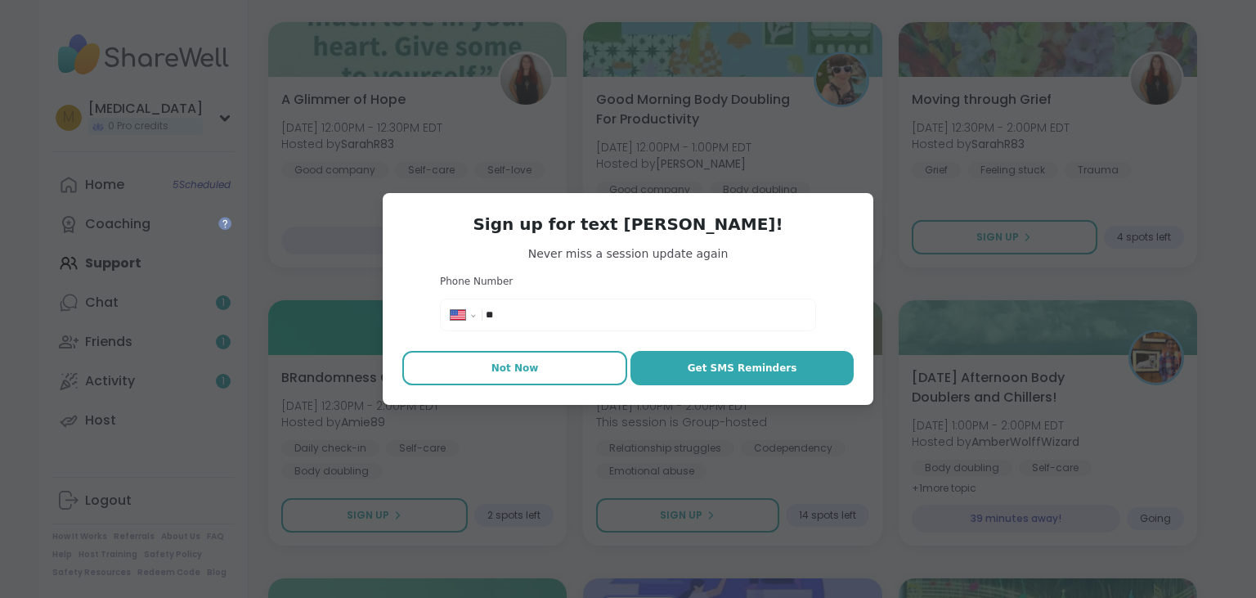
click at [543, 375] on button "Not Now" at bounding box center [514, 368] width 225 height 34
type textarea "*"
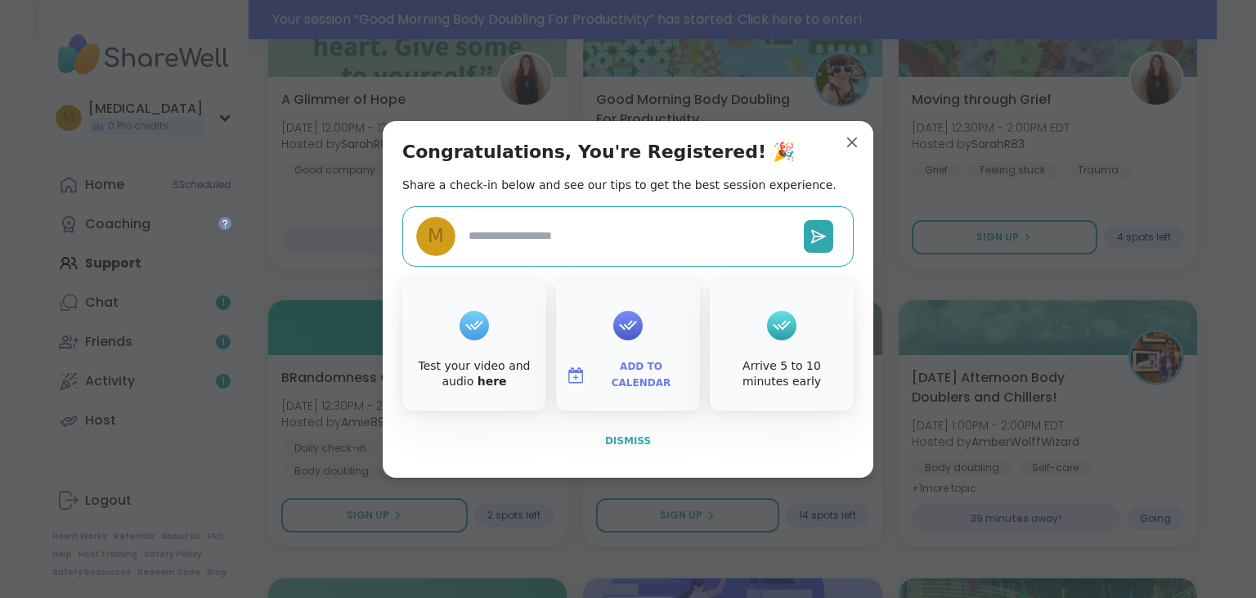
click at [622, 449] on button "Dismiss" at bounding box center [627, 440] width 451 height 34
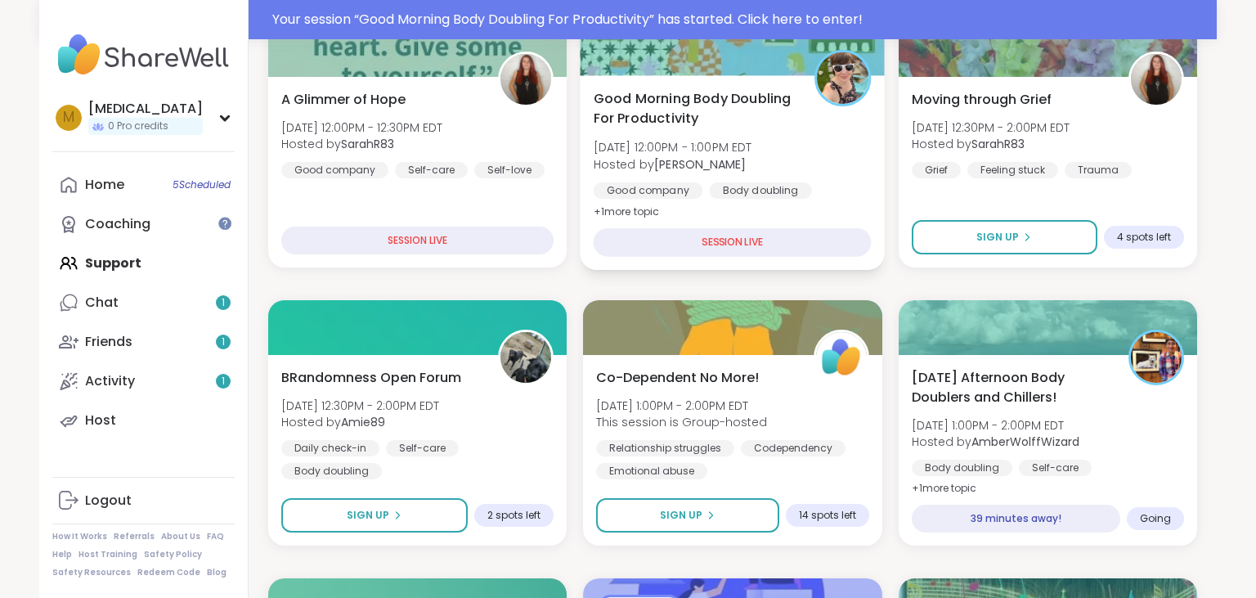
click at [698, 198] on div "Good company" at bounding box center [649, 190] width 110 height 16
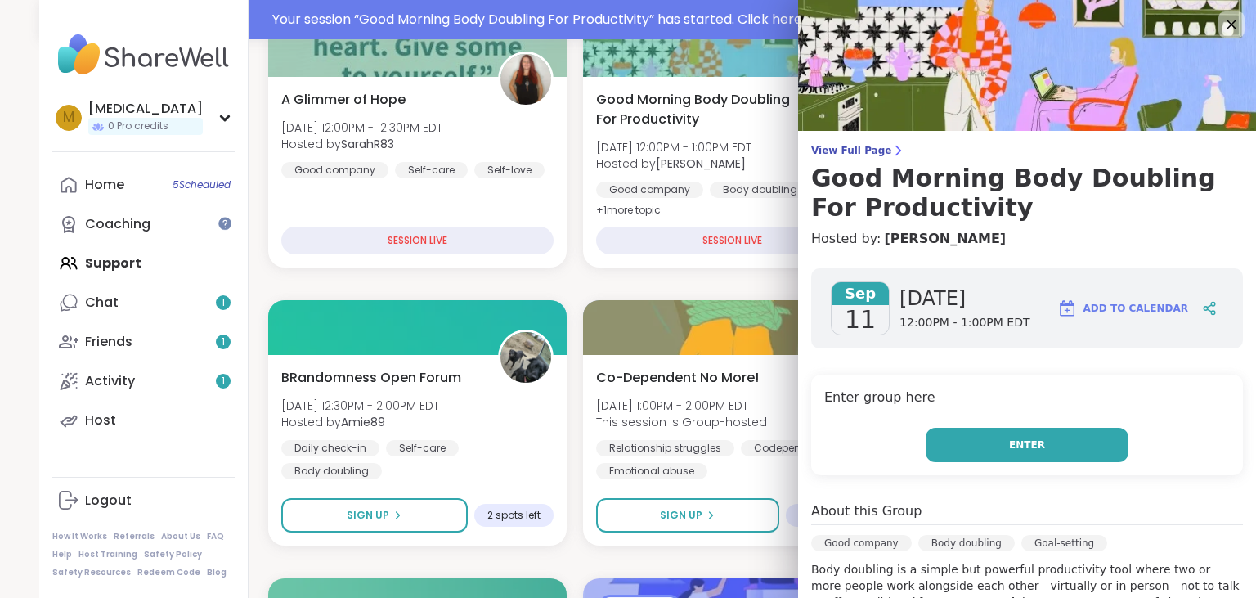
click at [1006, 453] on button "Enter" at bounding box center [1026, 445] width 203 height 34
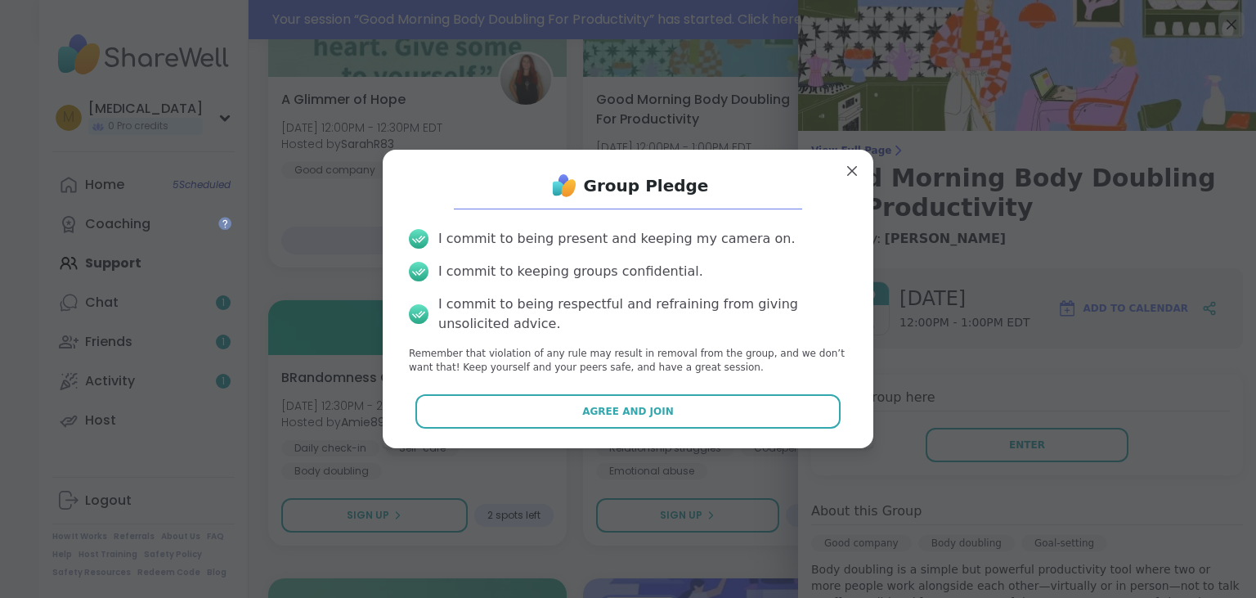
click at [764, 392] on div "Group Pledge I commit to being present and keeping my camera on. I commit to ke…" at bounding box center [628, 298] width 464 height 271
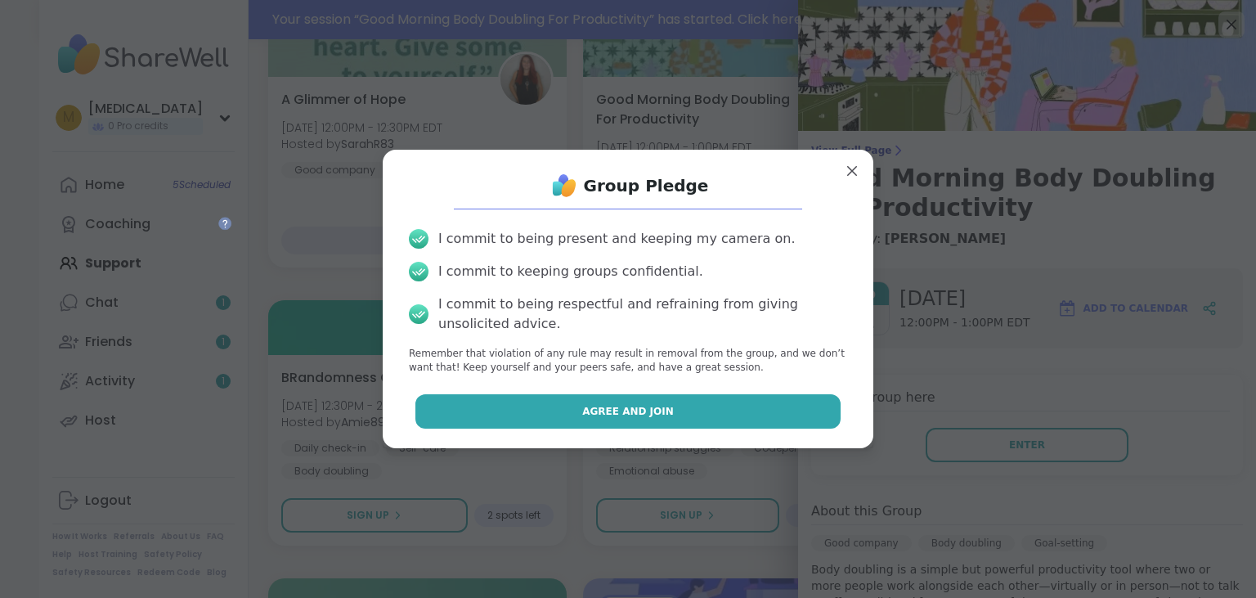
click at [766, 401] on button "Agree and Join" at bounding box center [628, 411] width 426 height 34
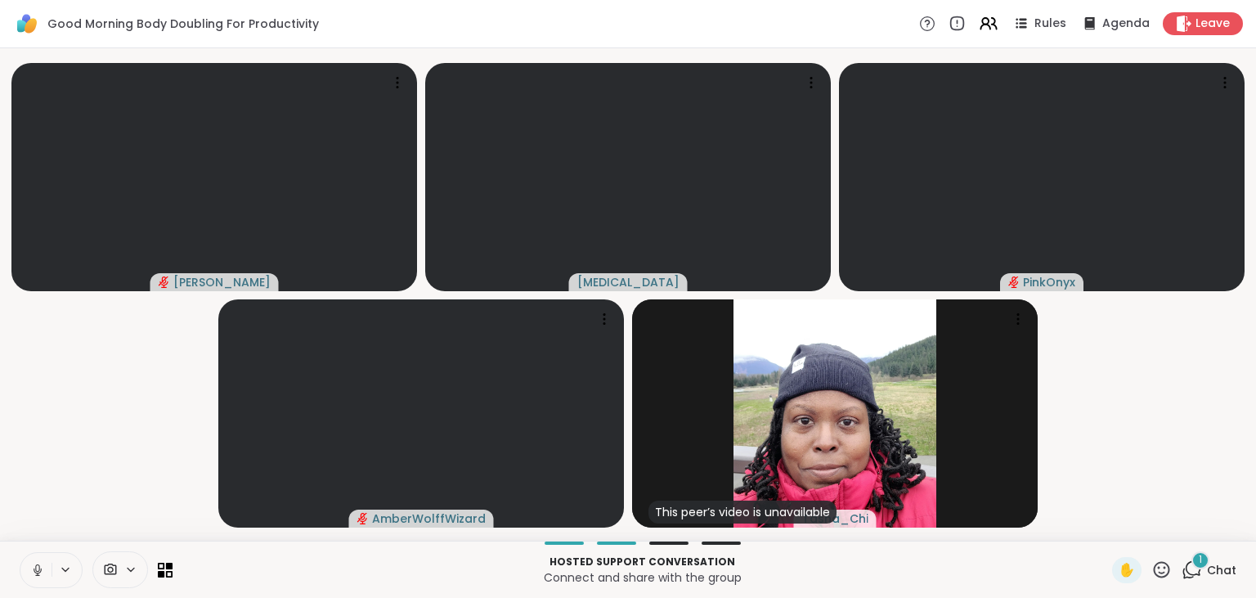
click at [27, 576] on button at bounding box center [35, 570] width 31 height 34
click at [1187, 561] on icon at bounding box center [1191, 569] width 20 height 20
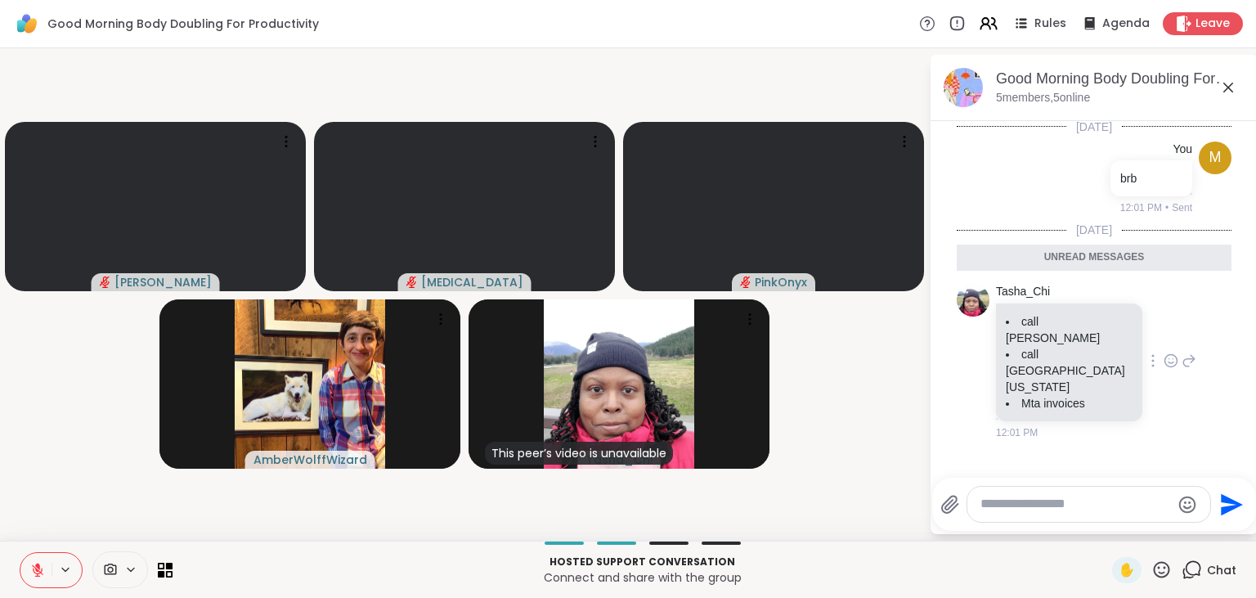
scroll to position [3, 0]
click at [1041, 508] on textarea "Type your message" at bounding box center [1075, 503] width 190 height 17
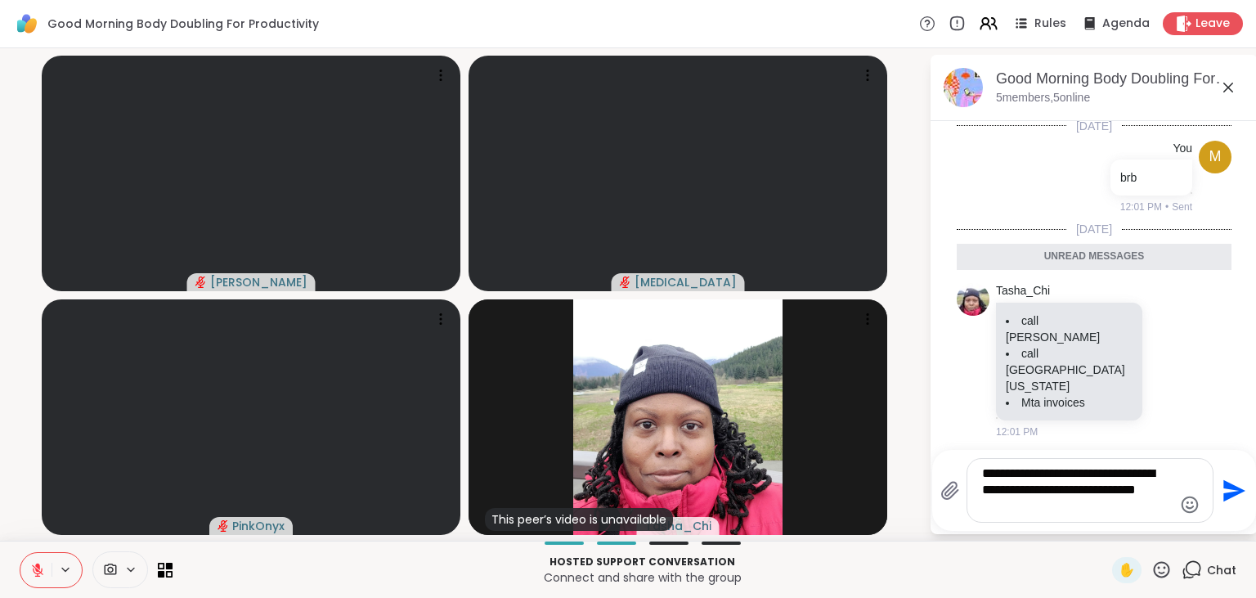
type textarea "**********"
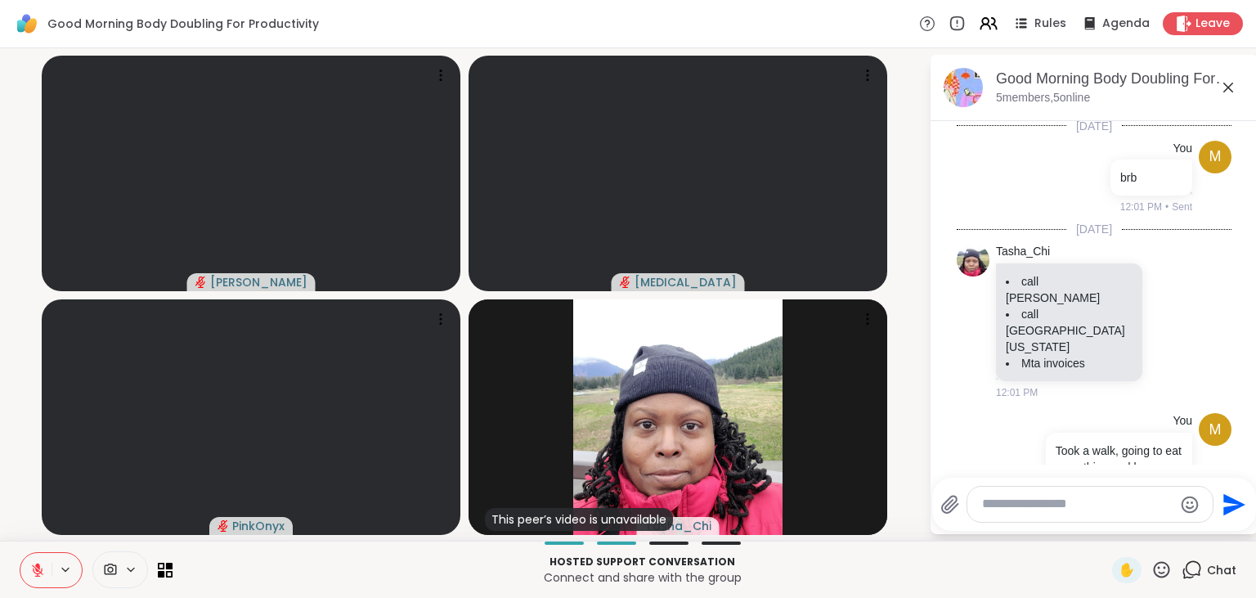
scroll to position [29, 0]
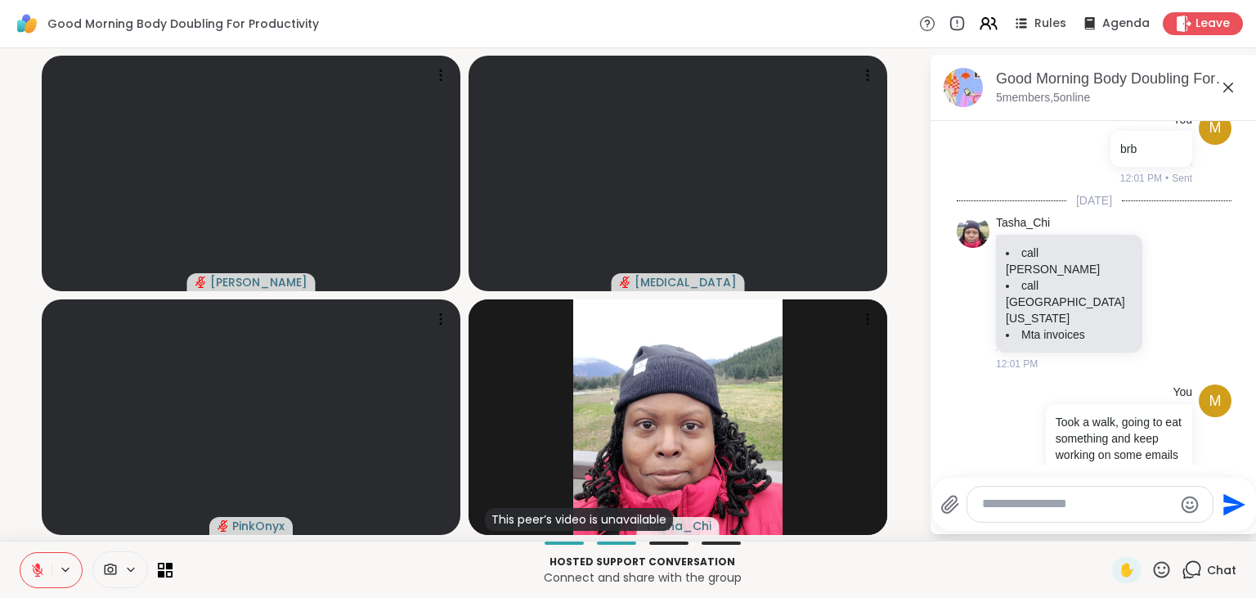
click at [1234, 89] on icon at bounding box center [1228, 88] width 20 height 20
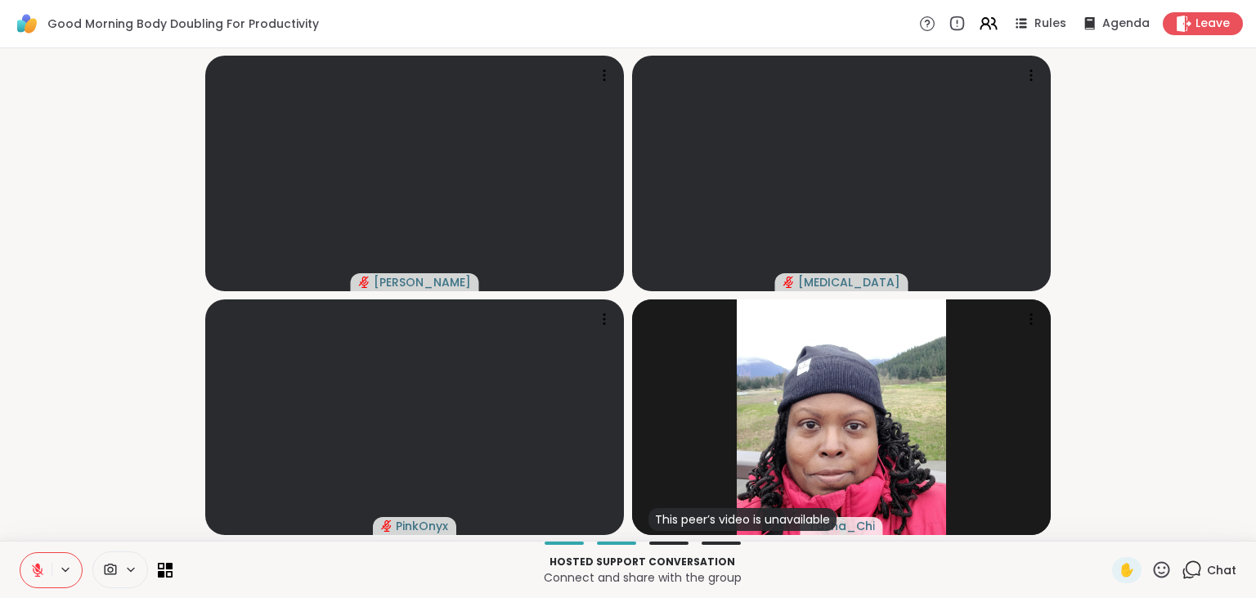
click at [1202, 571] on icon at bounding box center [1191, 569] width 20 height 20
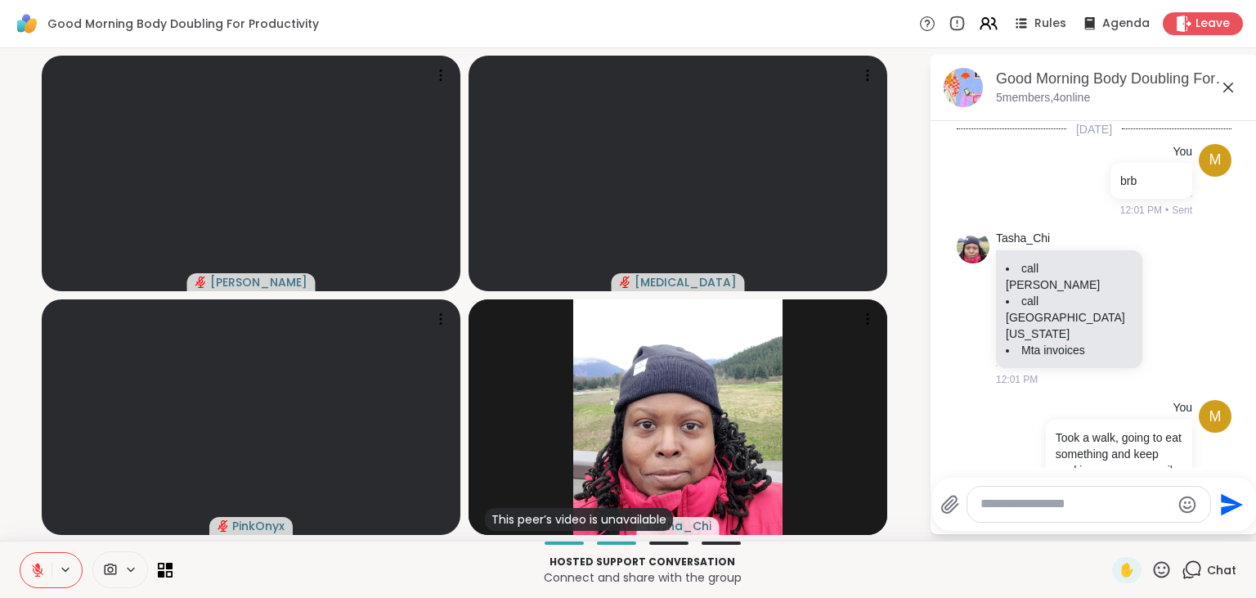
scroll to position [12, 0]
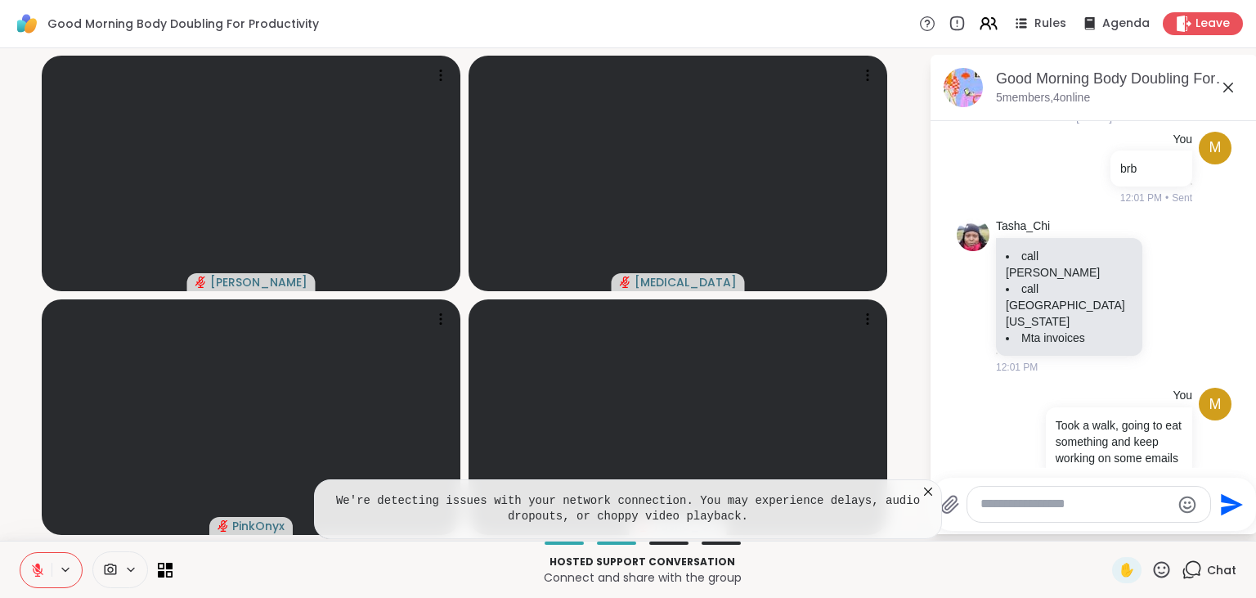
click at [929, 494] on icon at bounding box center [928, 491] width 16 height 16
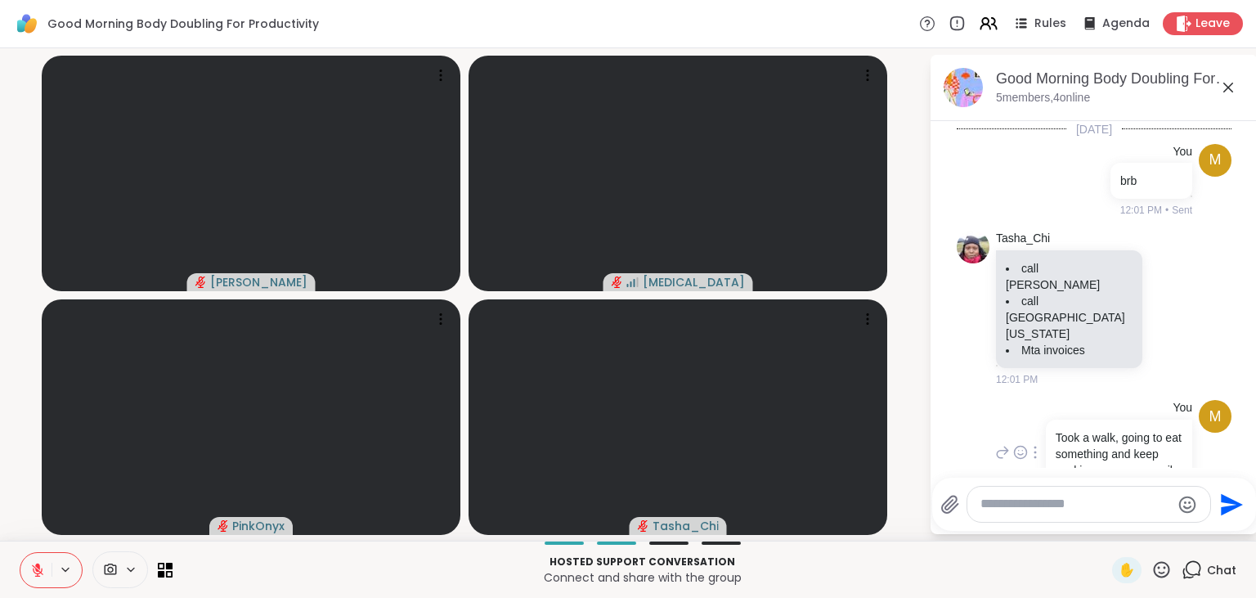
scroll to position [197, 0]
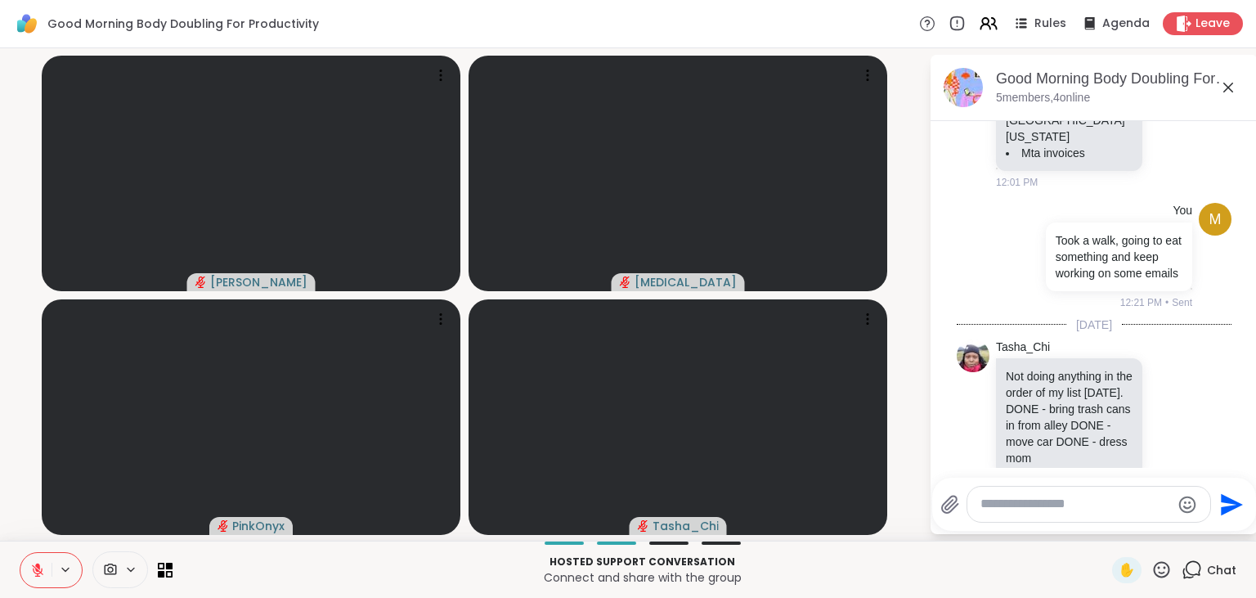
click at [41, 568] on icon at bounding box center [37, 569] width 15 height 15
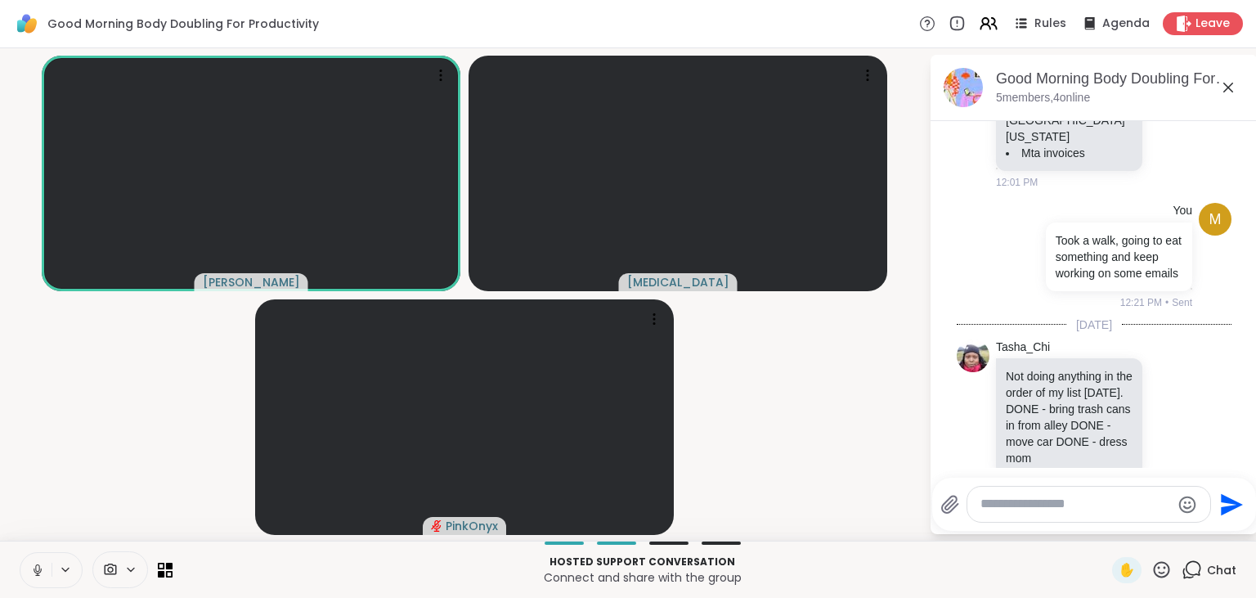
click at [38, 560] on button at bounding box center [35, 570] width 31 height 34
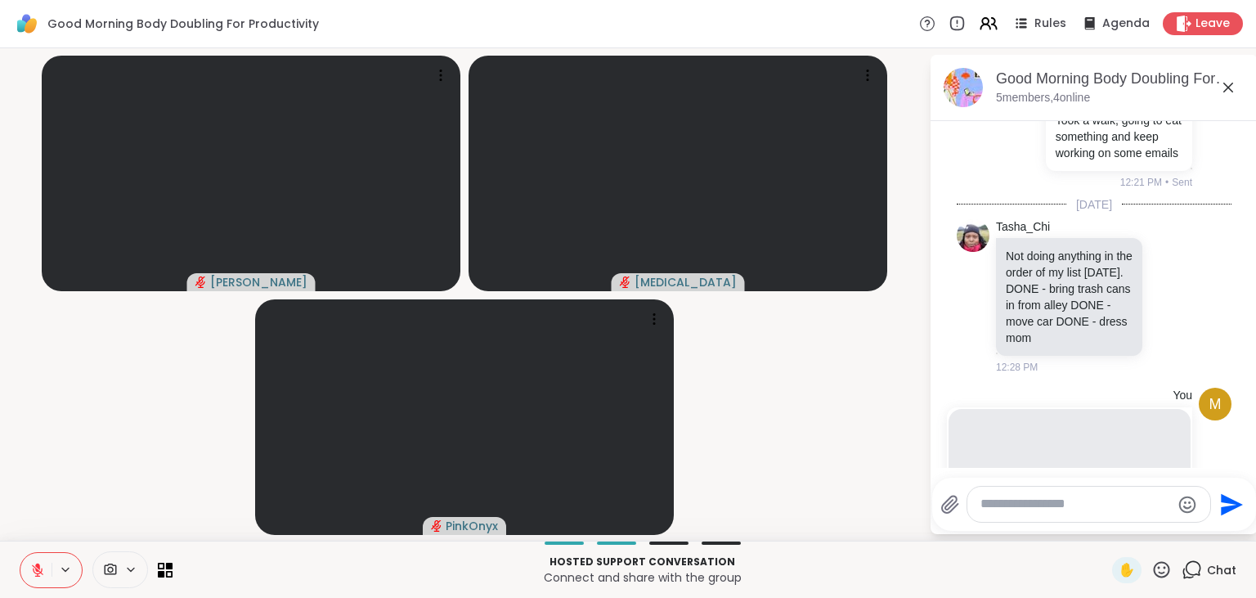
scroll to position [615, 0]
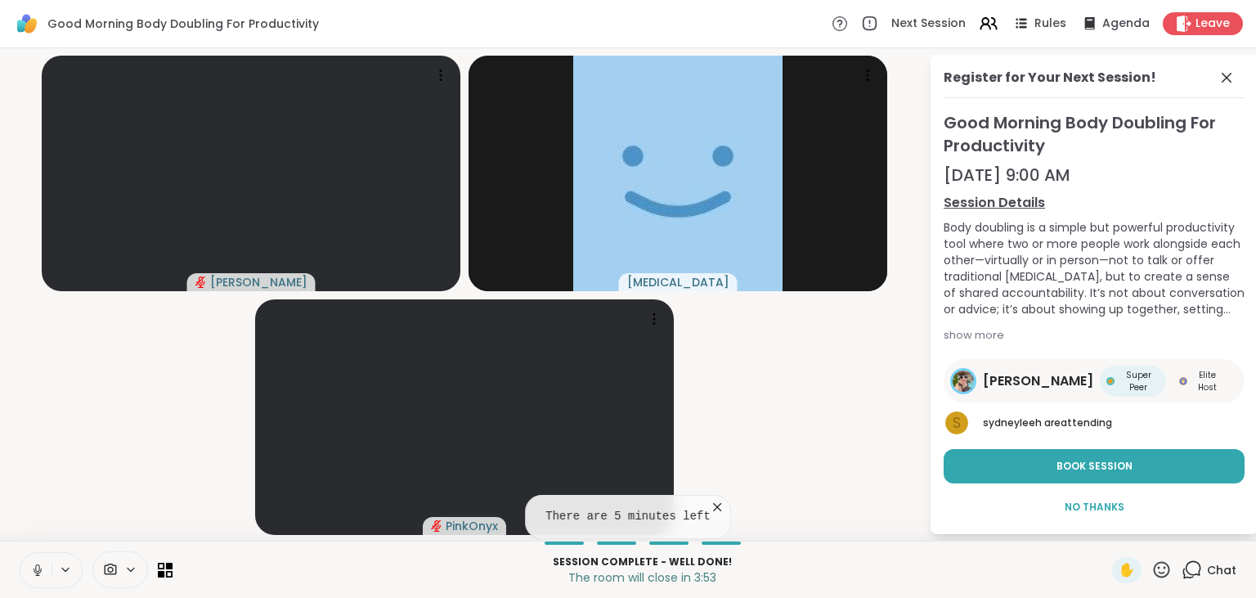
click at [39, 572] on icon at bounding box center [38, 569] width 8 height 5
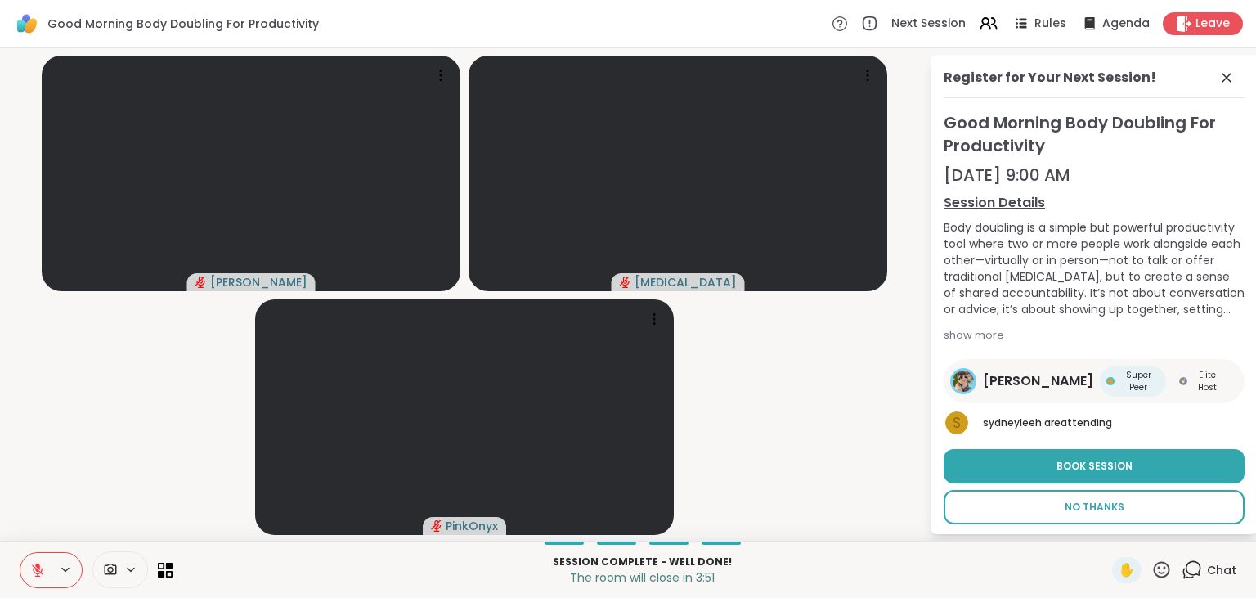
click at [1100, 504] on span "No Thanks" at bounding box center [1094, 506] width 60 height 15
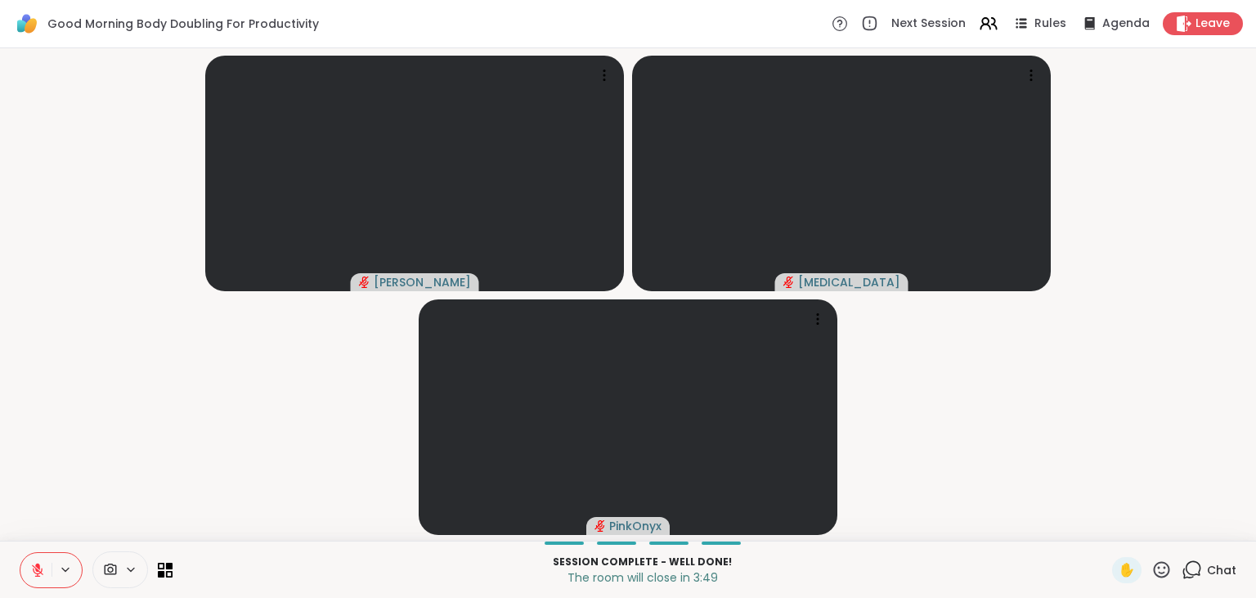
click at [1222, 565] on span "Chat" at bounding box center [1221, 570] width 29 height 16
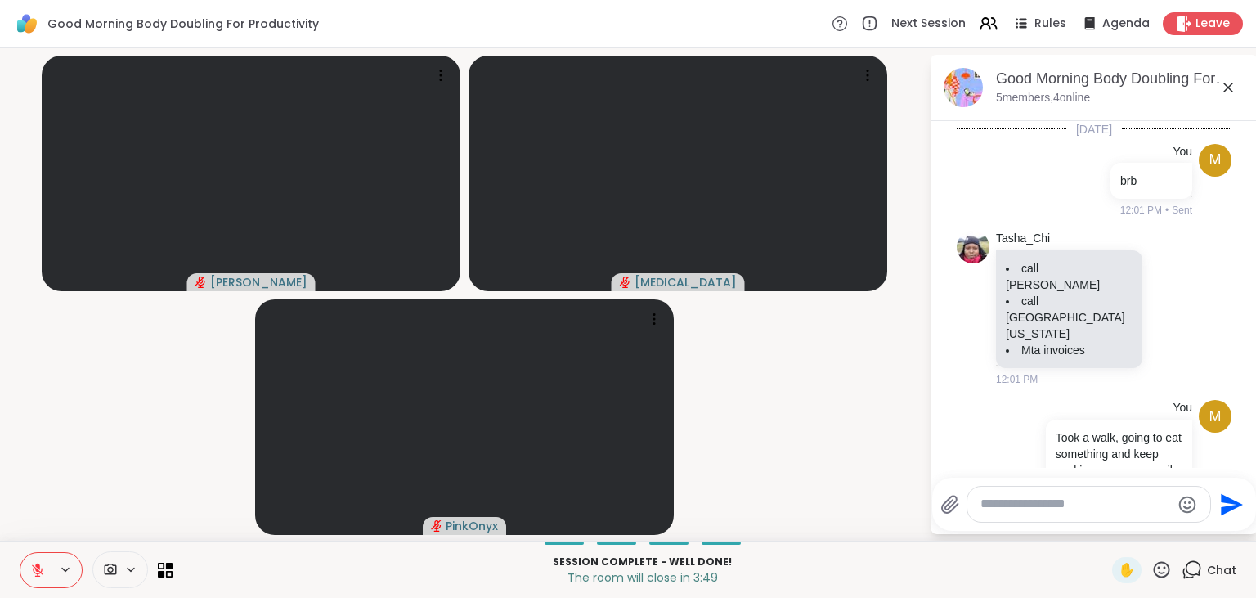
scroll to position [598, 0]
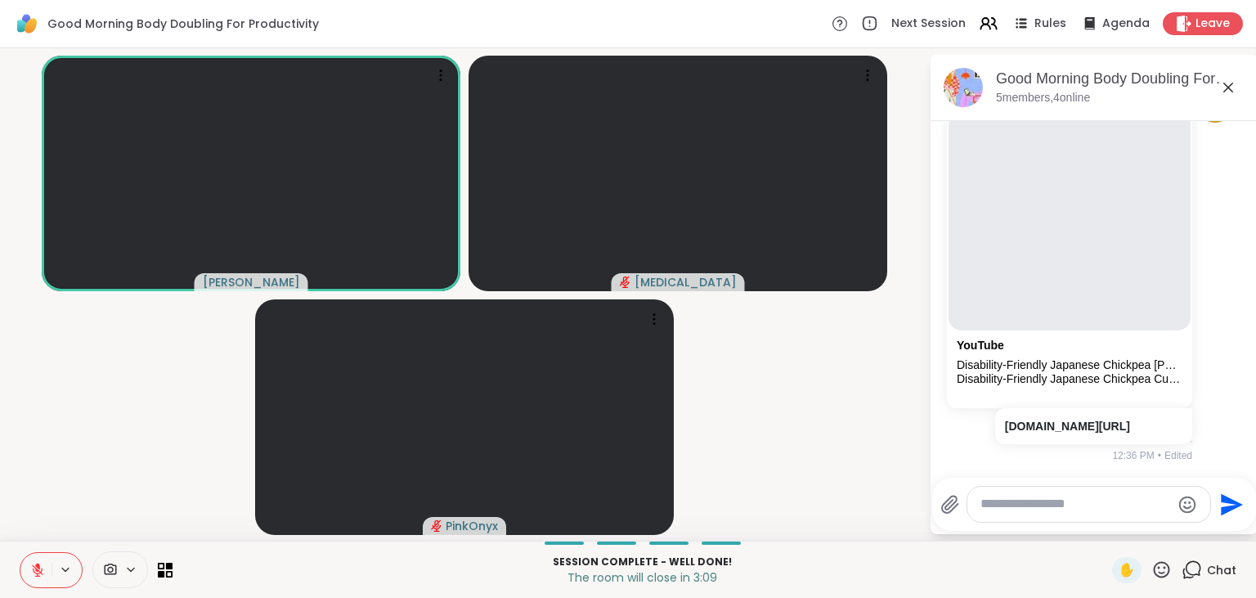
click at [41, 562] on icon at bounding box center [37, 569] width 15 height 15
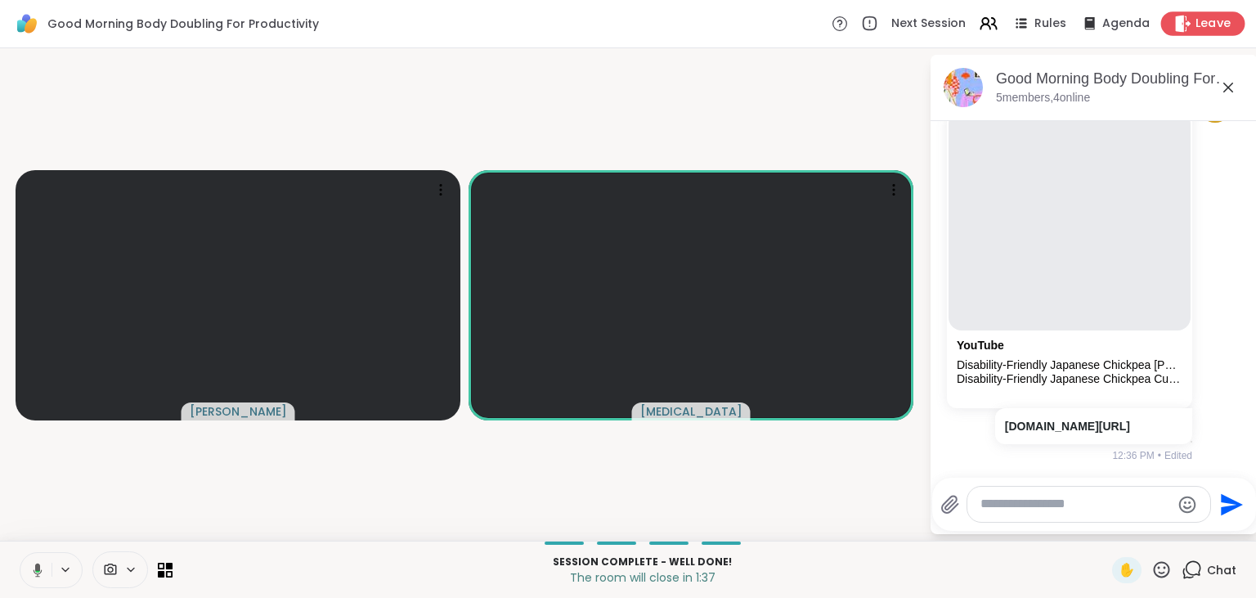
click at [1229, 18] on span "Leave" at bounding box center [1213, 24] width 36 height 17
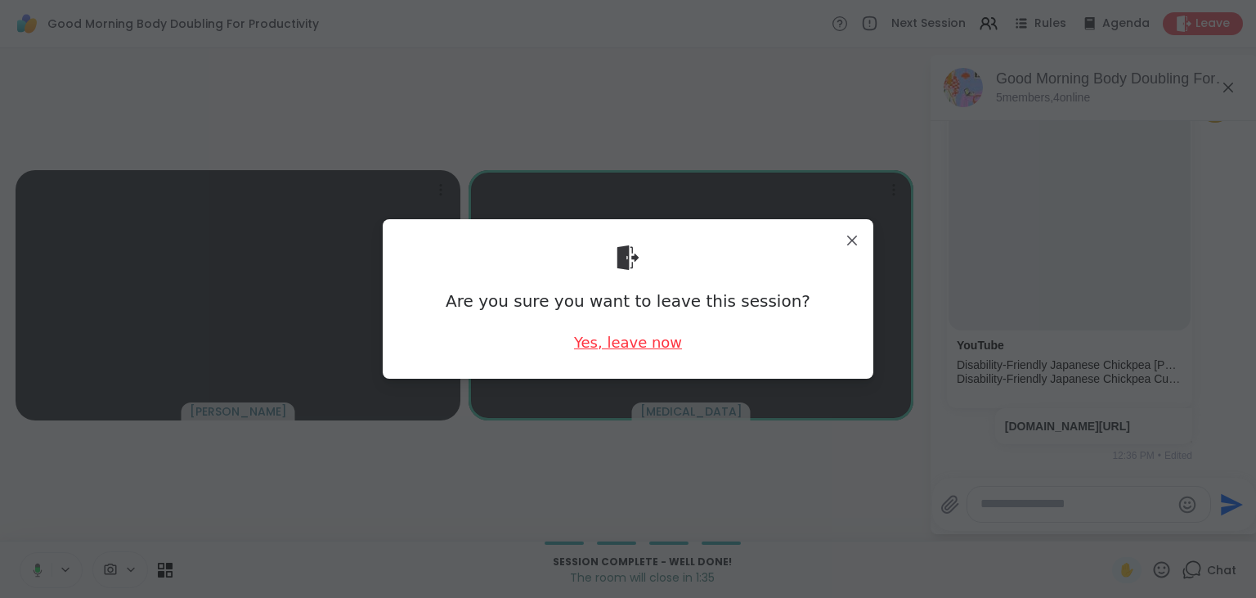
click at [611, 351] on div "Yes, leave now" at bounding box center [628, 342] width 108 height 20
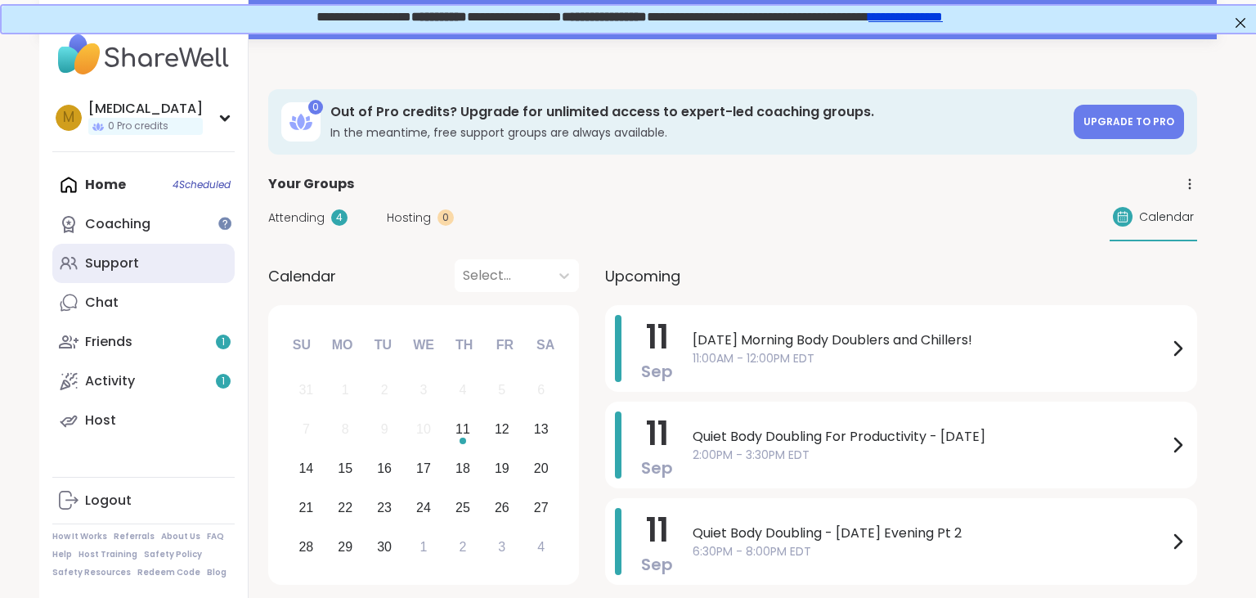
click at [110, 279] on link "Support" at bounding box center [143, 263] width 182 height 39
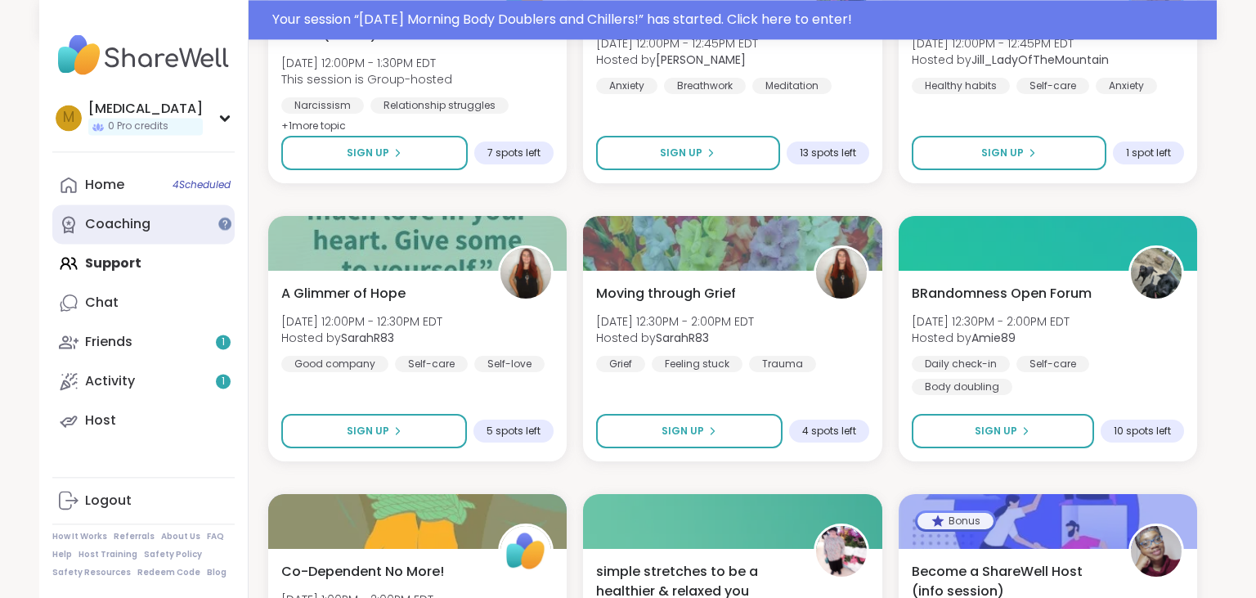
scroll to position [604, 0]
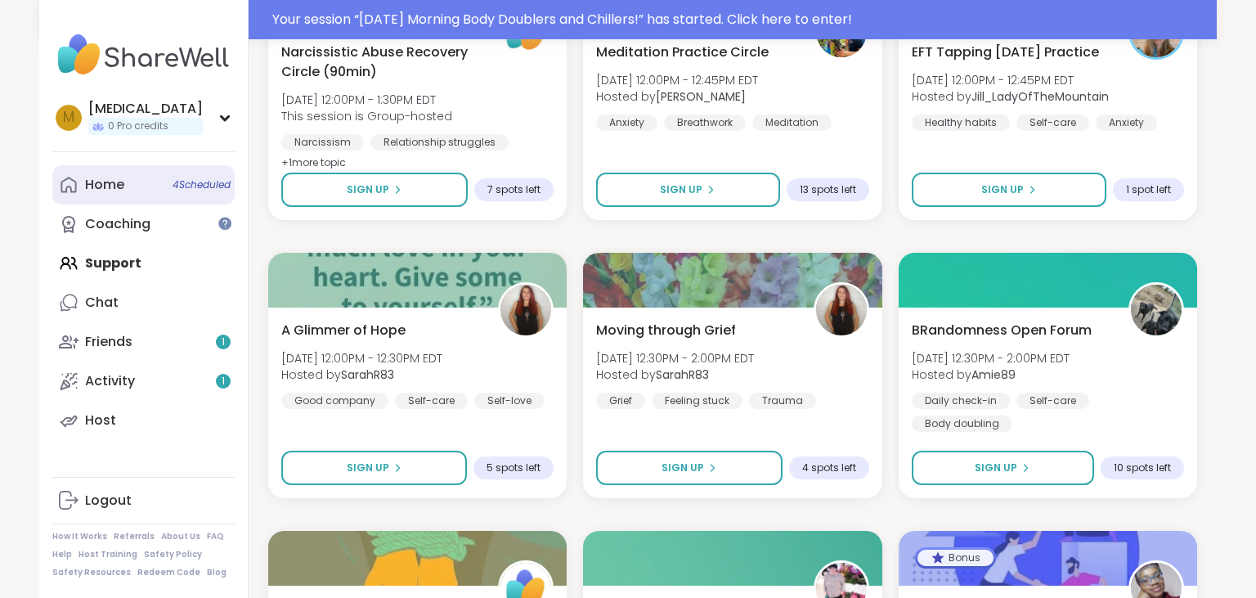
click at [135, 192] on link "Home 4 Scheduled" at bounding box center [143, 184] width 182 height 39
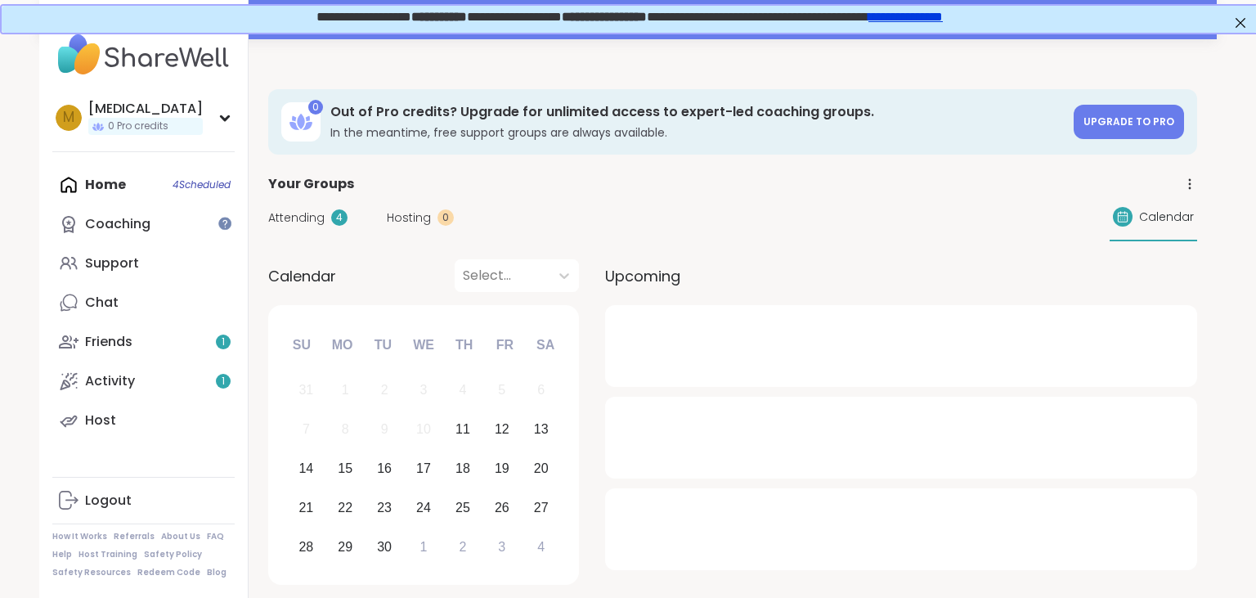
click at [327, 207] on div "Attending 4 Hosting 0 Calendar" at bounding box center [732, 217] width 929 height 47
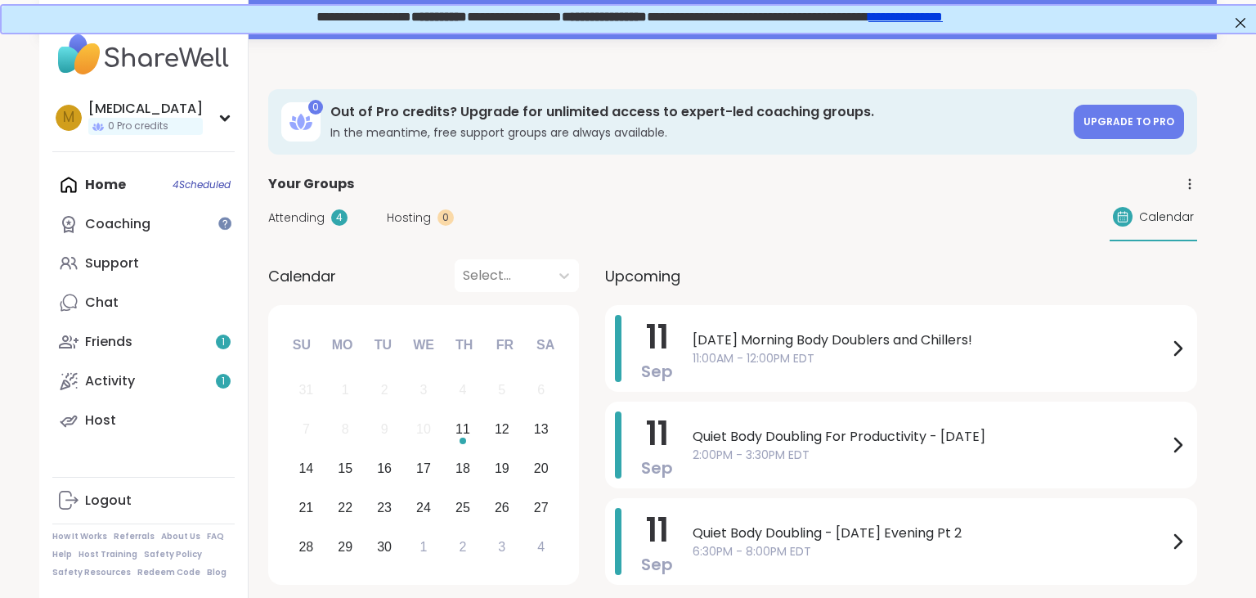
click at [318, 217] on span "Attending" at bounding box center [296, 217] width 56 height 17
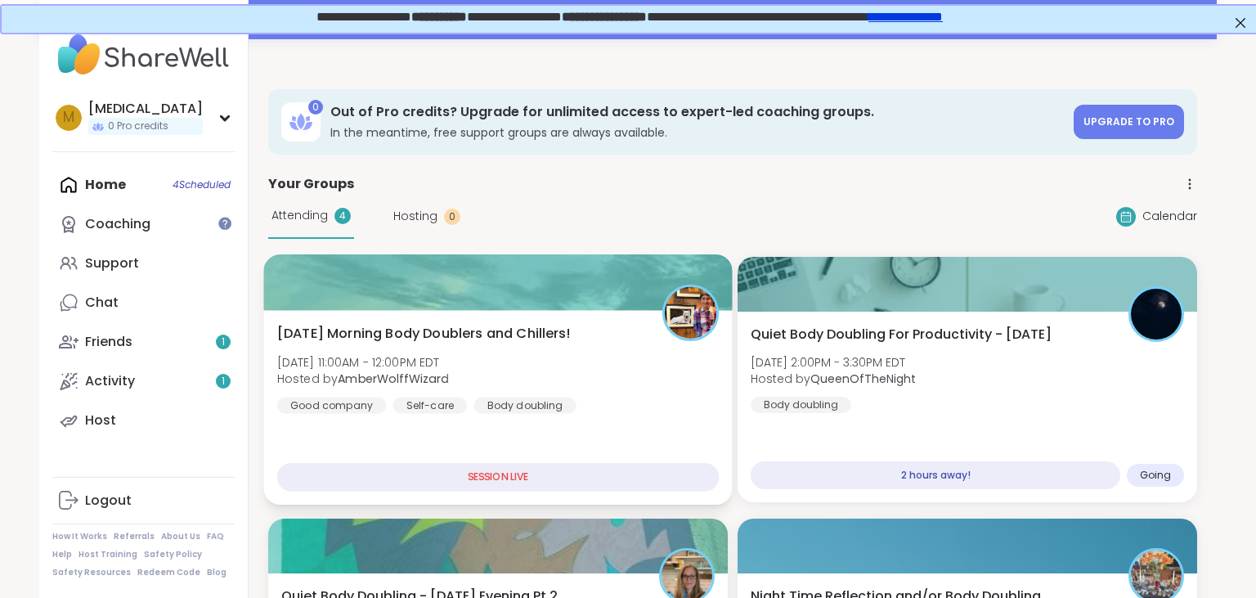
scroll to position [172, 0]
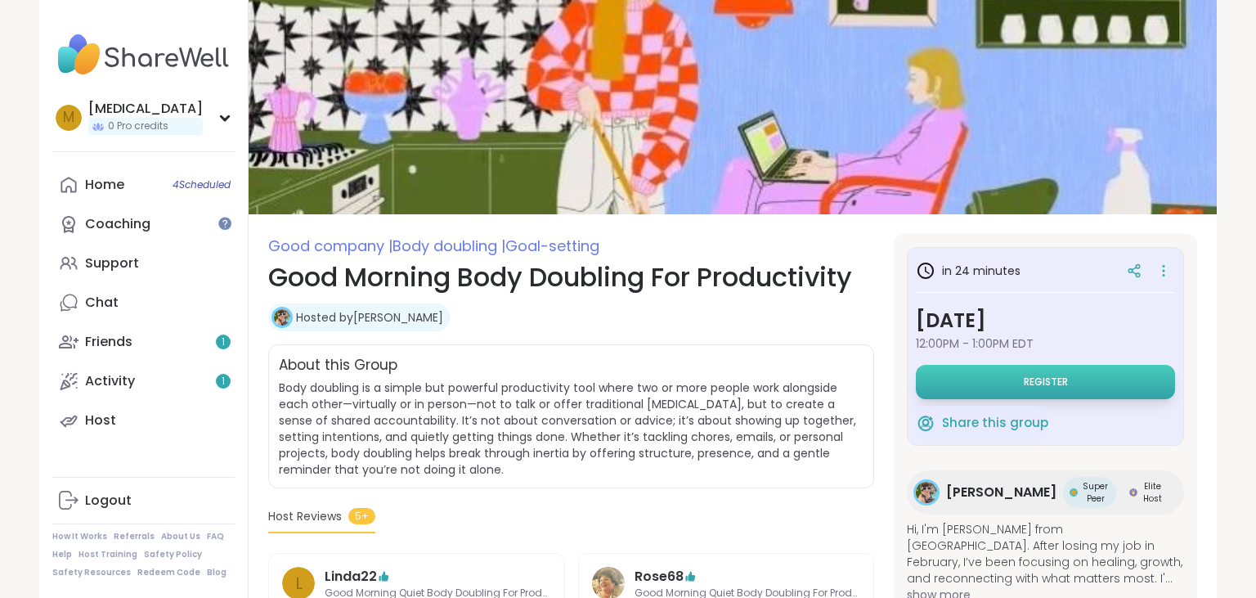
click at [916, 382] on button "Register" at bounding box center [1045, 382] width 259 height 34
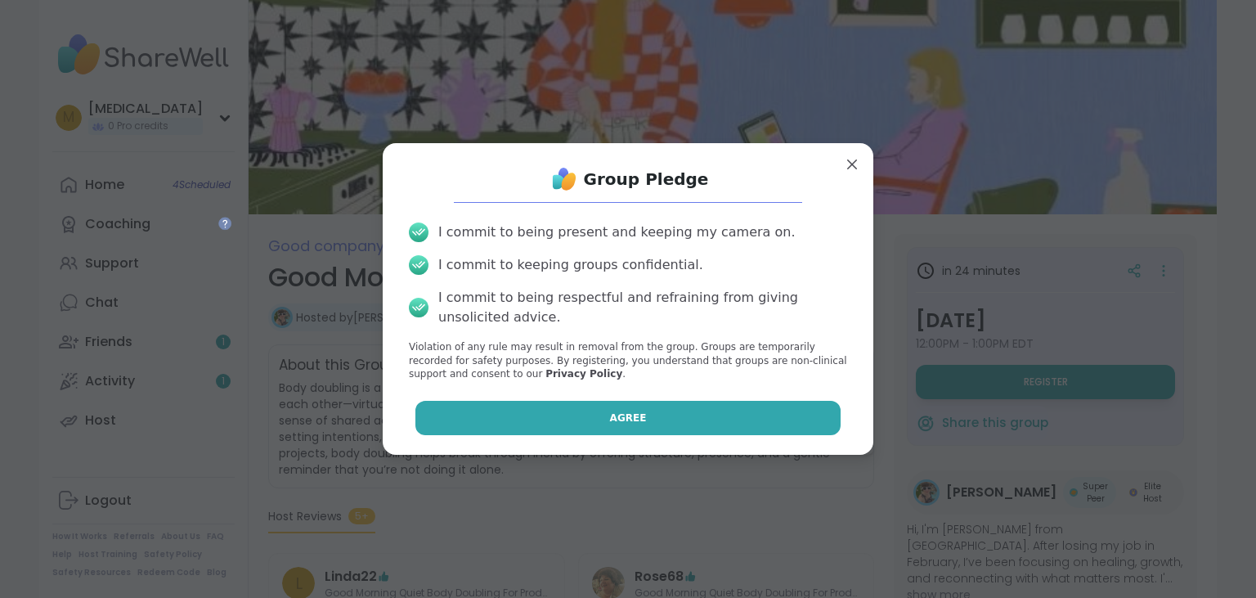
click at [744, 404] on button "Agree" at bounding box center [628, 418] width 426 height 34
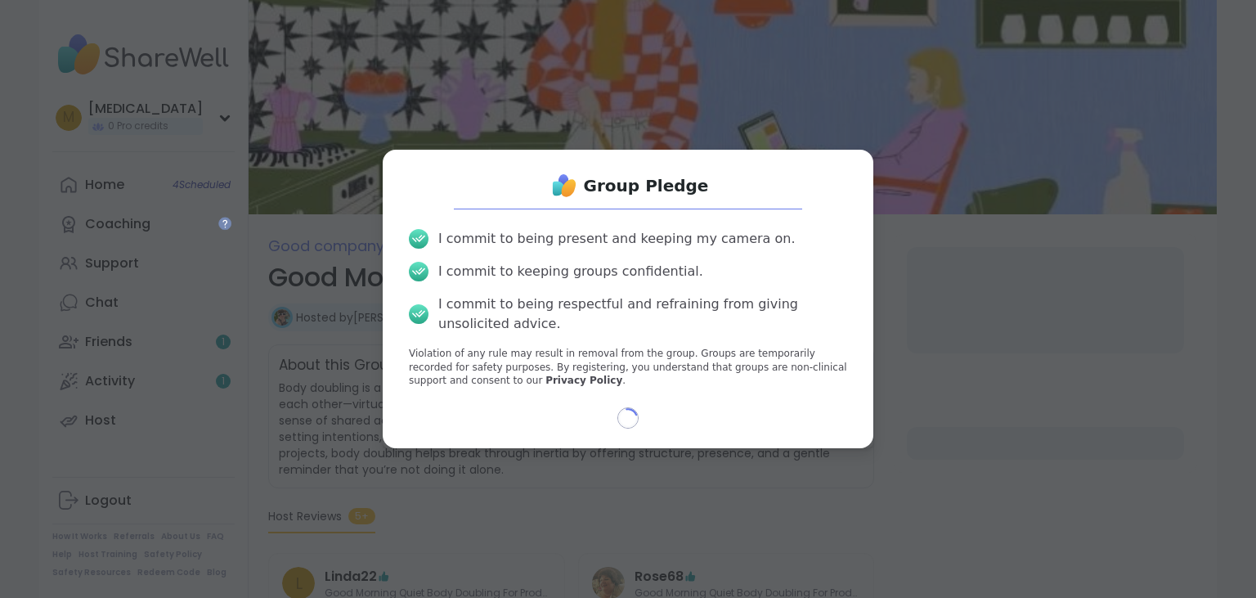
select select "**"
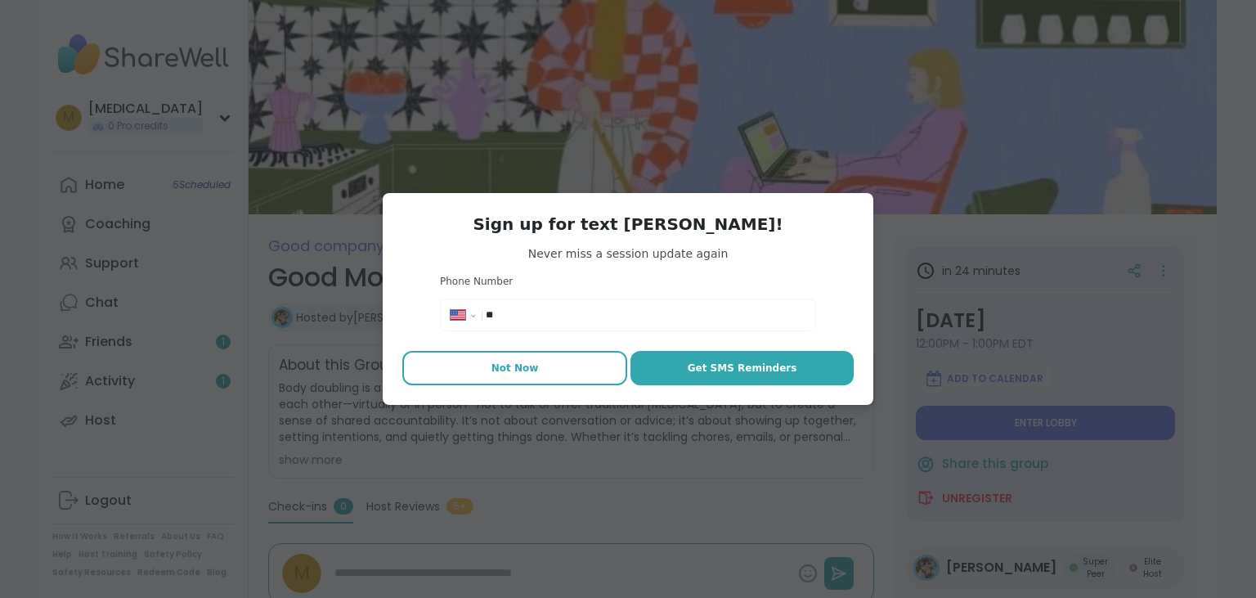
click at [489, 366] on button "Not Now" at bounding box center [514, 368] width 225 height 34
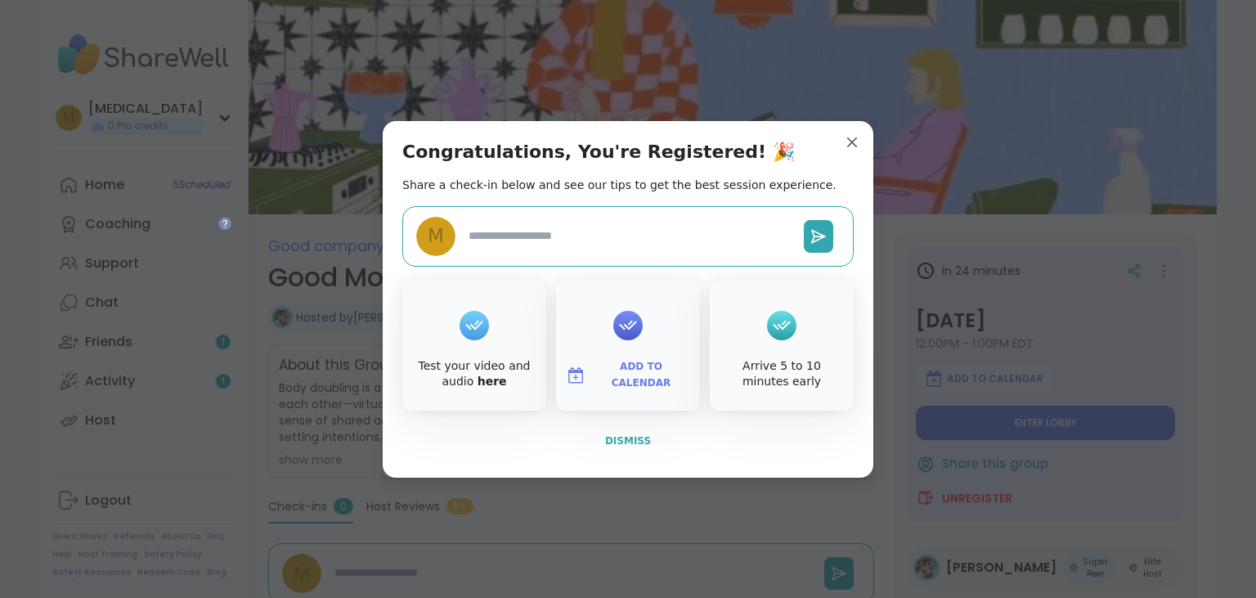
click at [638, 441] on span "Dismiss" at bounding box center [628, 440] width 46 height 11
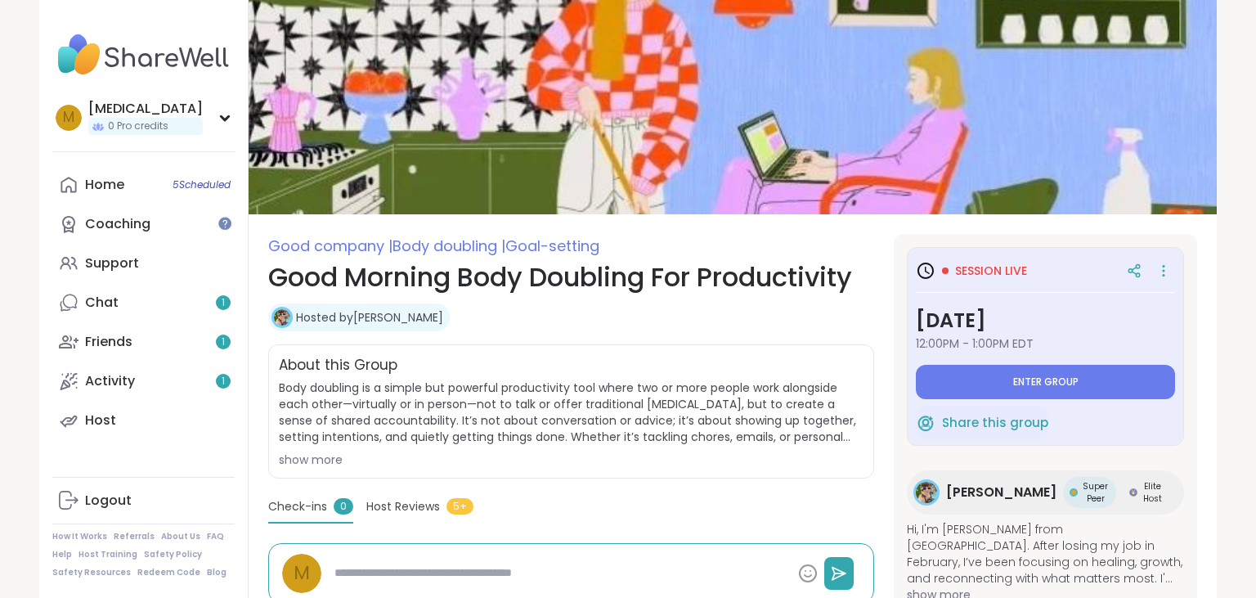
type textarea "*"
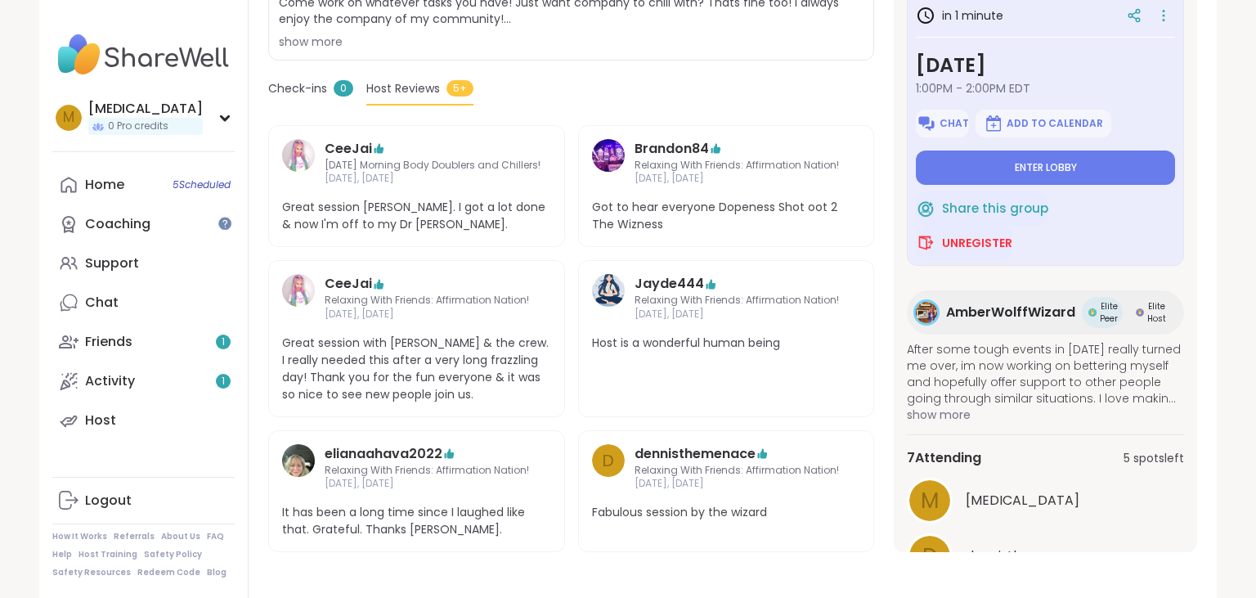
scroll to position [134, 0]
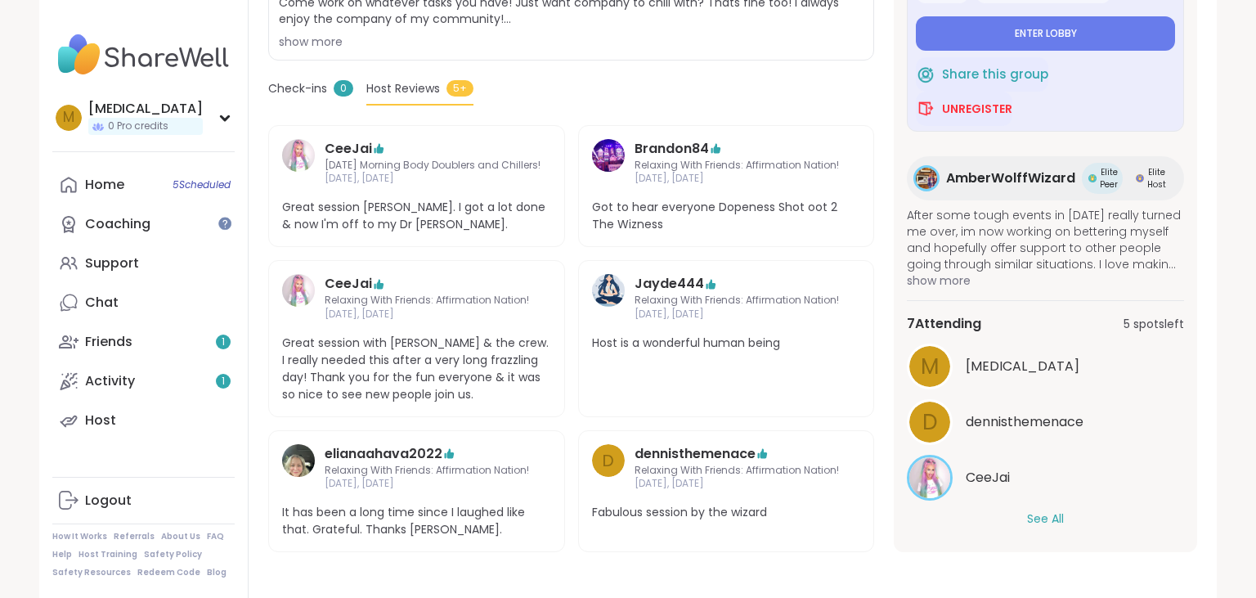
click at [1048, 526] on div "7 Attending 5 spots left M [MEDICAL_DATA] d dennisthemenace CeeJai See All" at bounding box center [1045, 420] width 277 height 240
click at [1051, 517] on button "See All" at bounding box center [1045, 518] width 37 height 17
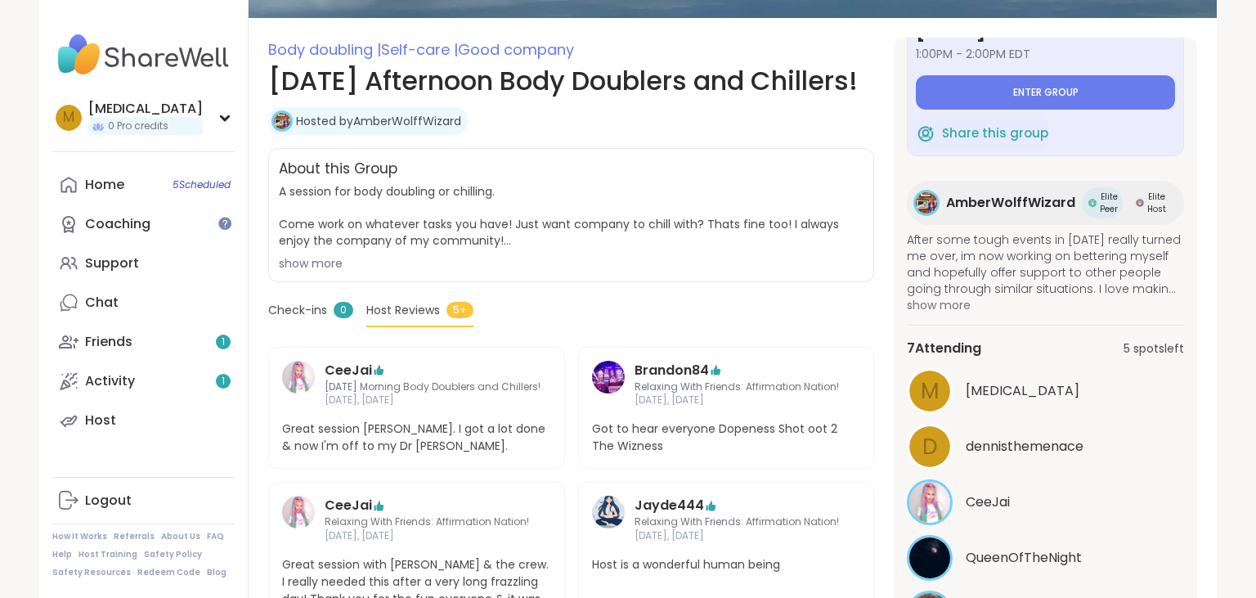
scroll to position [0, 0]
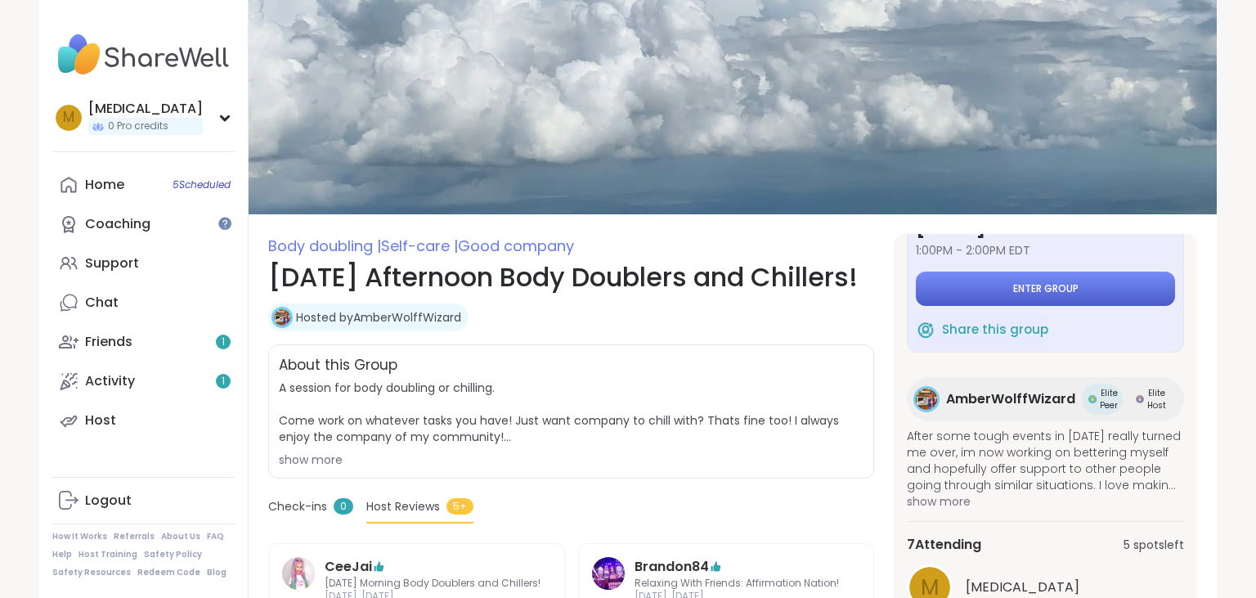
click at [960, 284] on button "Enter group" at bounding box center [1045, 288] width 259 height 34
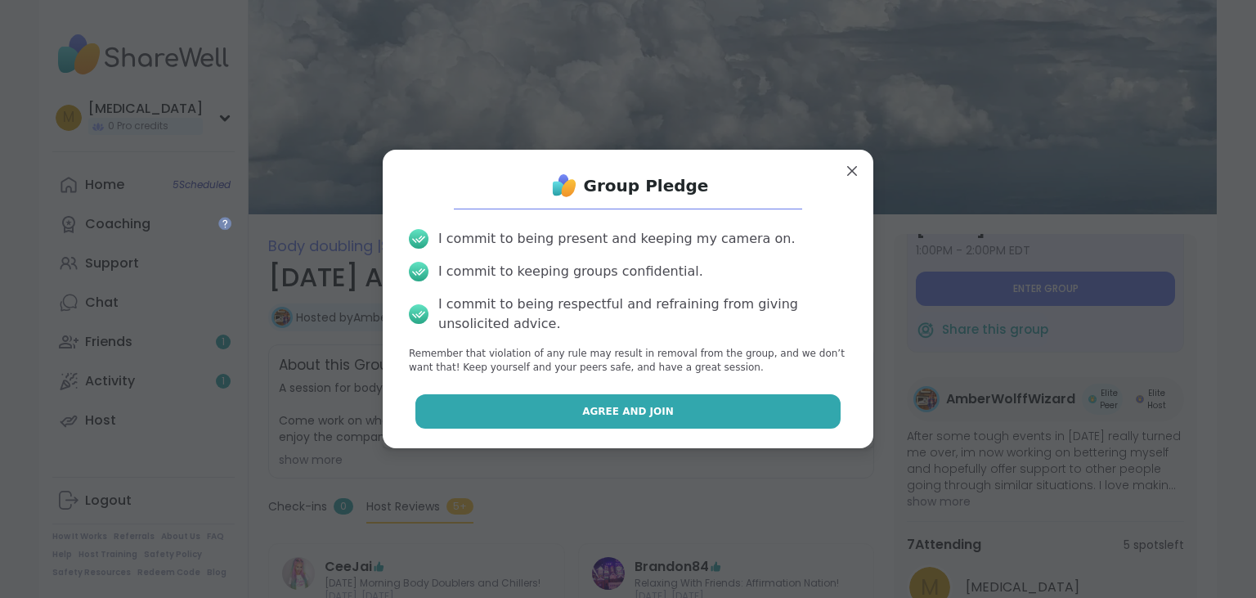
click at [574, 408] on button "Agree and Join" at bounding box center [628, 411] width 426 height 34
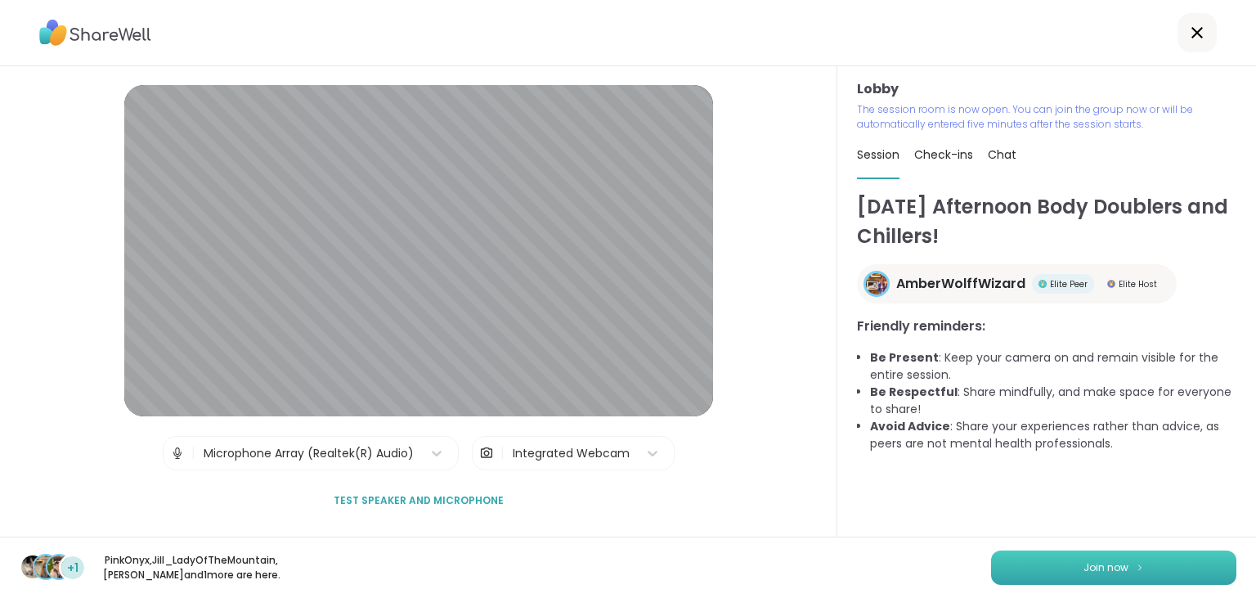
click at [1024, 561] on button "Join now" at bounding box center [1113, 567] width 245 height 34
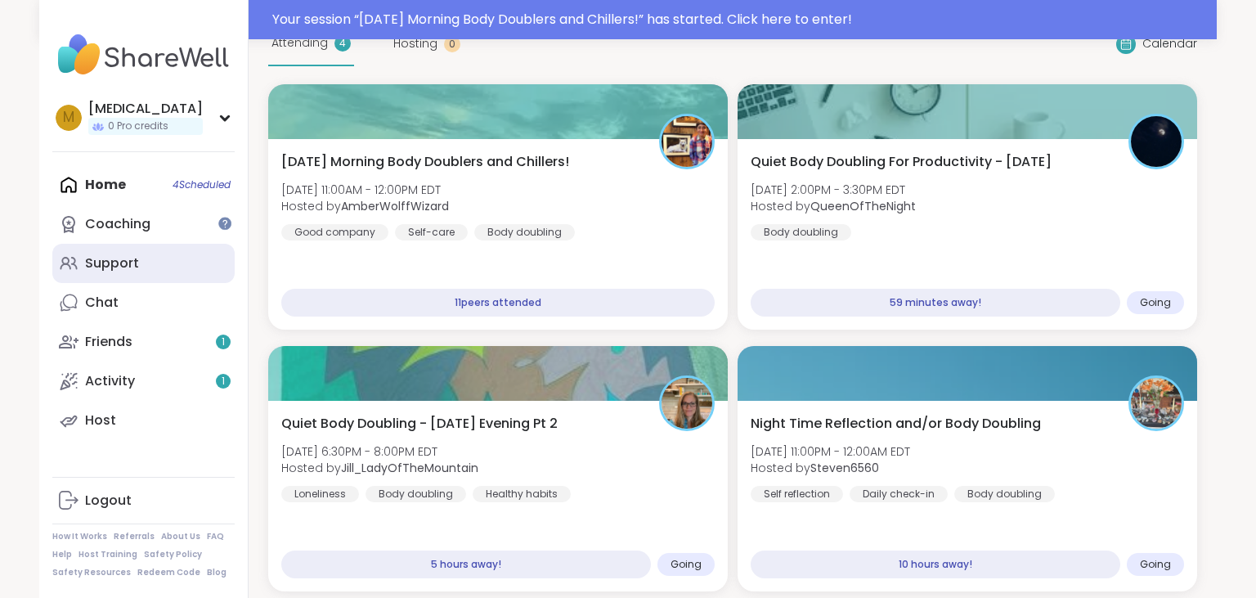
click at [117, 263] on div "Support" at bounding box center [112, 263] width 54 height 18
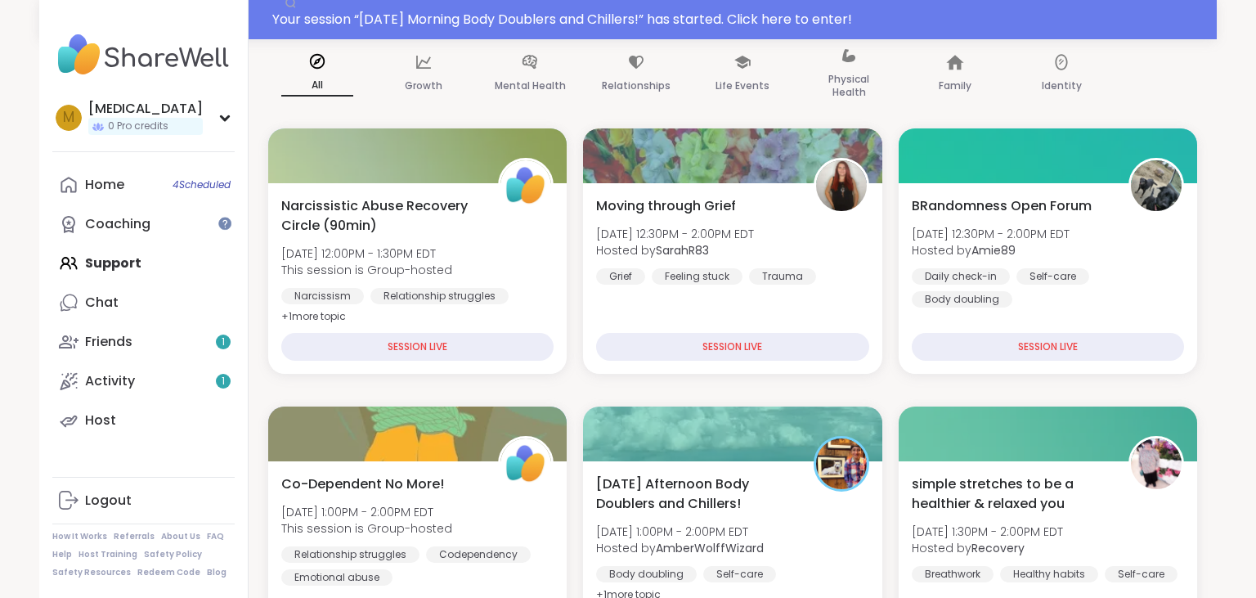
scroll to position [258, 0]
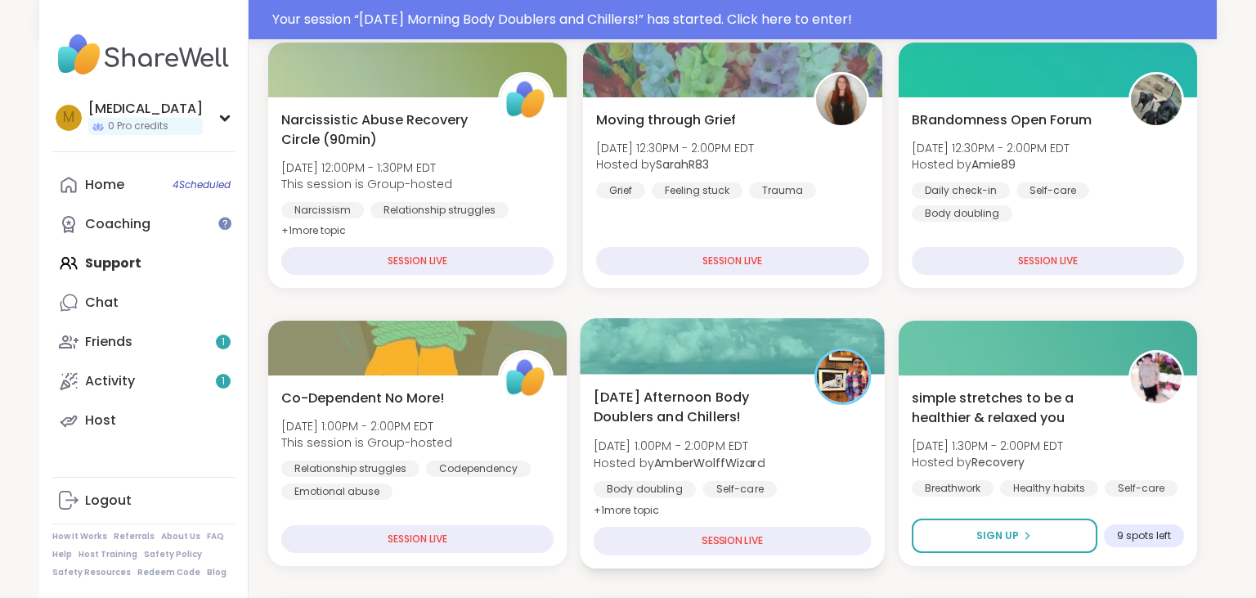
click at [790, 407] on span "[DATE] Afternoon Body Doublers and Chillers!" at bounding box center [695, 407] width 203 height 40
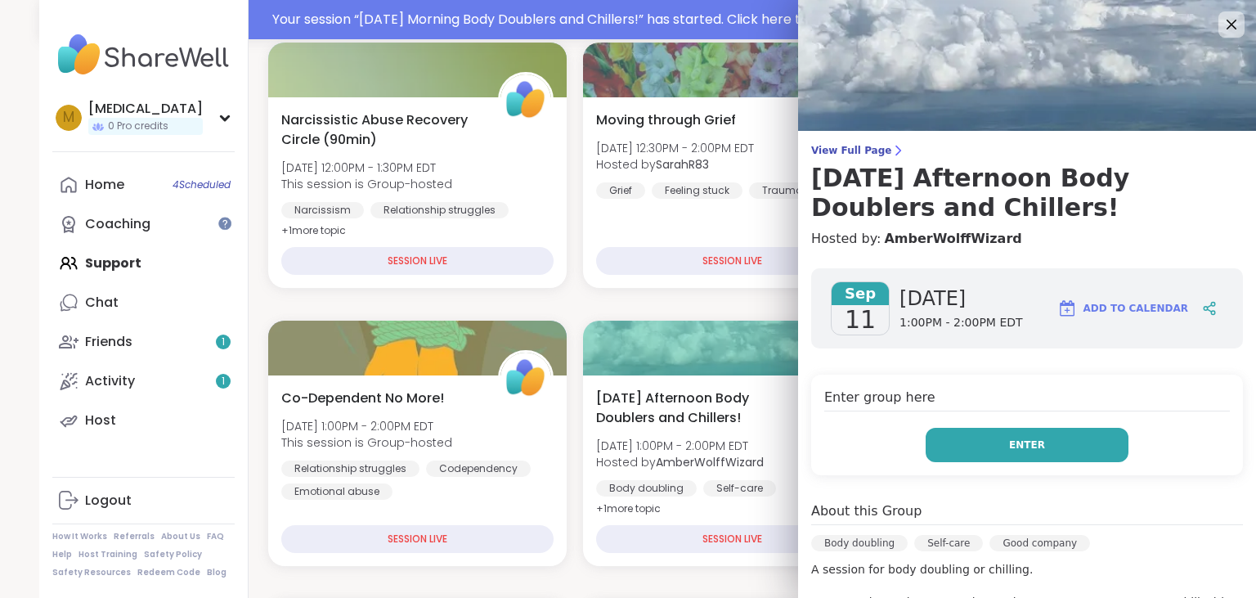
click at [1054, 459] on button "Enter" at bounding box center [1026, 445] width 203 height 34
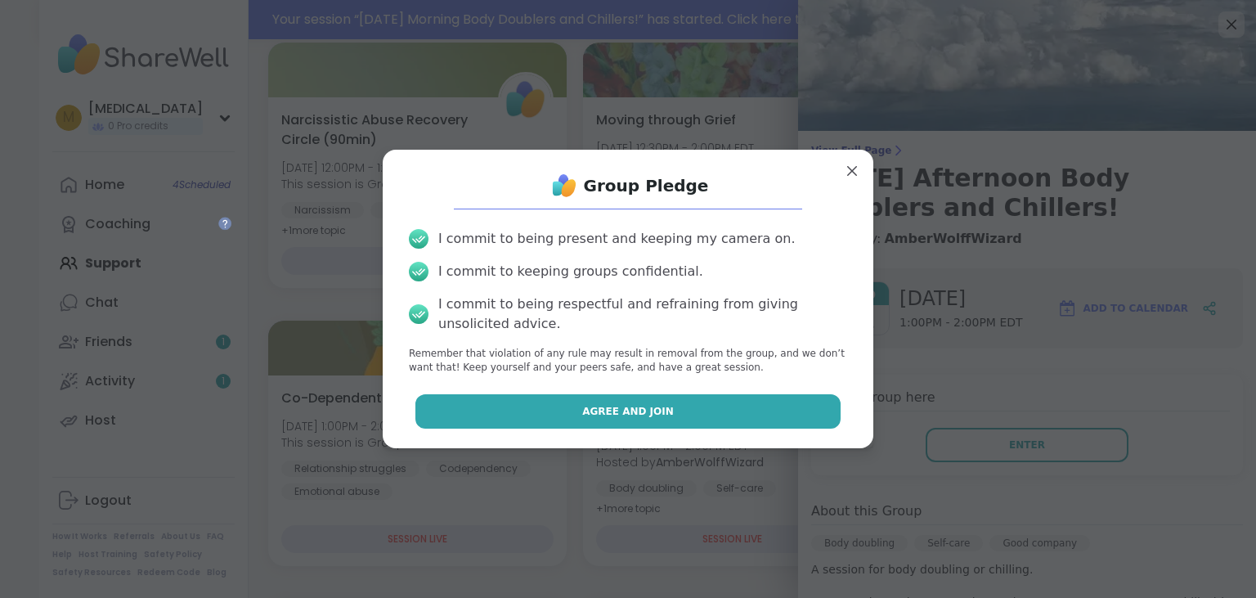
click at [701, 426] on button "Agree and Join" at bounding box center [628, 411] width 426 height 34
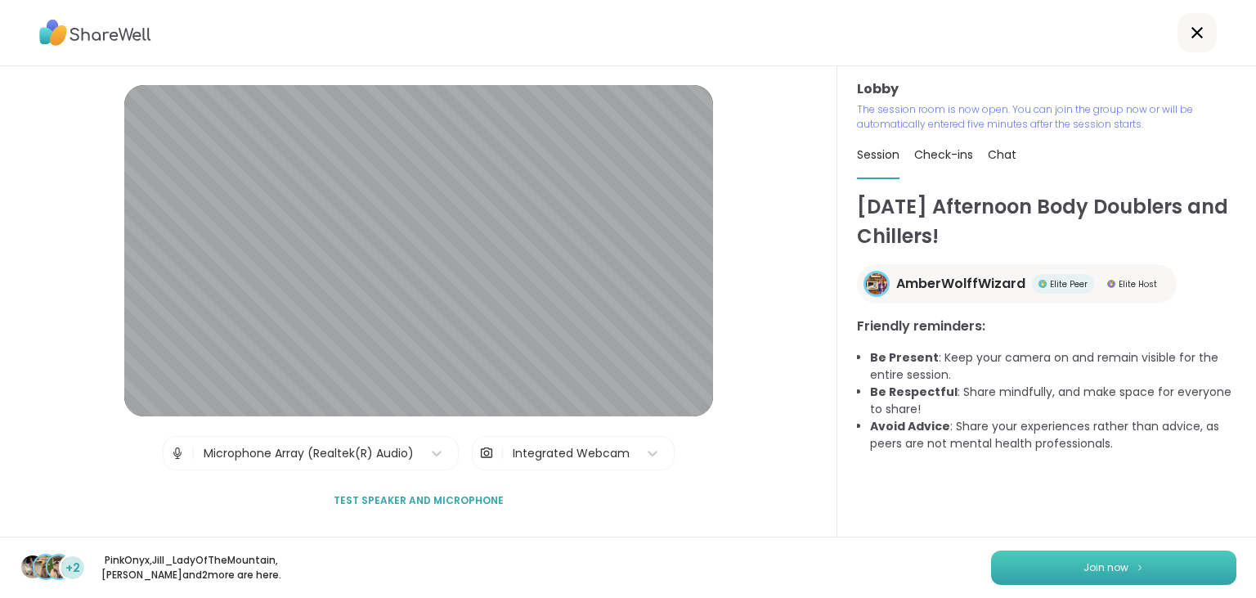
click at [1024, 551] on button "Join now" at bounding box center [1113, 567] width 245 height 34
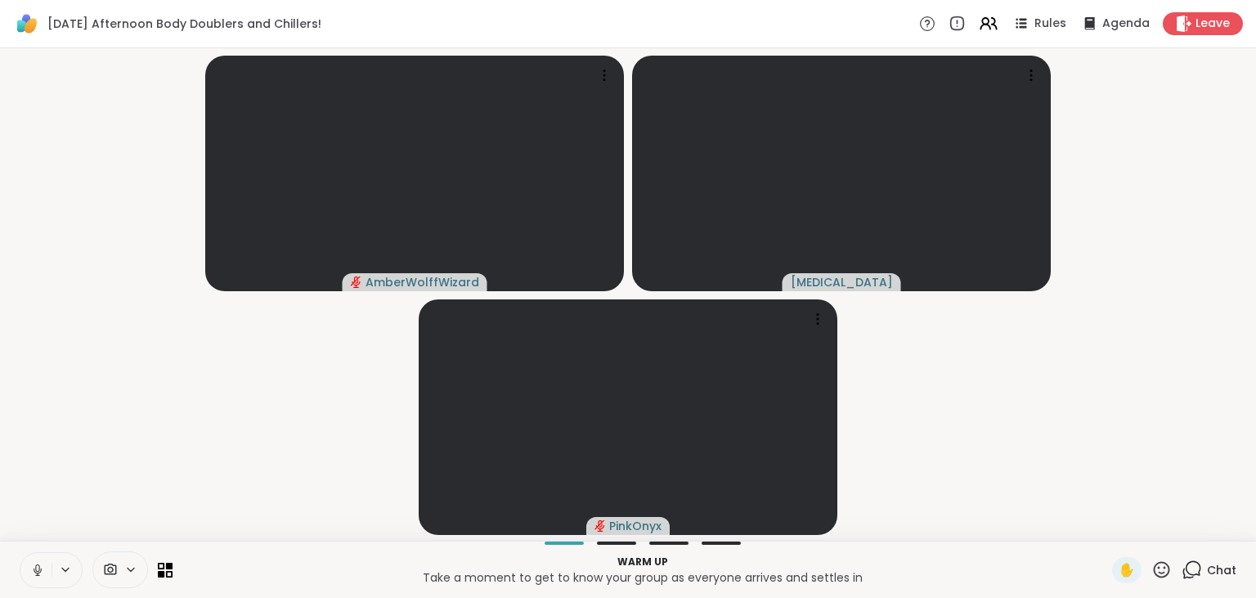
click at [33, 568] on icon at bounding box center [37, 569] width 15 height 15
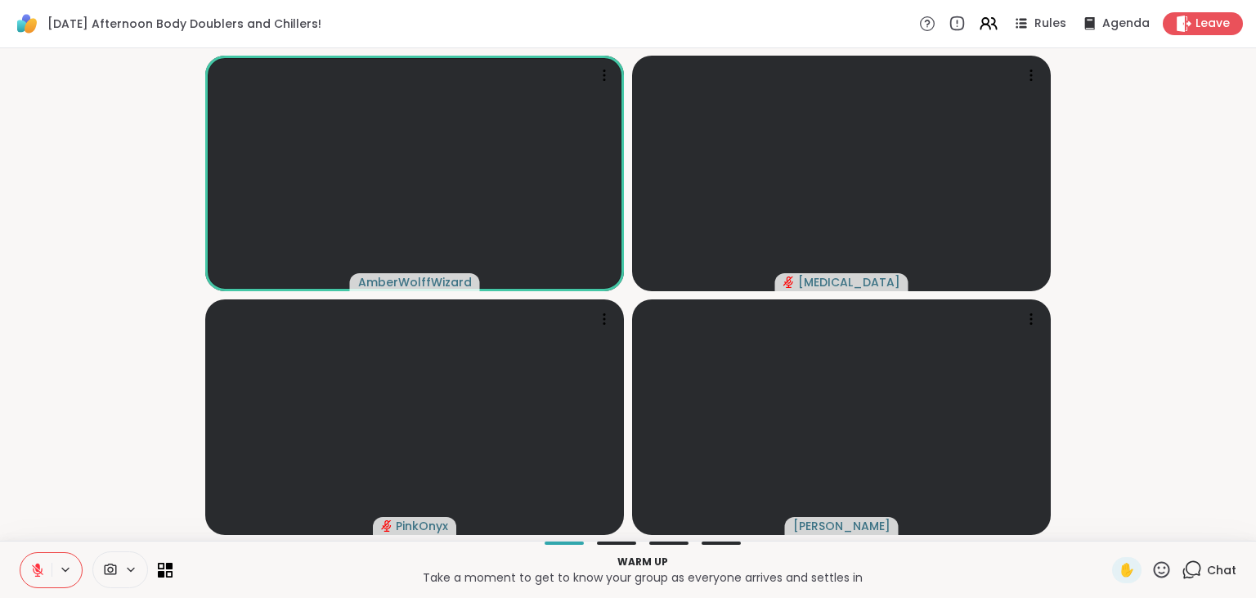
click at [34, 571] on icon at bounding box center [37, 569] width 11 height 11
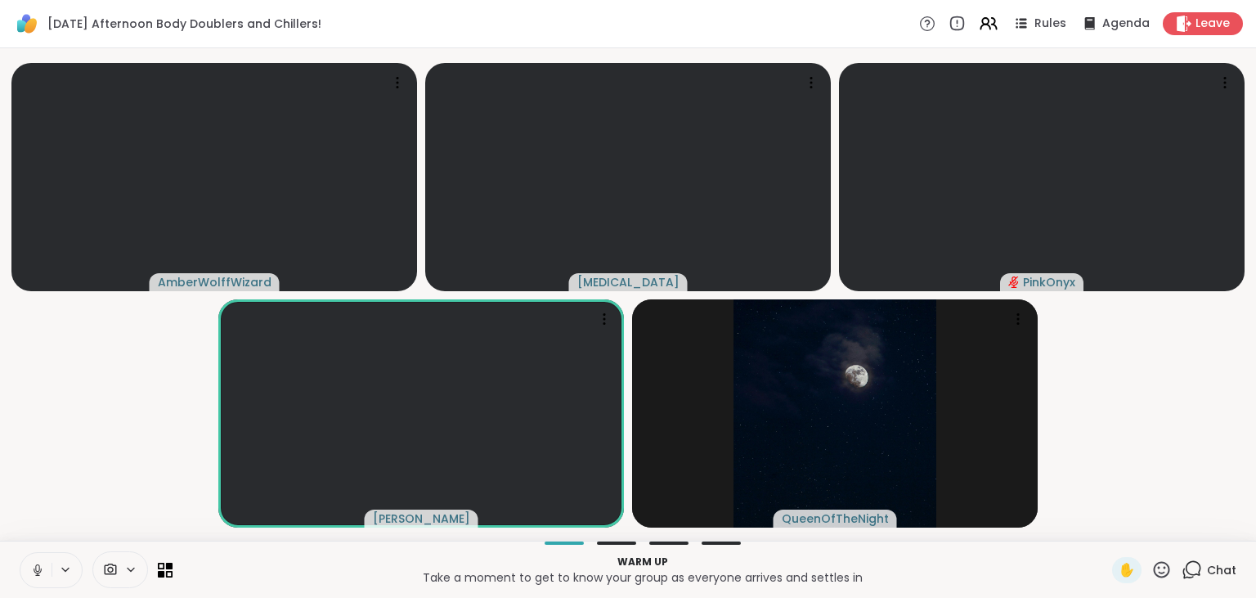
click at [29, 572] on button at bounding box center [35, 570] width 31 height 34
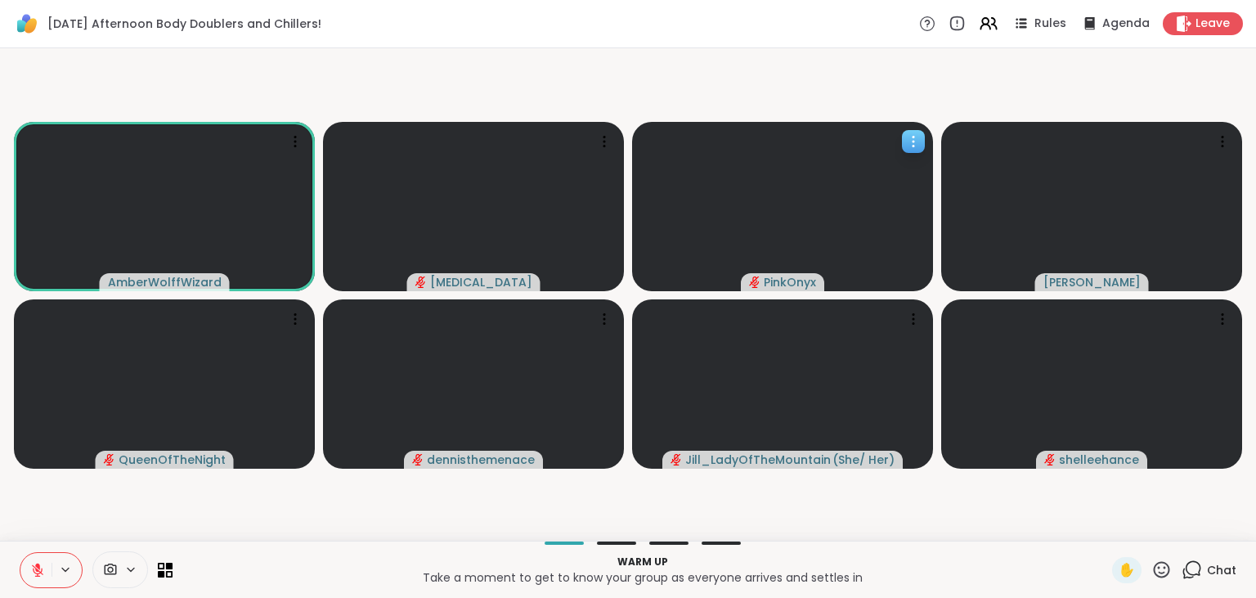
click at [904, 144] on div at bounding box center [913, 141] width 23 height 23
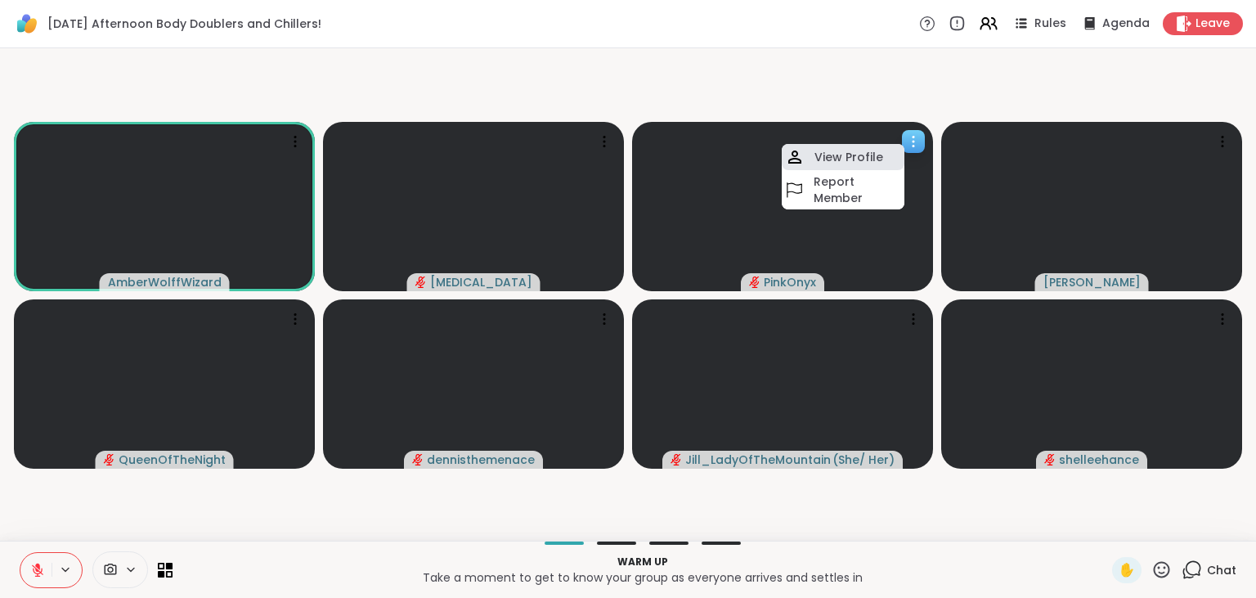
click at [883, 163] on div "View Profile" at bounding box center [843, 157] width 123 height 26
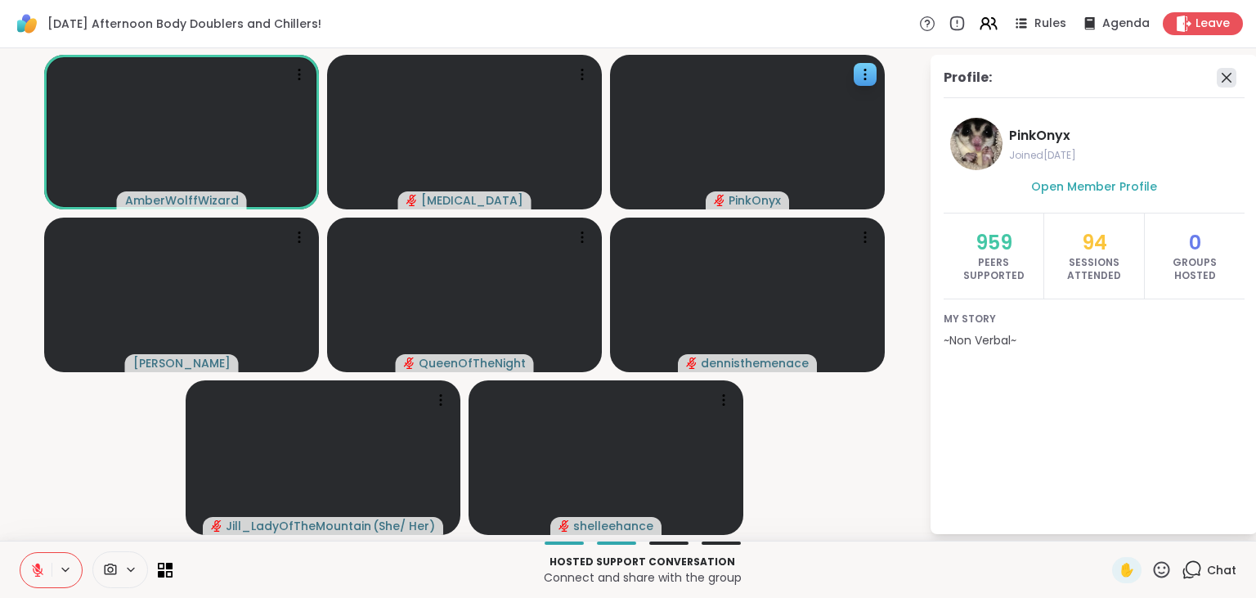
click at [1230, 74] on icon at bounding box center [1226, 78] width 10 height 10
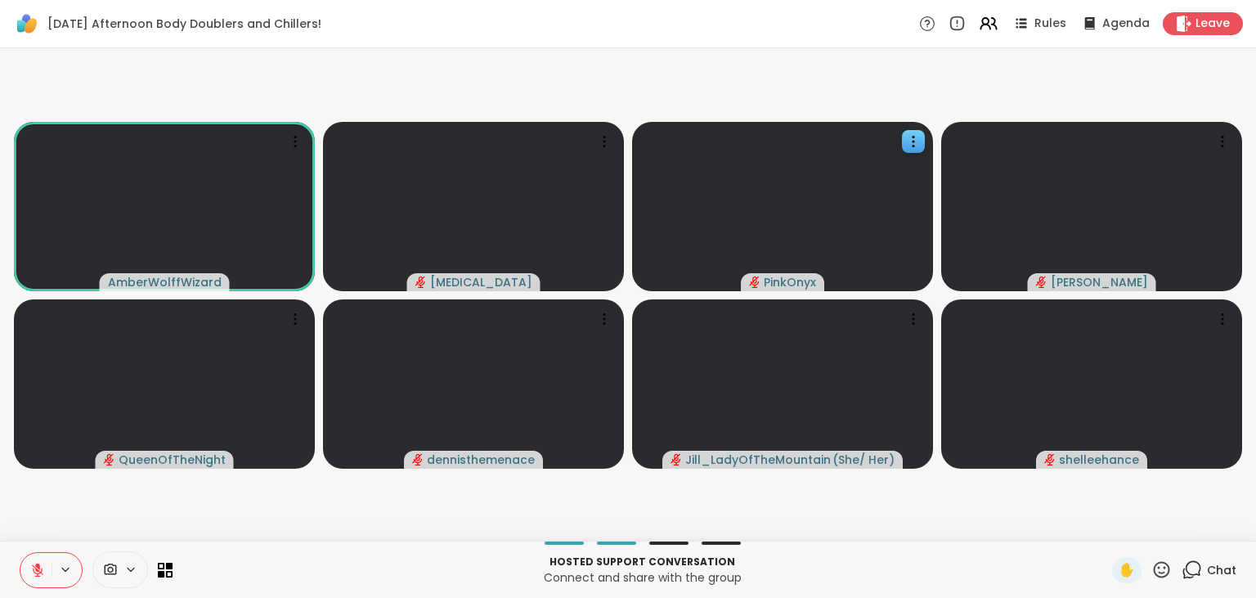
click at [1166, 573] on icon at bounding box center [1162, 569] width 16 height 16
click at [1221, 531] on span "🎉" at bounding box center [1221, 527] width 16 height 20
click at [1189, 567] on icon at bounding box center [1191, 569] width 20 height 20
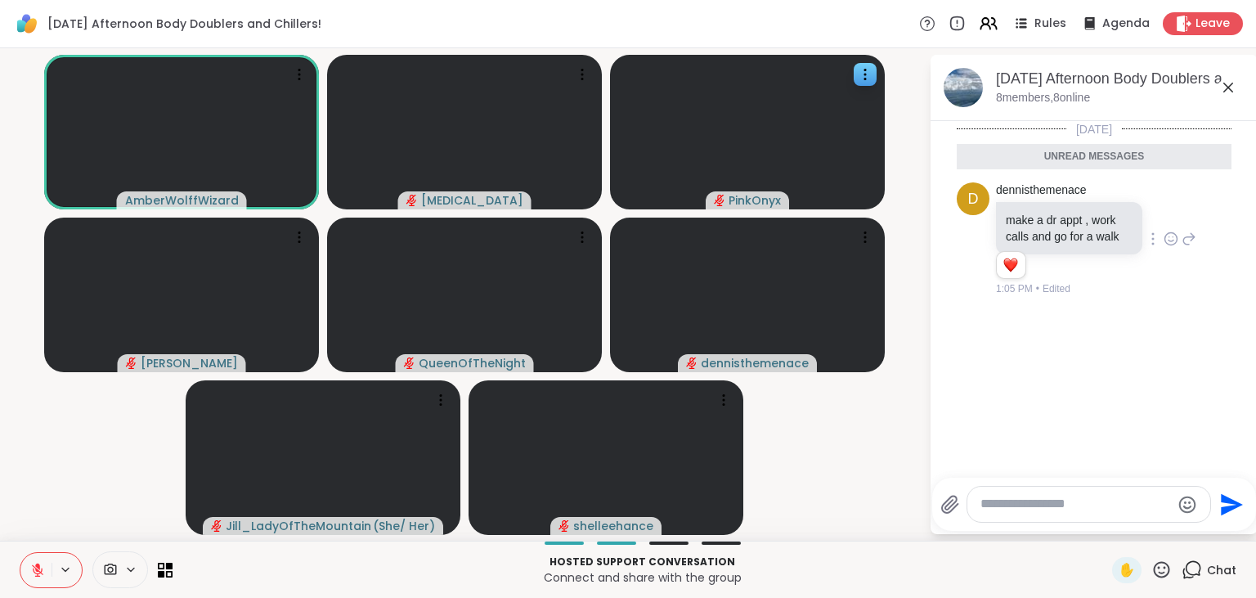
click at [1171, 242] on icon at bounding box center [1170, 239] width 15 height 16
click at [1050, 212] on button "Select Reaction: Heart" at bounding box center [1040, 212] width 33 height 33
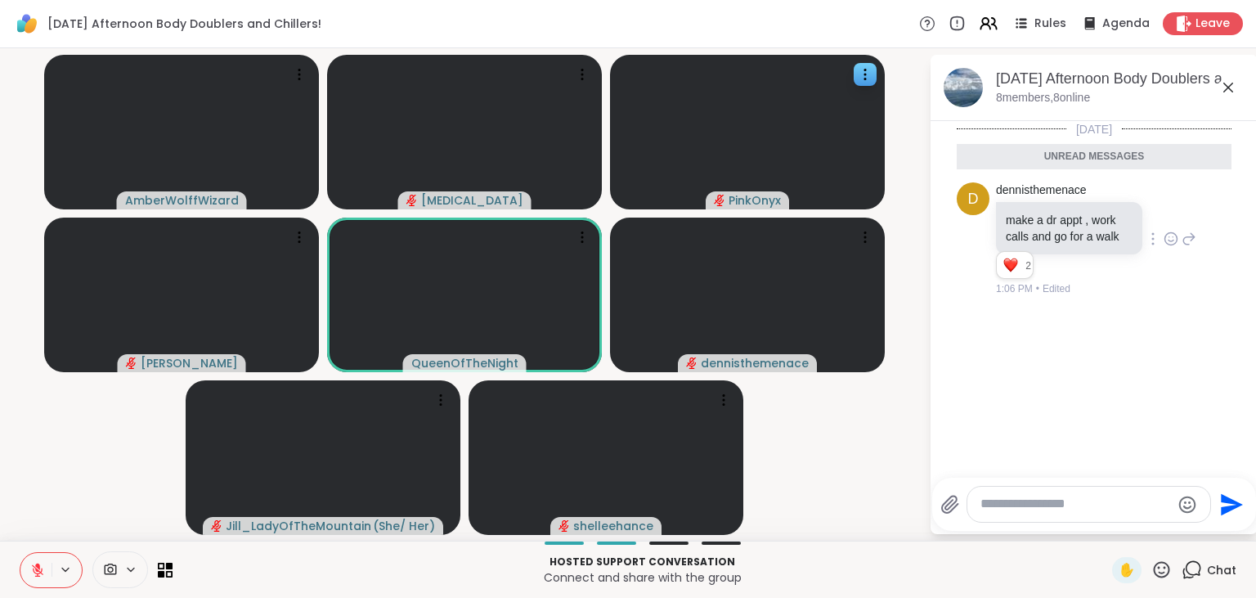
click at [1230, 83] on icon at bounding box center [1228, 88] width 20 height 20
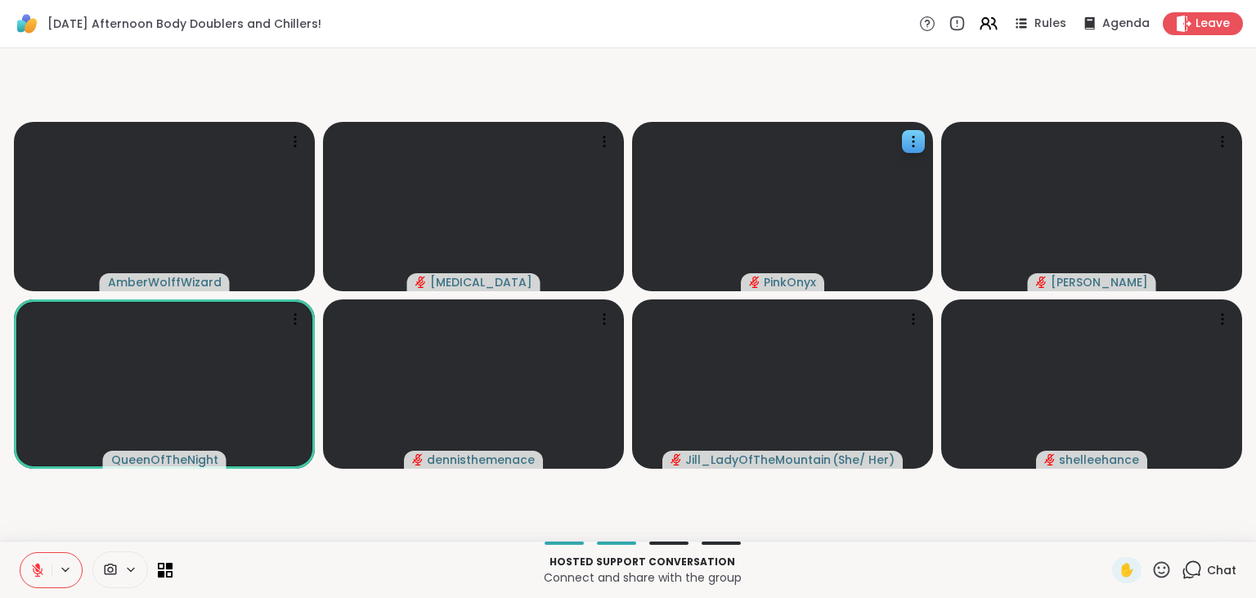
click at [1201, 576] on icon at bounding box center [1191, 569] width 20 height 20
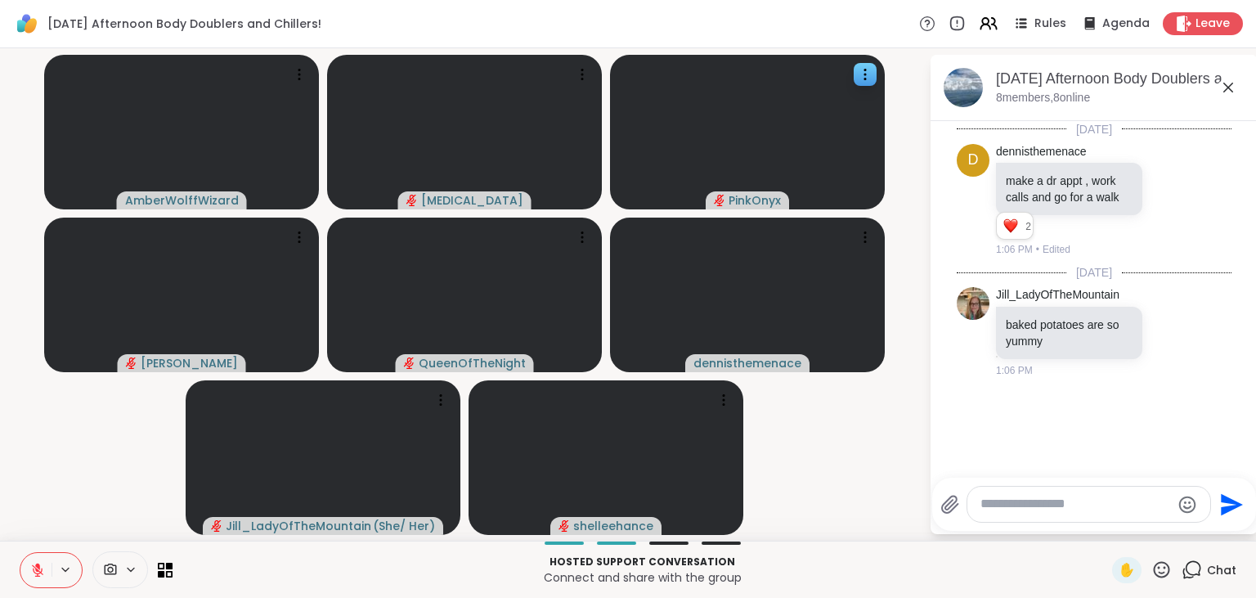
click at [41, 562] on button at bounding box center [35, 570] width 31 height 34
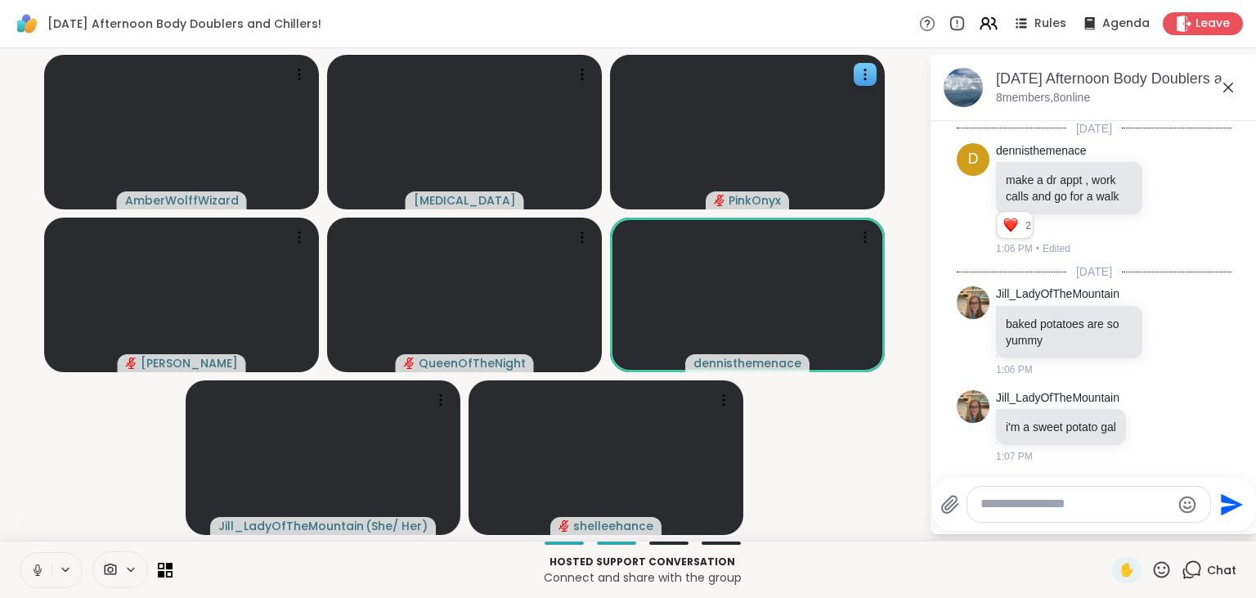
scroll to position [25, 0]
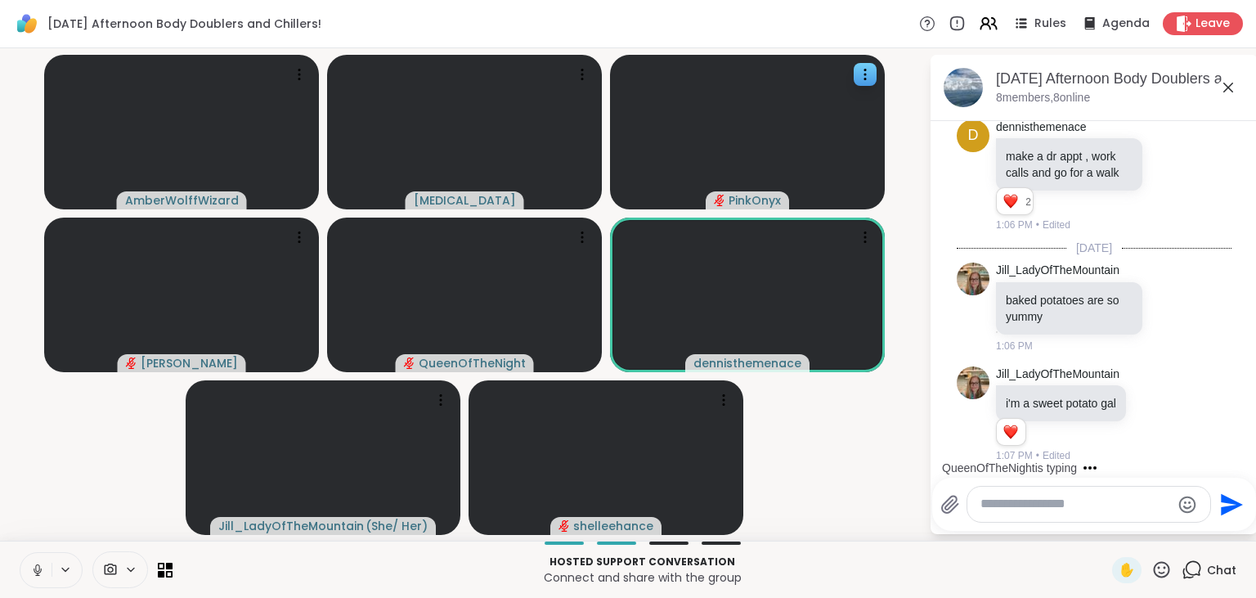
click at [1076, 505] on textarea "Type your message" at bounding box center [1075, 503] width 190 height 17
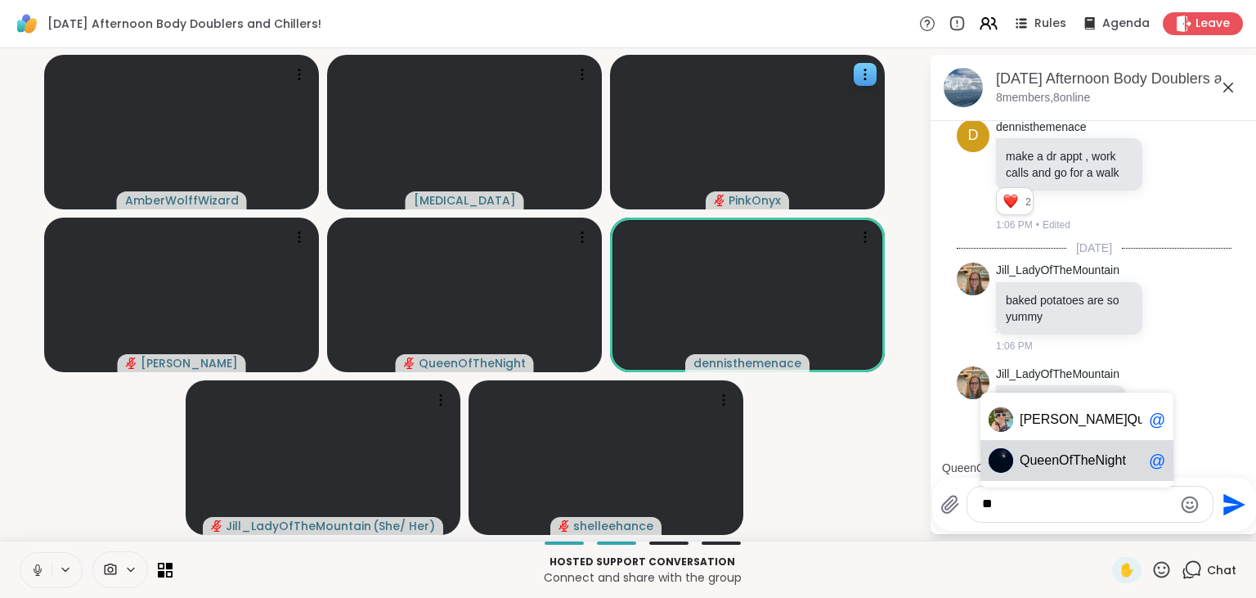
click at [1087, 462] on span "ueenOfTheNight" at bounding box center [1077, 460] width 96 height 16
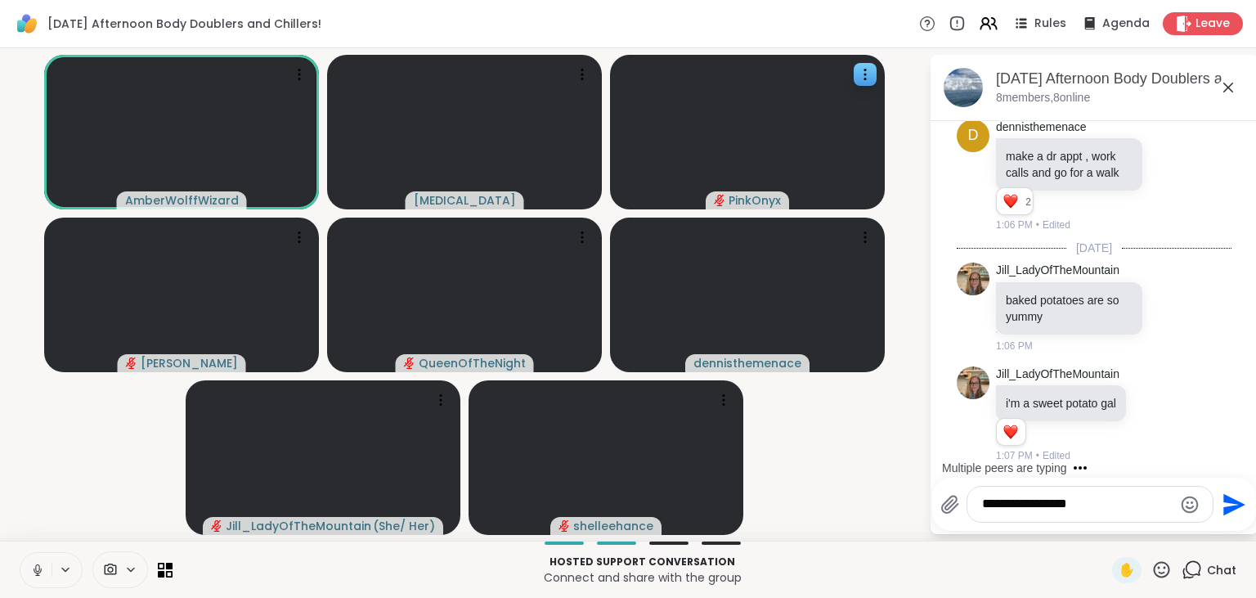
scroll to position [167, 0]
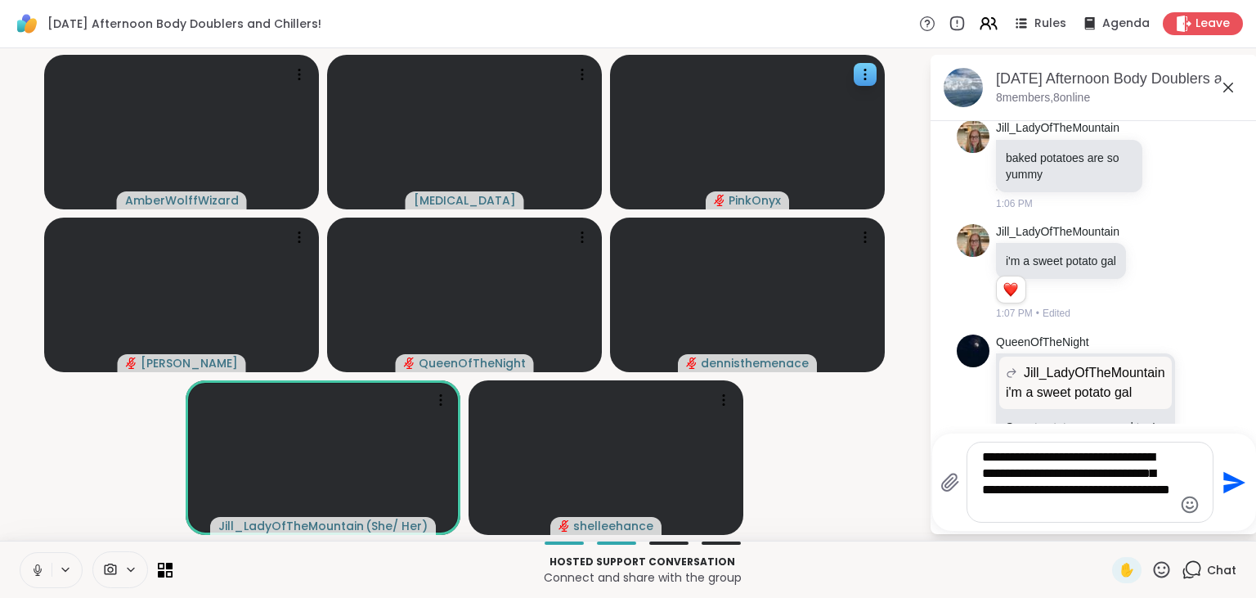
type textarea "**********"
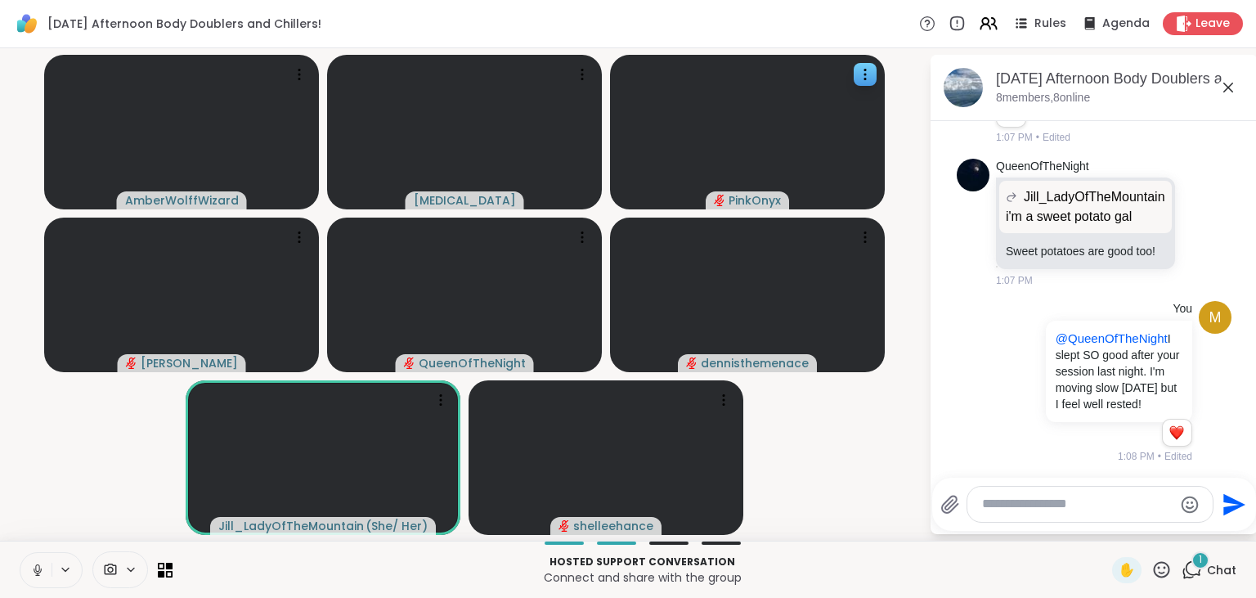
scroll to position [540, 0]
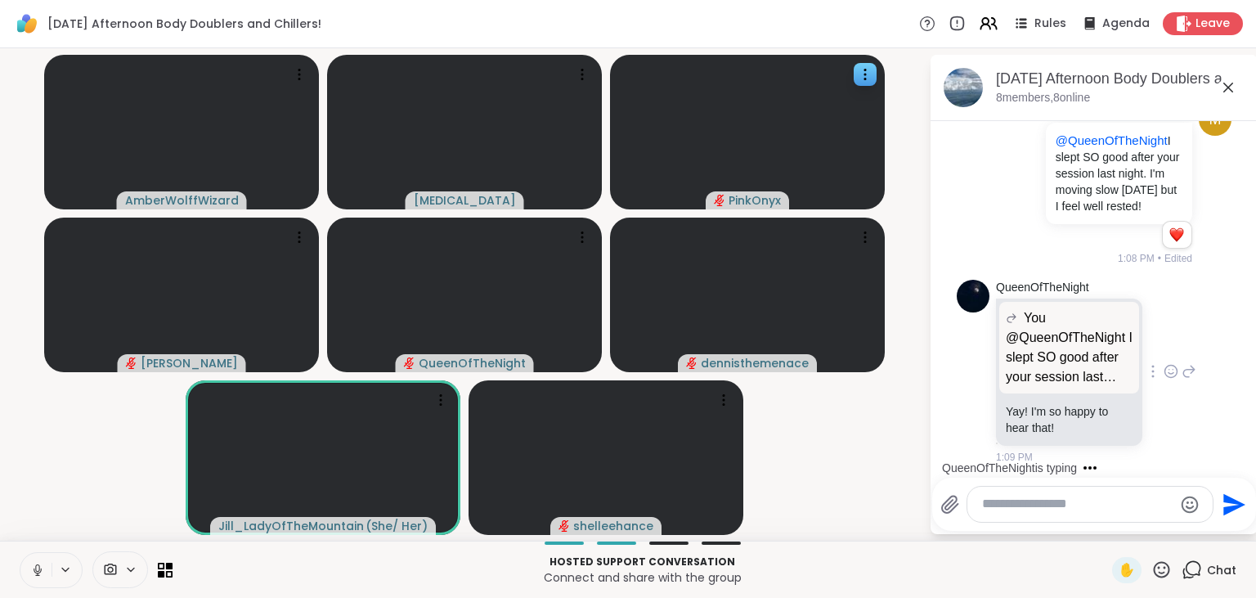
click at [1169, 372] on icon at bounding box center [1170, 373] width 5 height 2
click at [1043, 333] on button "Select Reaction: Heart" at bounding box center [1040, 345] width 33 height 33
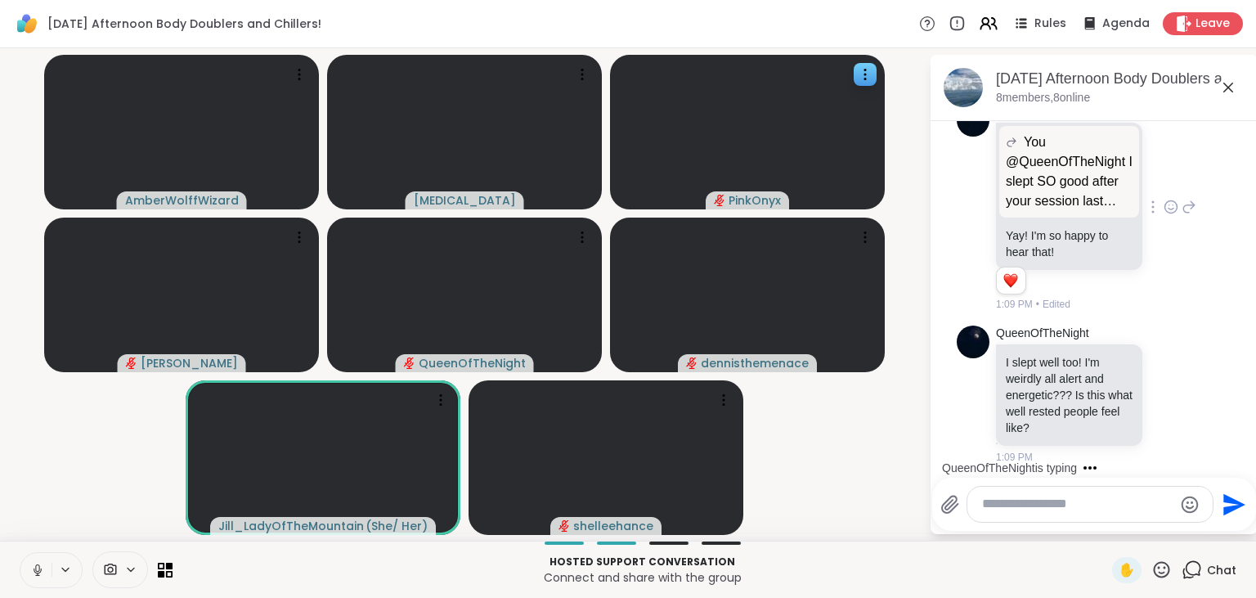
scroll to position [803, 0]
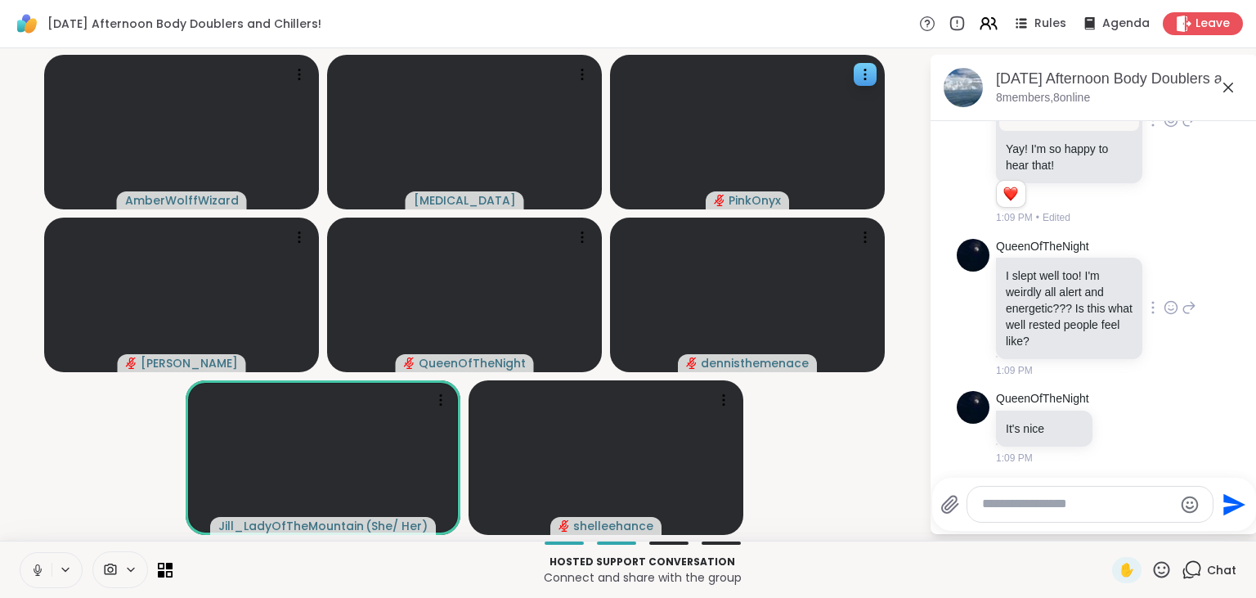
click at [1189, 300] on icon at bounding box center [1188, 308] width 15 height 20
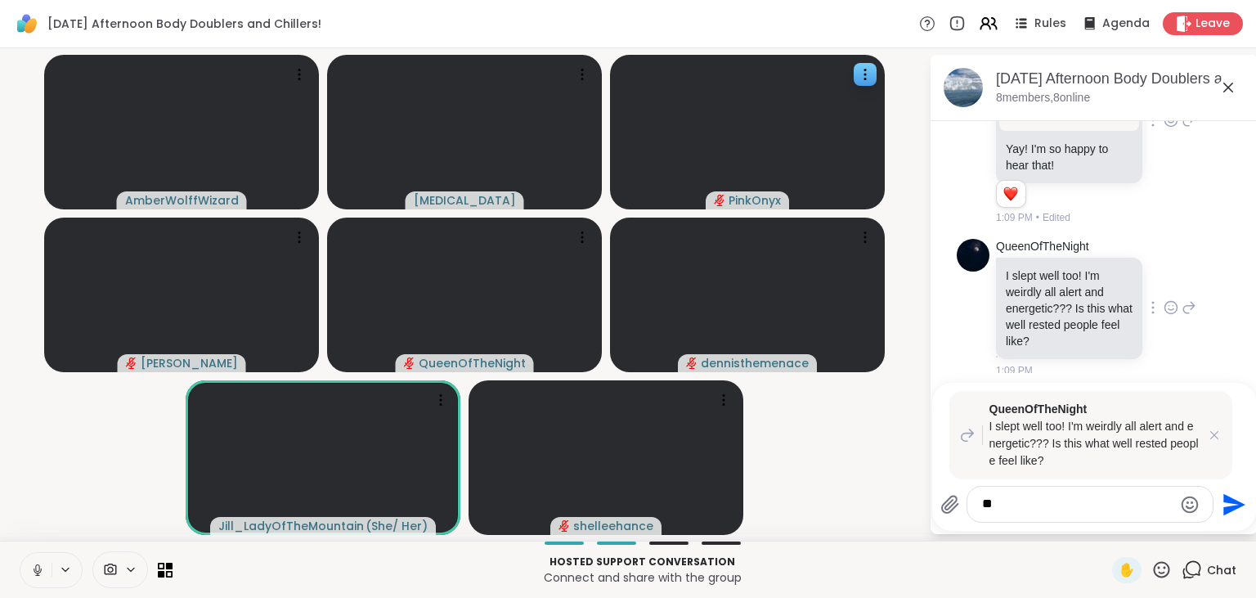
type textarea "*"
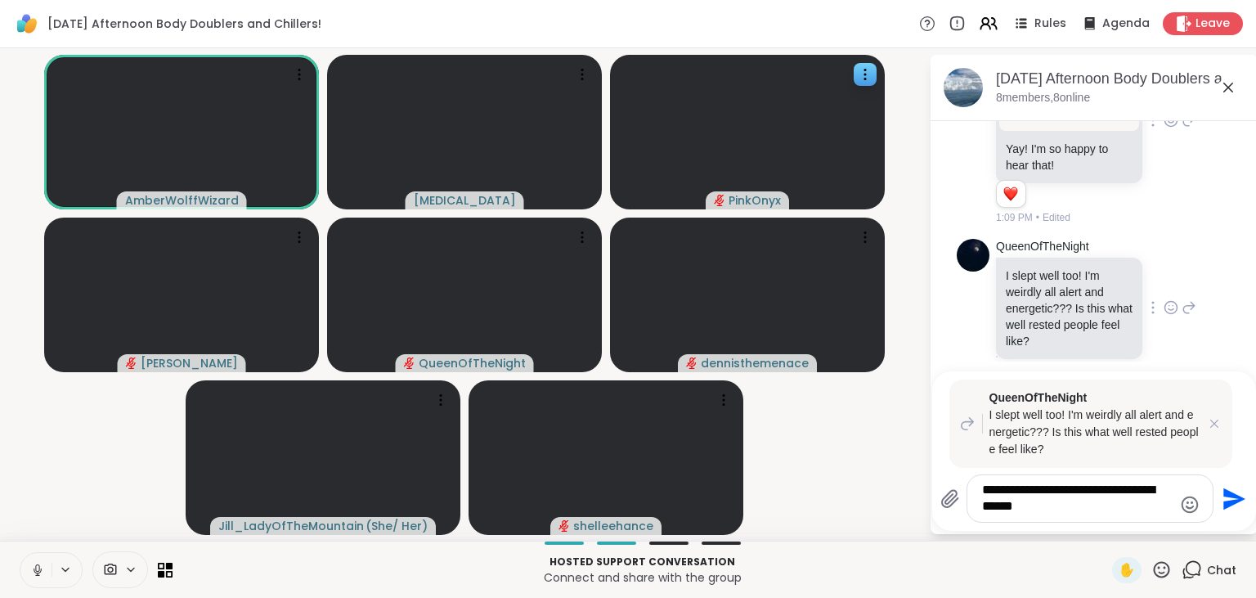
scroll to position [1045, 0]
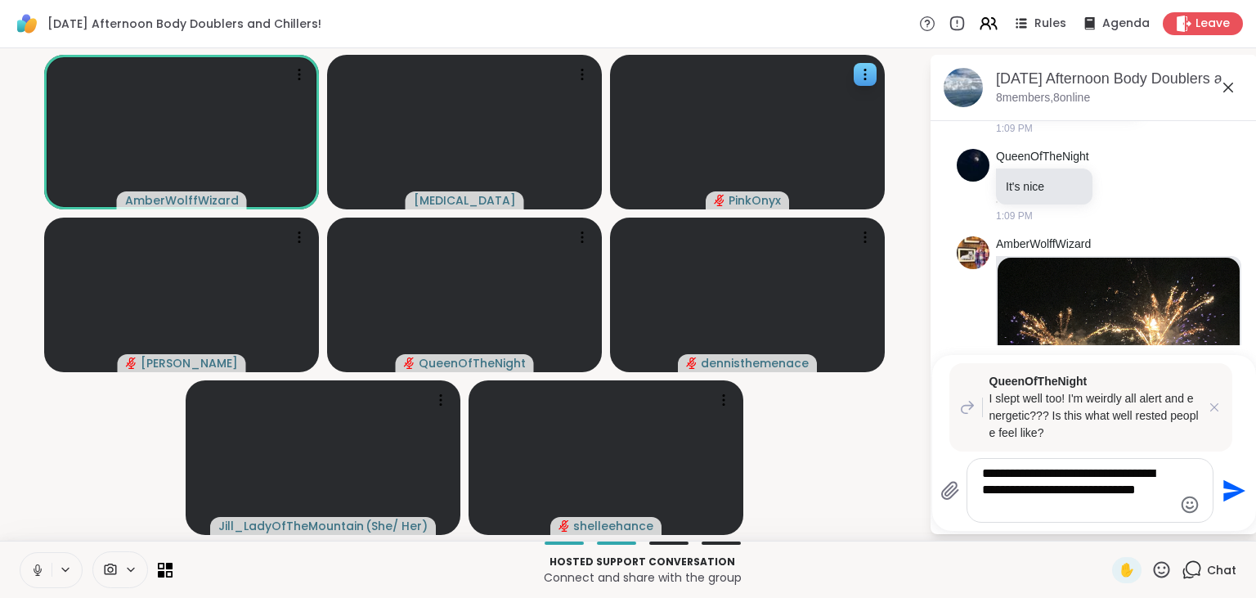
type textarea "**********"
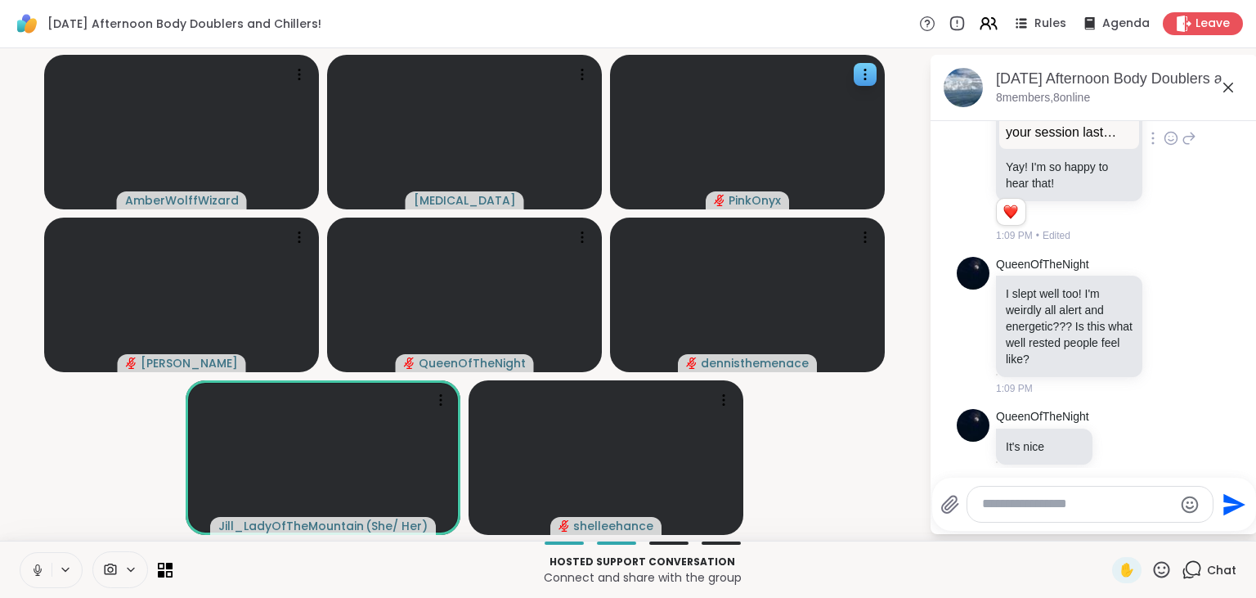
scroll to position [1420, 0]
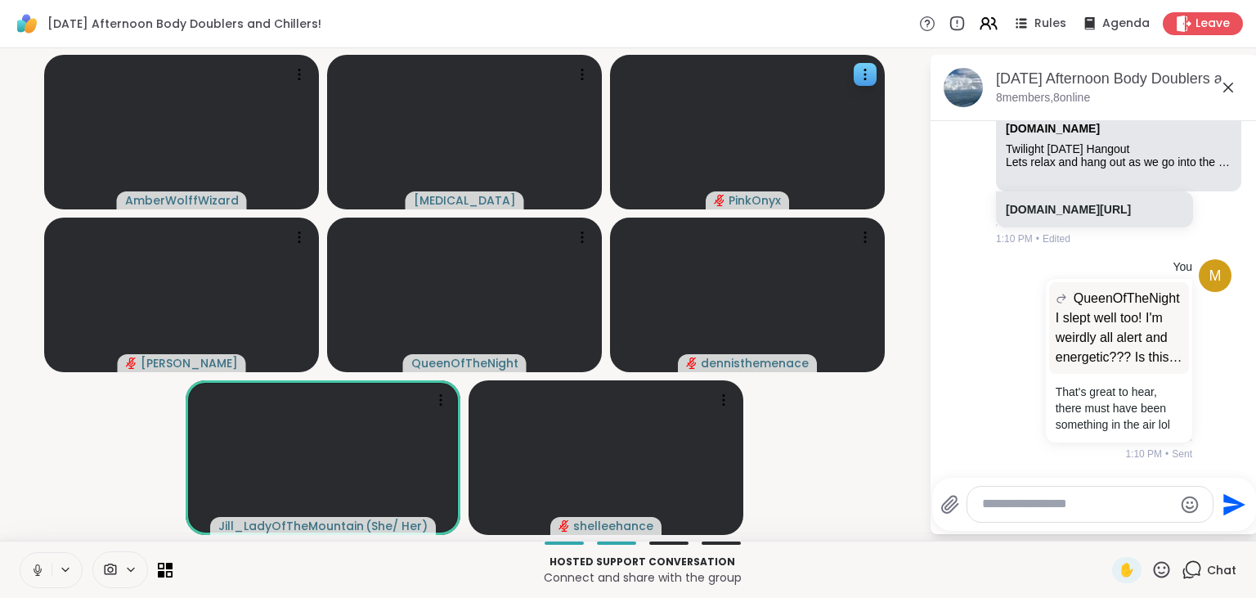
click at [40, 567] on icon at bounding box center [37, 569] width 15 height 15
click at [31, 569] on icon at bounding box center [37, 569] width 15 height 15
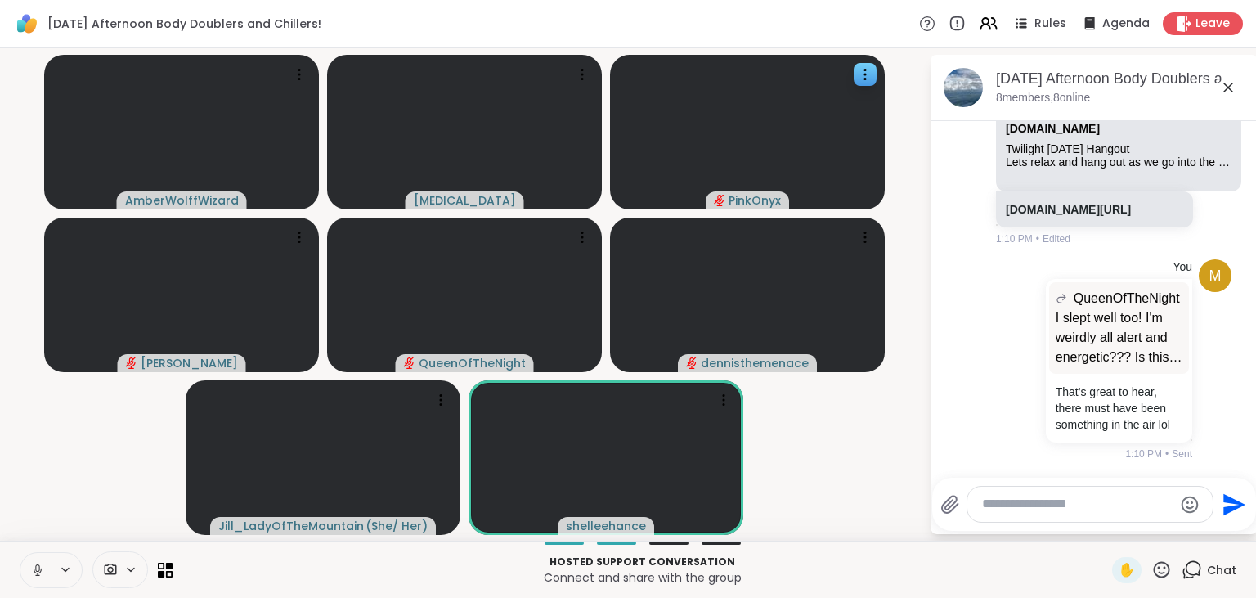
click at [29, 567] on button at bounding box center [35, 570] width 31 height 34
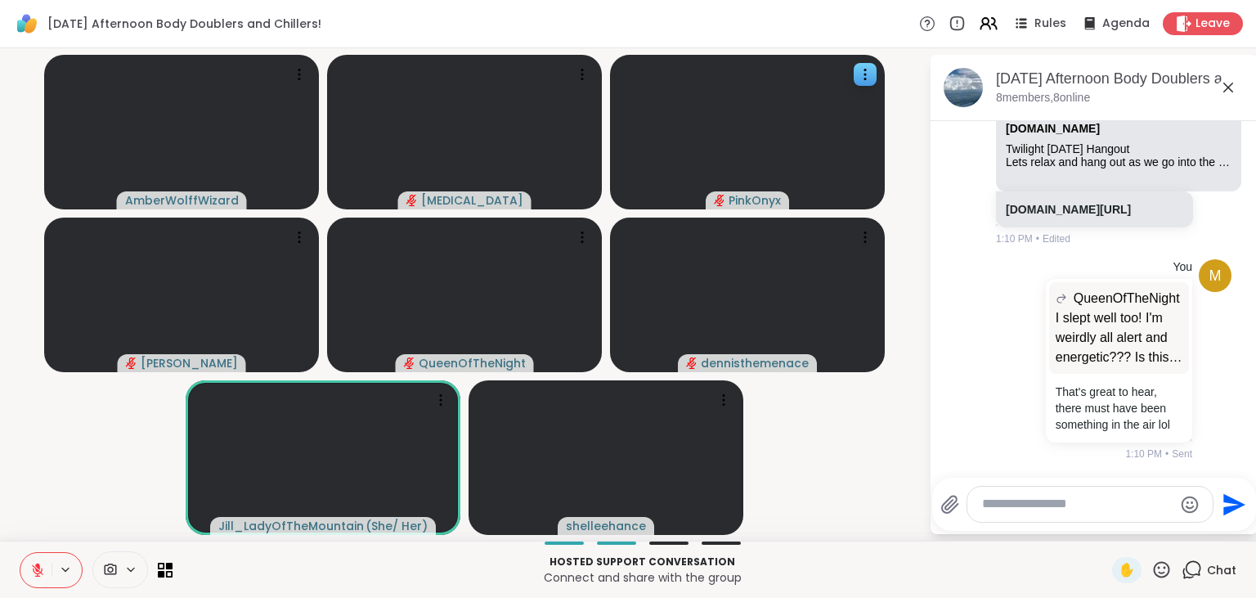
click at [1155, 574] on icon at bounding box center [1161, 569] width 20 height 20
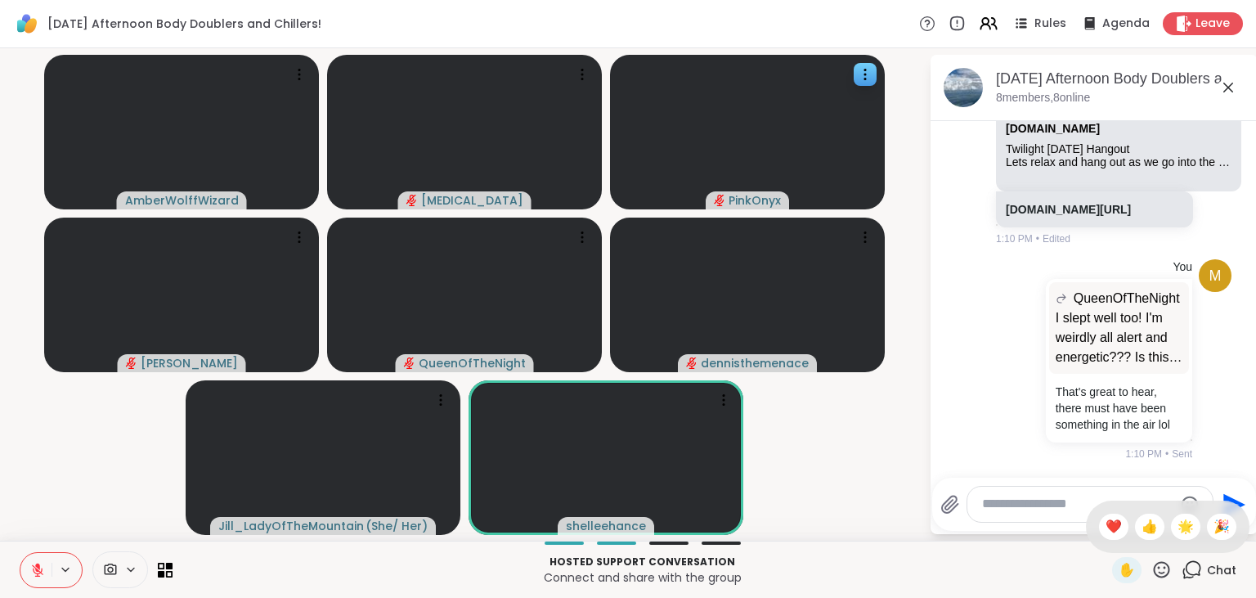
click at [992, 585] on p "Connect and share with the group" at bounding box center [642, 577] width 920 height 16
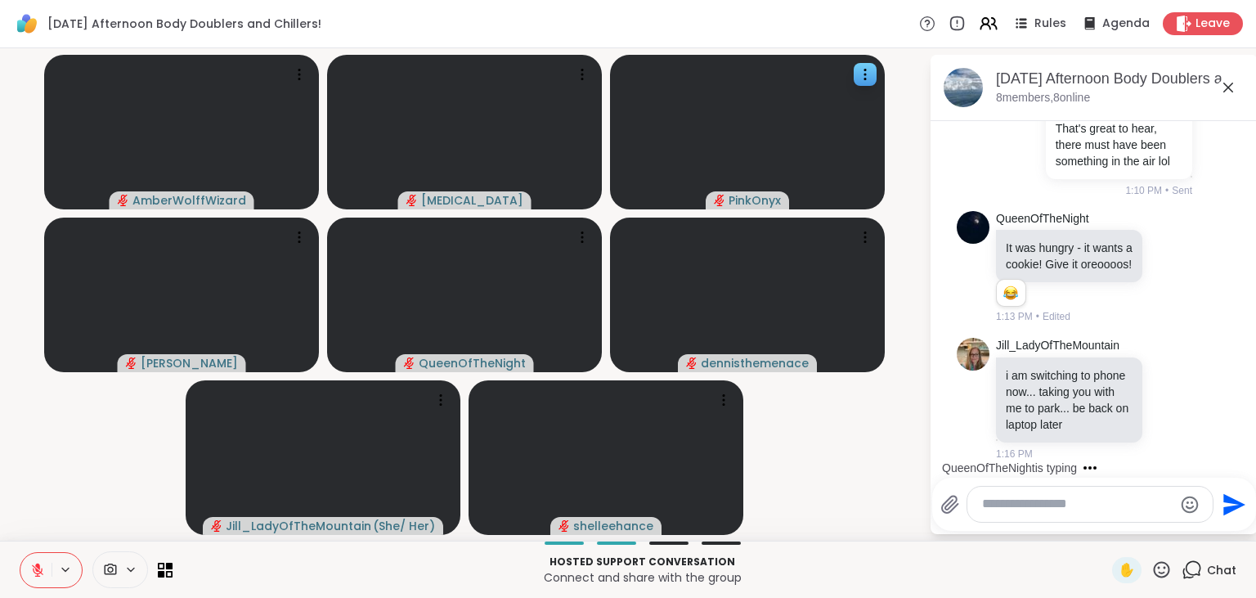
scroll to position [1818, 0]
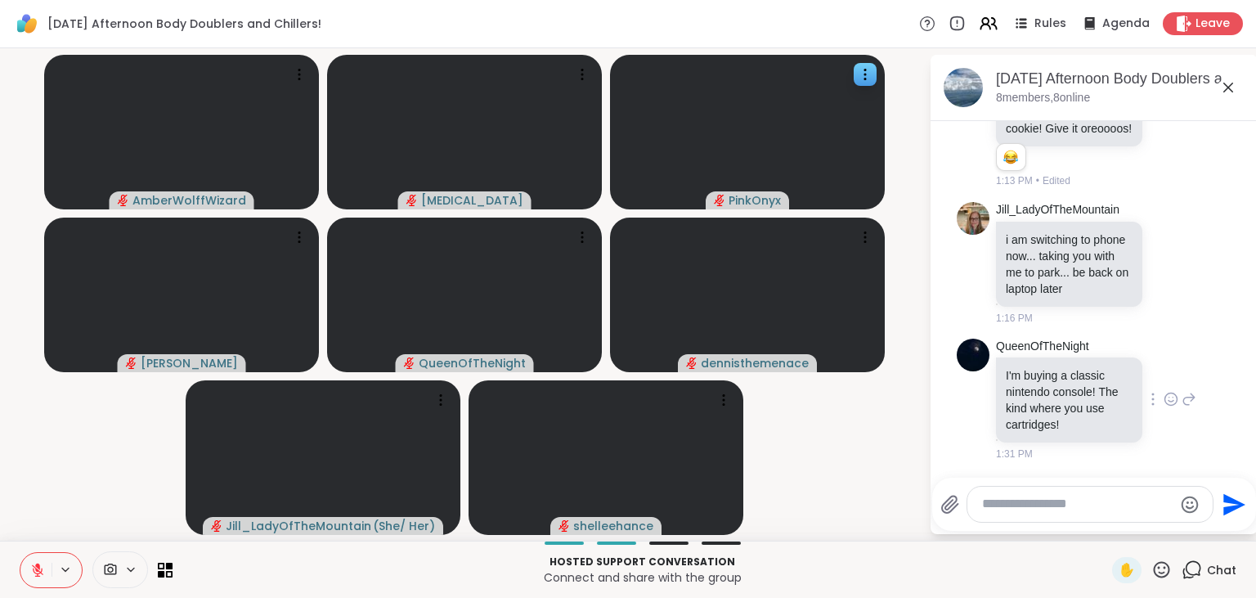
click at [1174, 394] on icon at bounding box center [1170, 399] width 15 height 16
click at [1121, 370] on button "Select Reaction: Astonished" at bounding box center [1112, 372] width 33 height 33
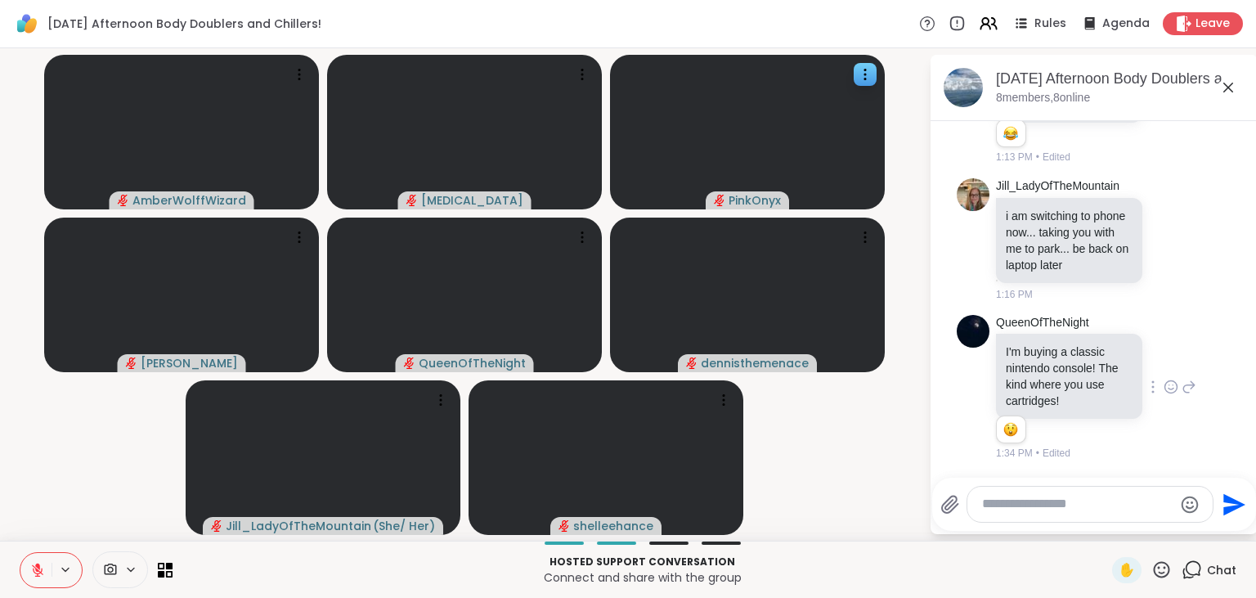
click at [1131, 497] on textarea "Type your message" at bounding box center [1077, 503] width 190 height 17
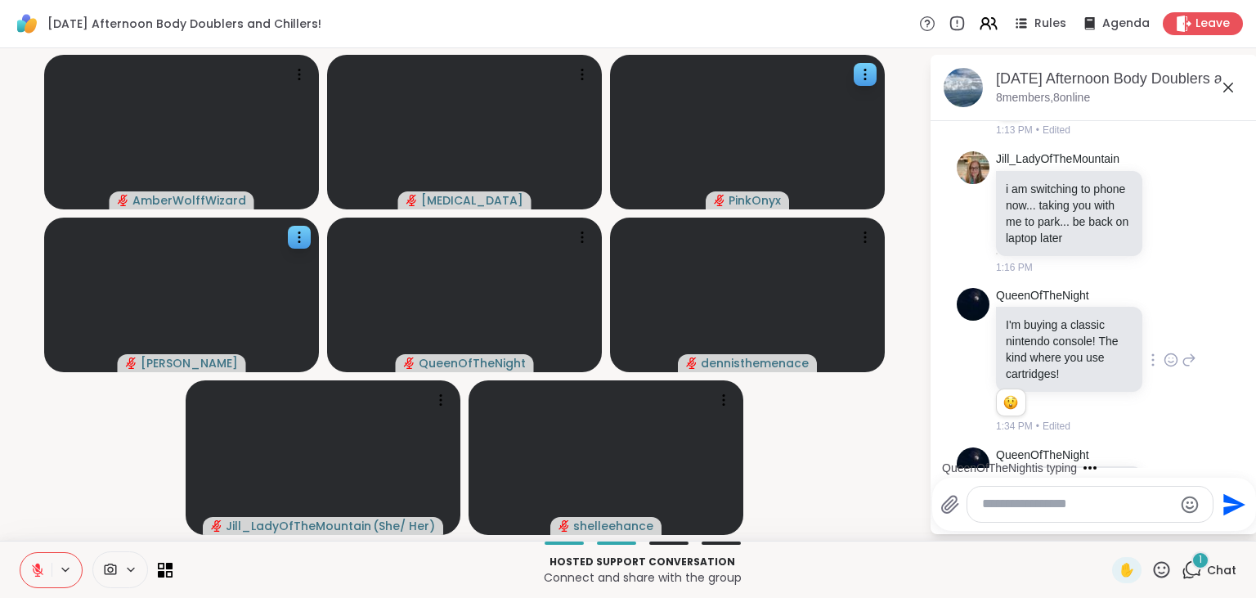
scroll to position [1945, 0]
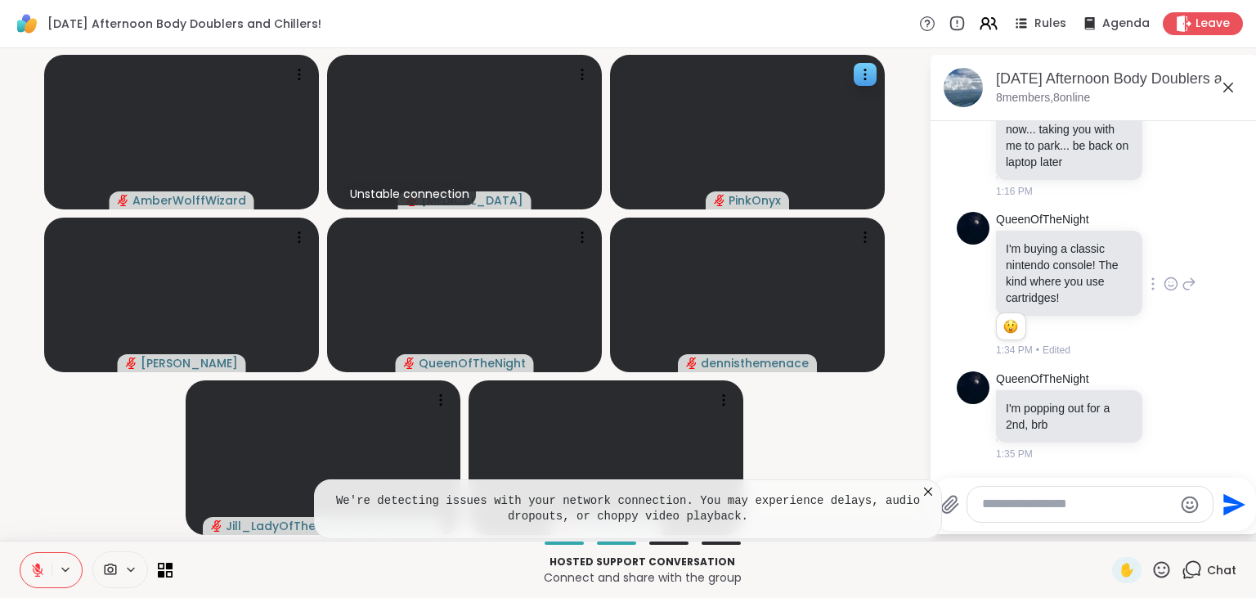
click at [1107, 508] on textarea "Type your message" at bounding box center [1077, 503] width 190 height 17
click at [1019, 508] on textarea "Type your message" at bounding box center [1077, 503] width 190 height 17
type textarea "*"
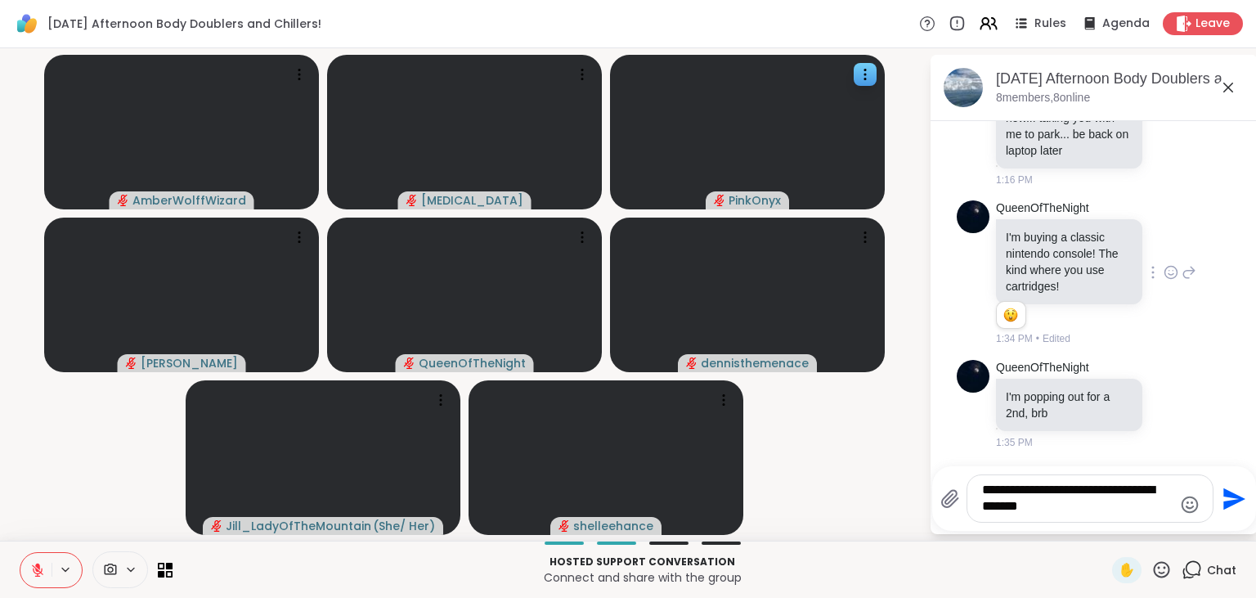
type textarea "**********"
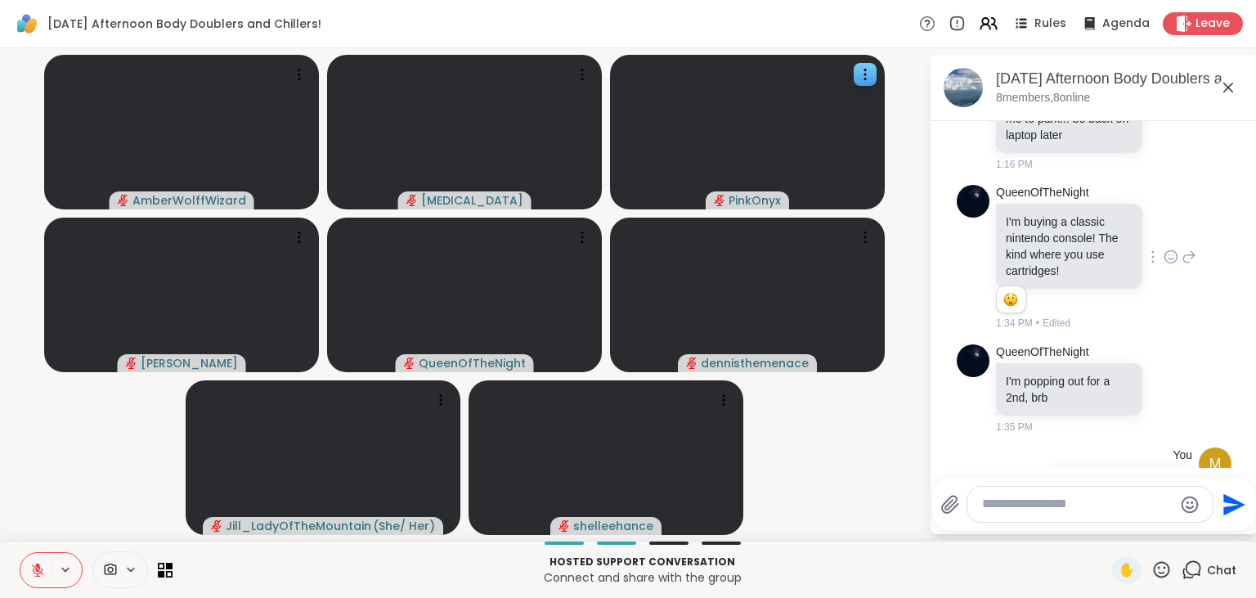
scroll to position [2048, 0]
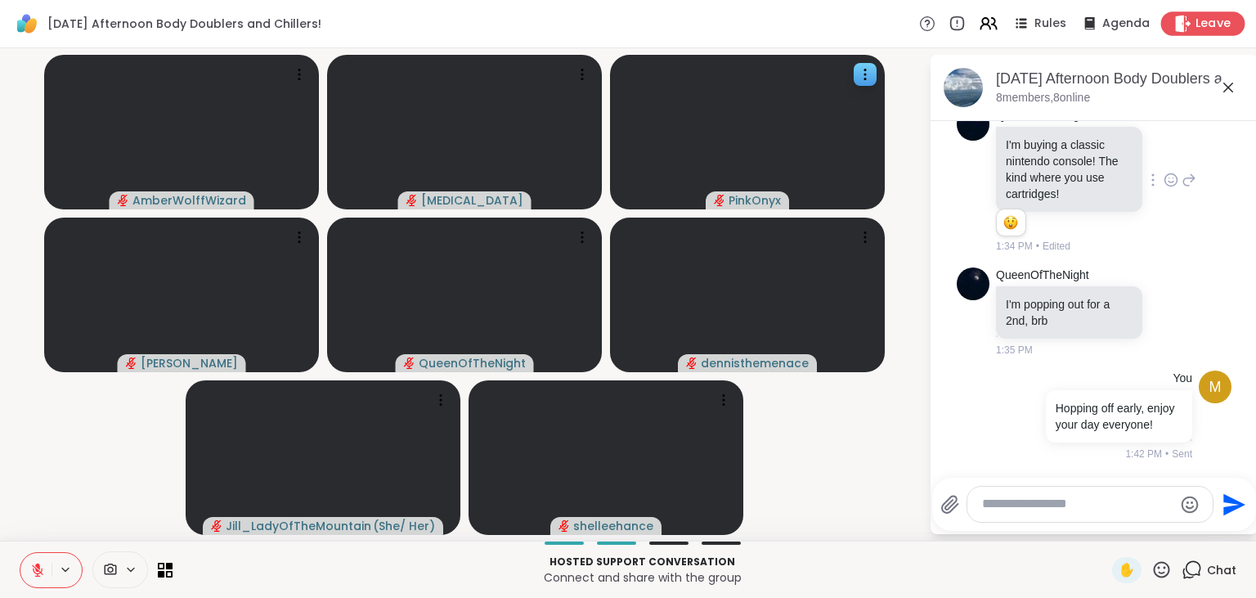
click at [1221, 17] on span "Leave" at bounding box center [1213, 24] width 36 height 17
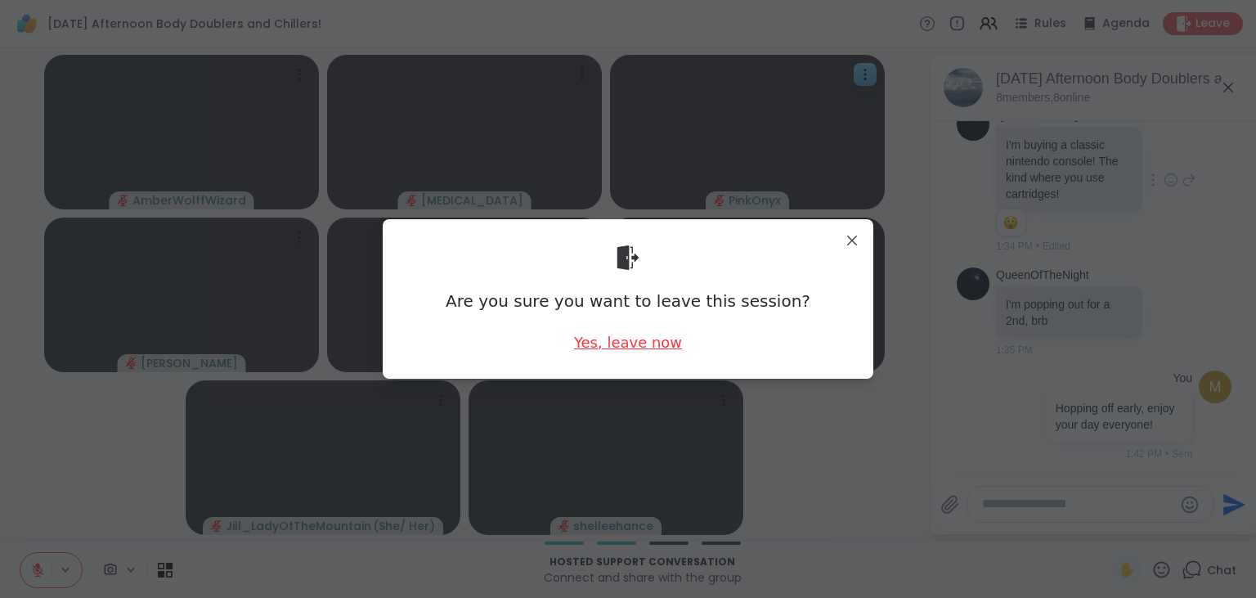
click at [625, 345] on div "Yes, leave now" at bounding box center [628, 342] width 108 height 20
